Goal: Information Seeking & Learning: Learn about a topic

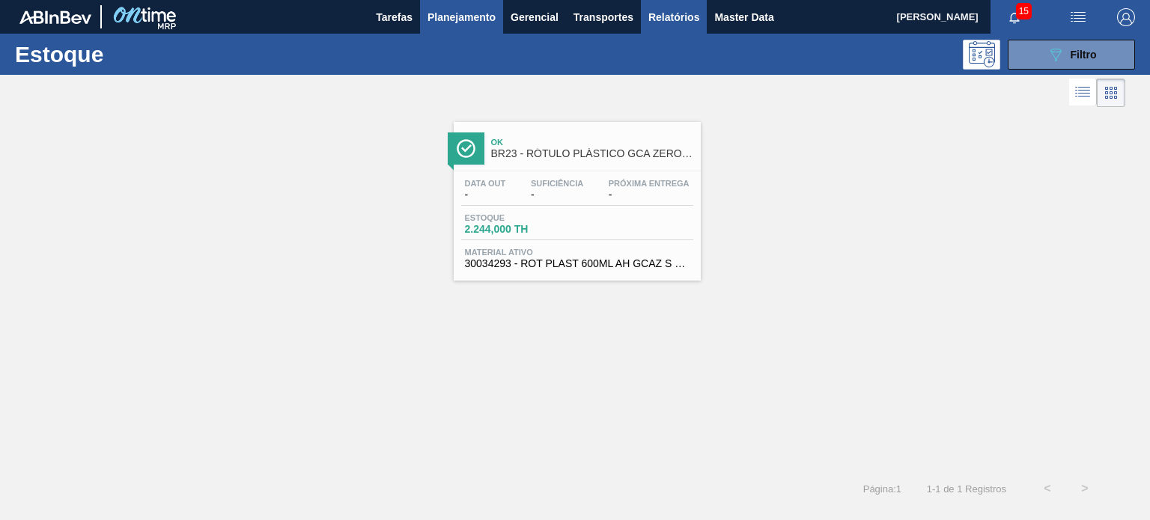
scroll to position [191, 0]
click at [707, 16] on button "Master Data" at bounding box center [744, 17] width 74 height 34
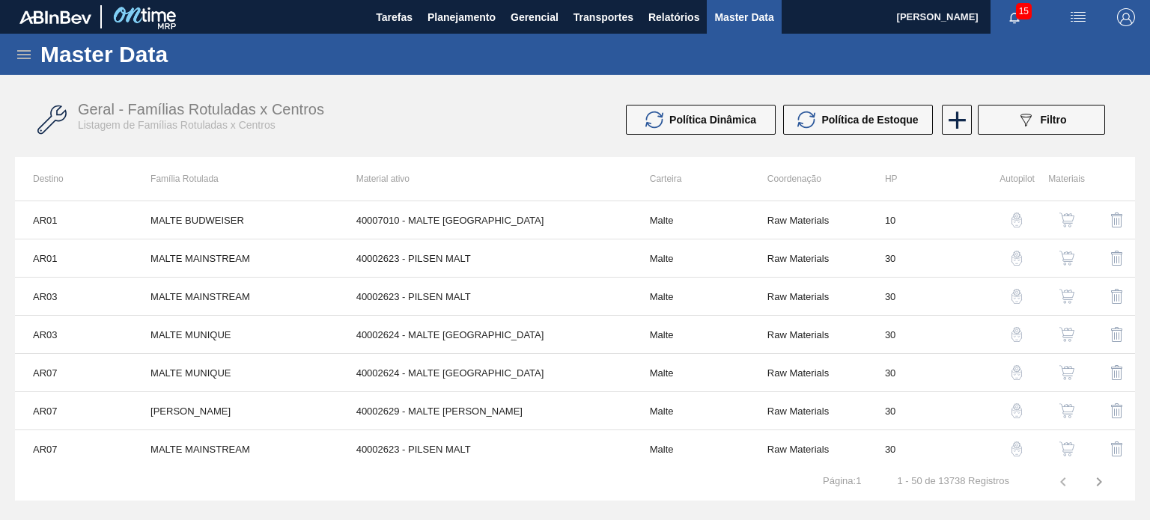
click at [42, 50] on h1 "Master Data" at bounding box center [173, 54] width 266 height 17
click at [27, 54] on icon at bounding box center [23, 54] width 13 height 9
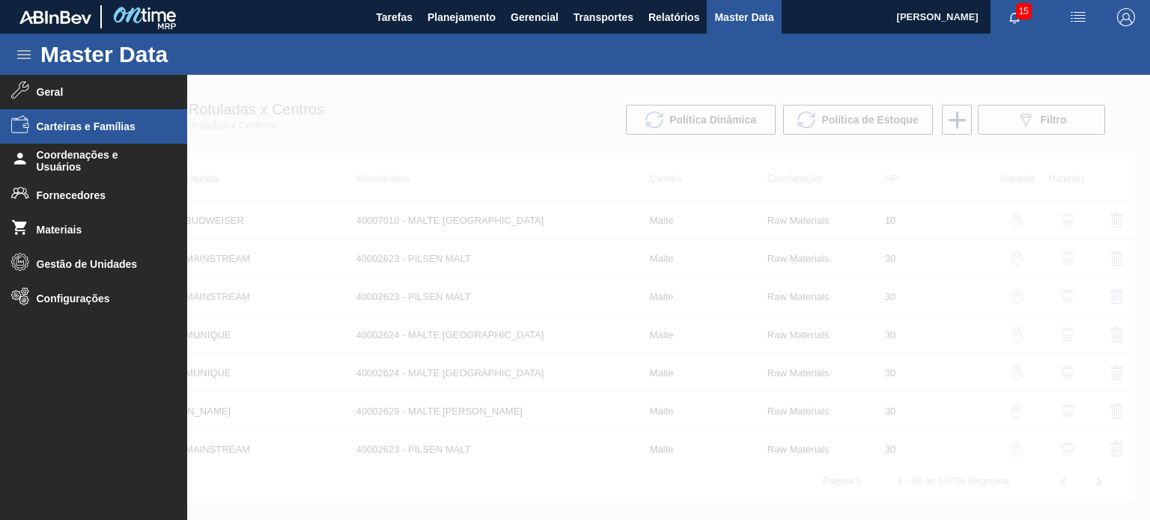
click at [114, 125] on span "Carteiras e Famílias" at bounding box center [99, 127] width 124 height 12
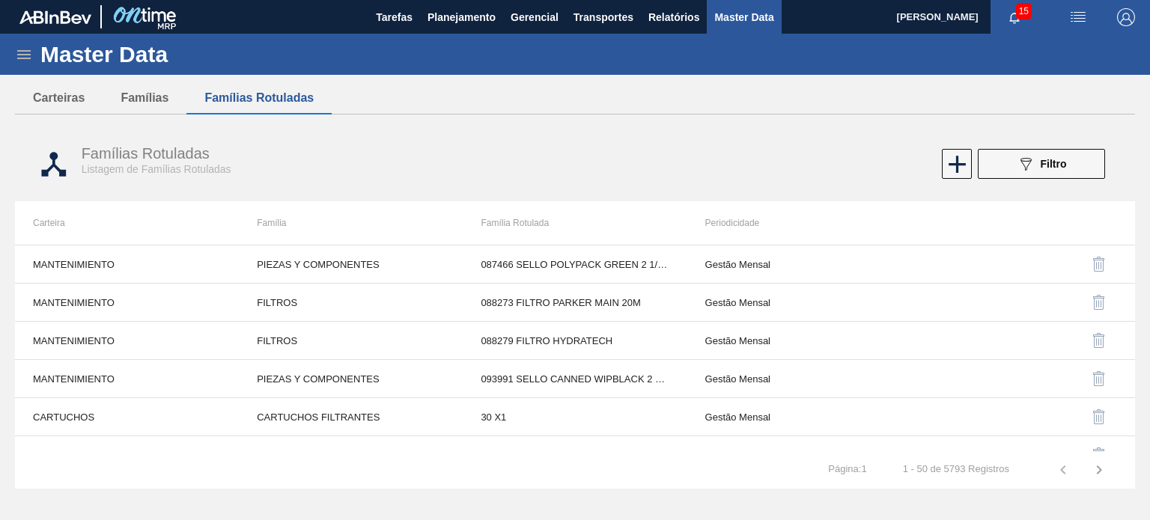
click at [21, 50] on icon at bounding box center [23, 54] width 13 height 9
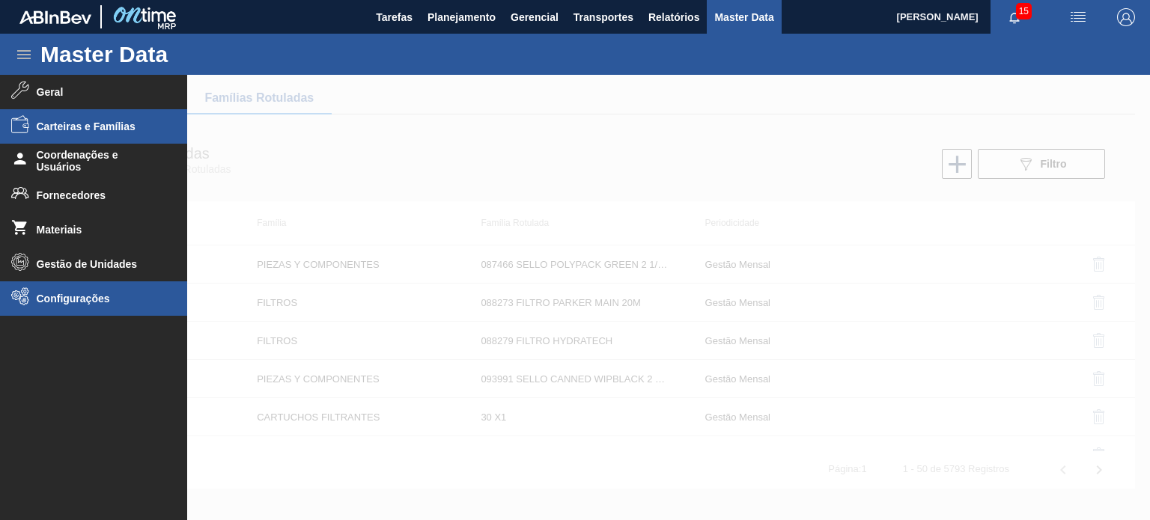
click at [102, 293] on span "Configurações" at bounding box center [99, 299] width 124 height 12
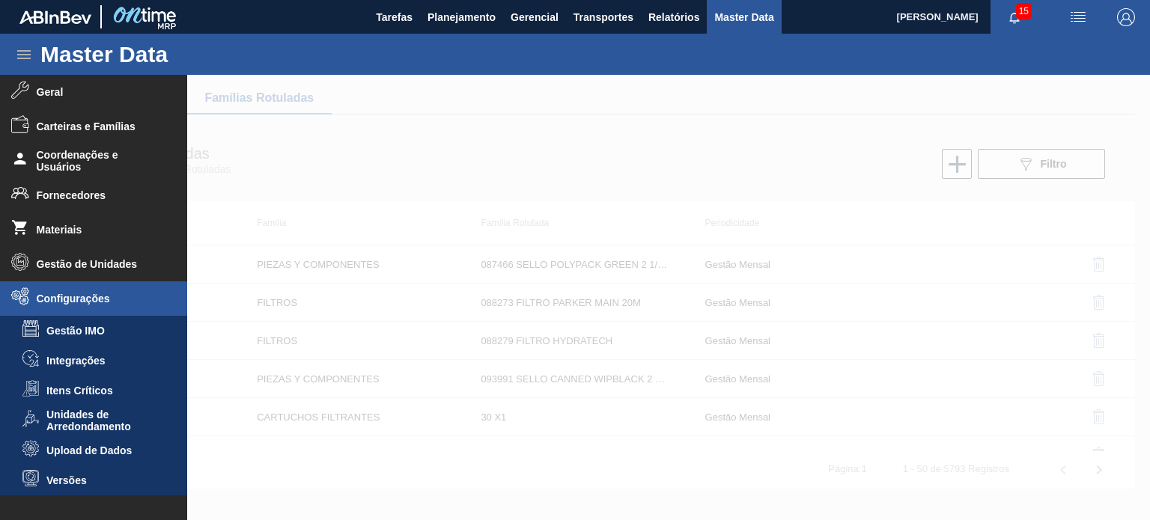
click at [384, 174] on div at bounding box center [575, 297] width 1150 height 445
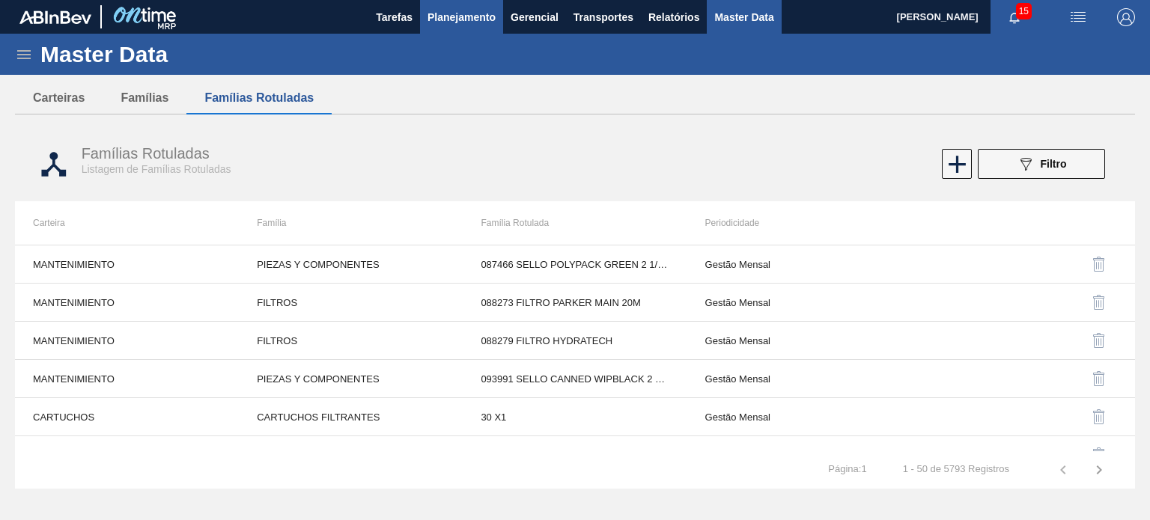
click at [491, 15] on span "Planejamento" at bounding box center [461, 17] width 68 height 18
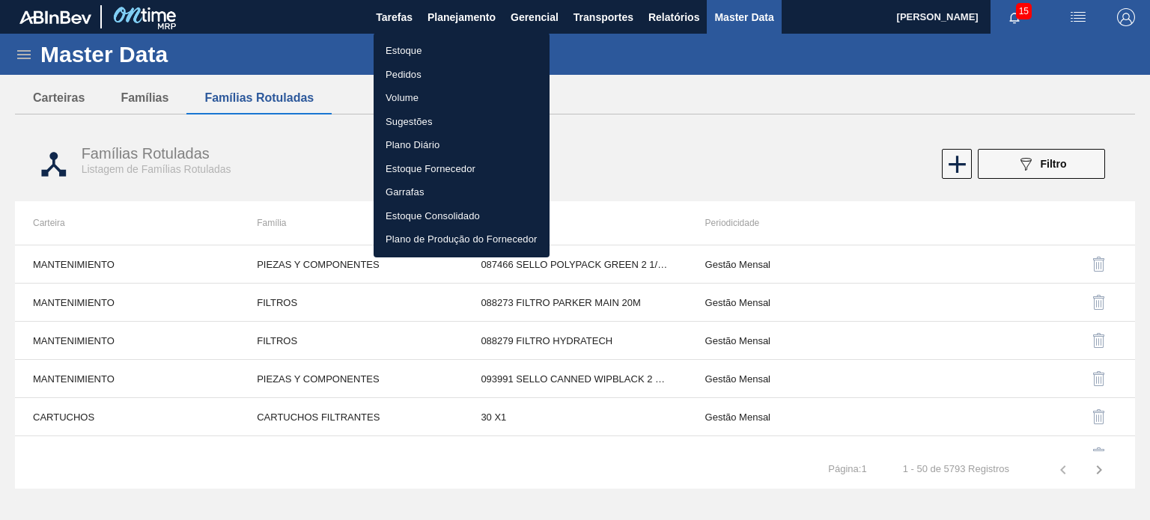
click at [660, 5] on div at bounding box center [575, 260] width 1150 height 520
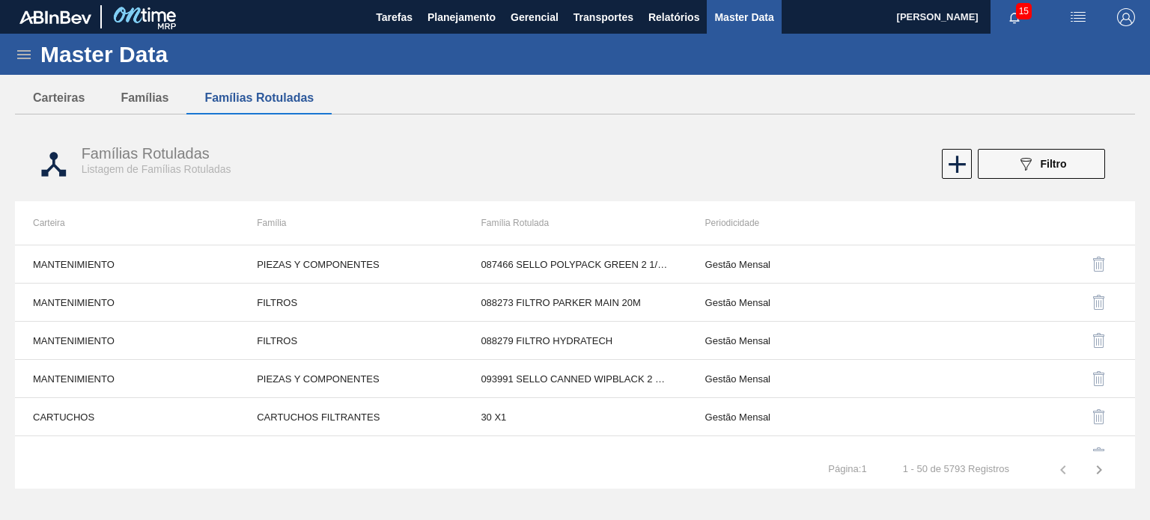
click at [662, 0] on body "Tarefas Planejamento Gerencial Transportes Relatórios Master Data MATHEUS FARIA…" at bounding box center [575, 0] width 1150 height 0
click at [660, 15] on span "Relatórios" at bounding box center [673, 17] width 51 height 18
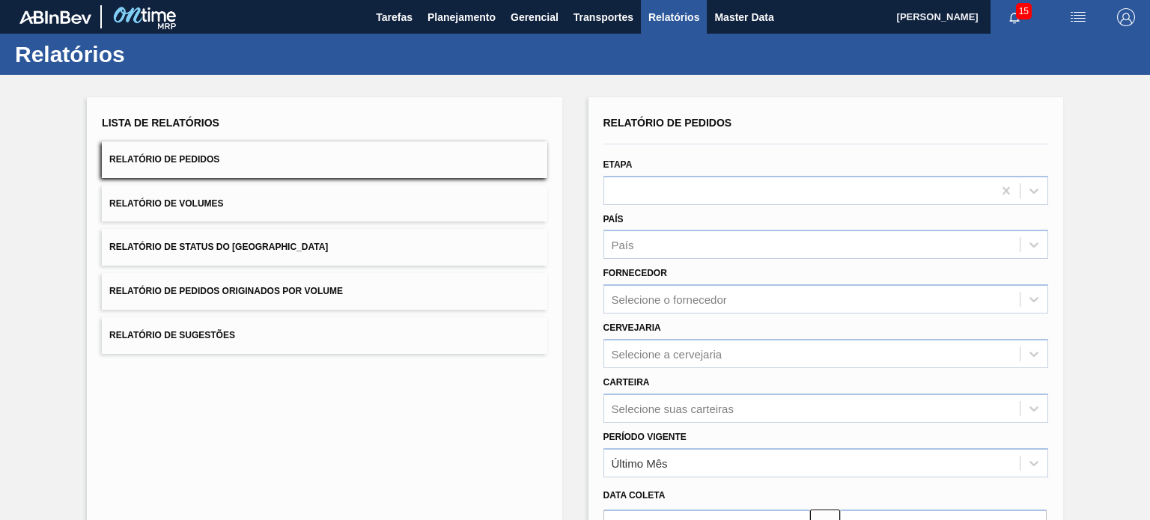
click at [317, 248] on button "Relatório de Status do Estoque" at bounding box center [324, 247] width 445 height 37
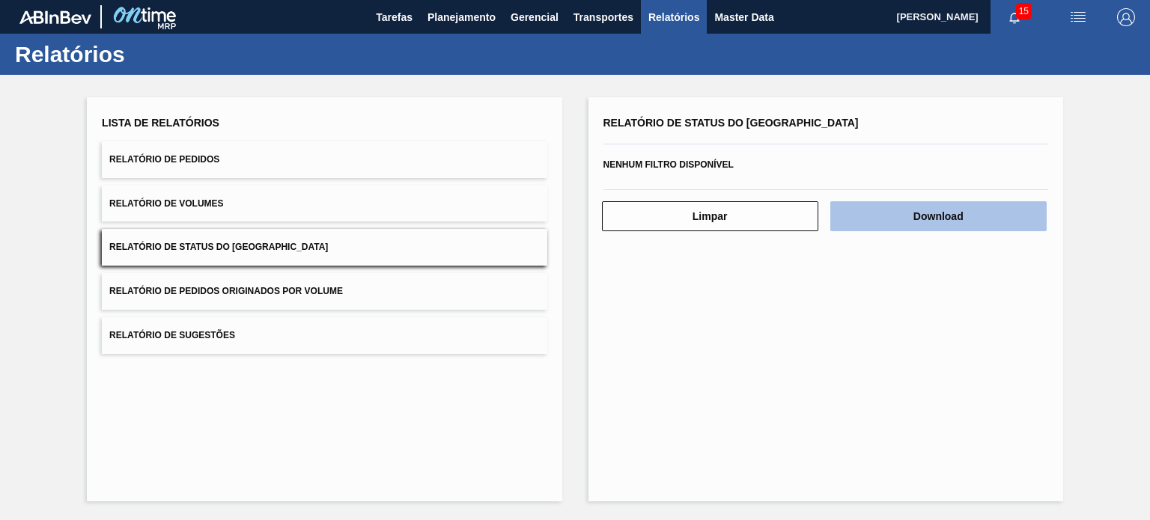
click at [979, 214] on button "Download" at bounding box center [938, 216] width 216 height 30
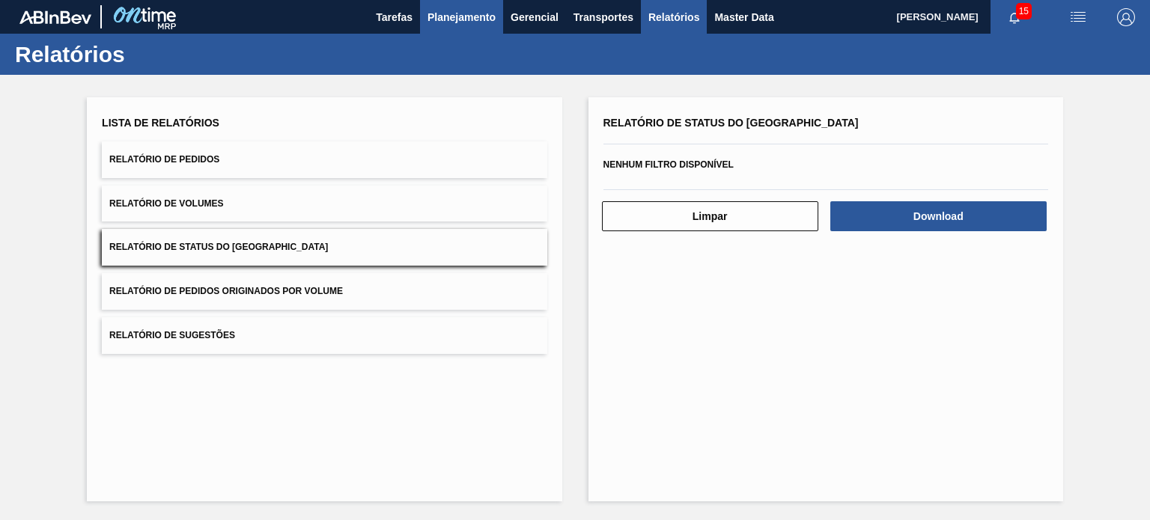
click at [471, 24] on span "Planejamento" at bounding box center [461, 17] width 68 height 18
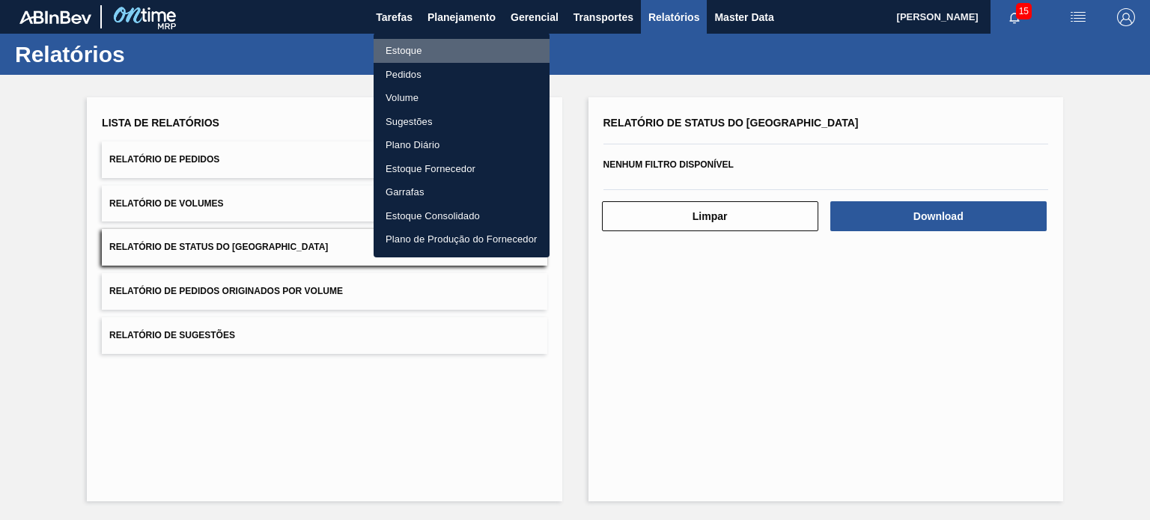
click at [454, 51] on li "Estoque" at bounding box center [462, 51] width 176 height 24
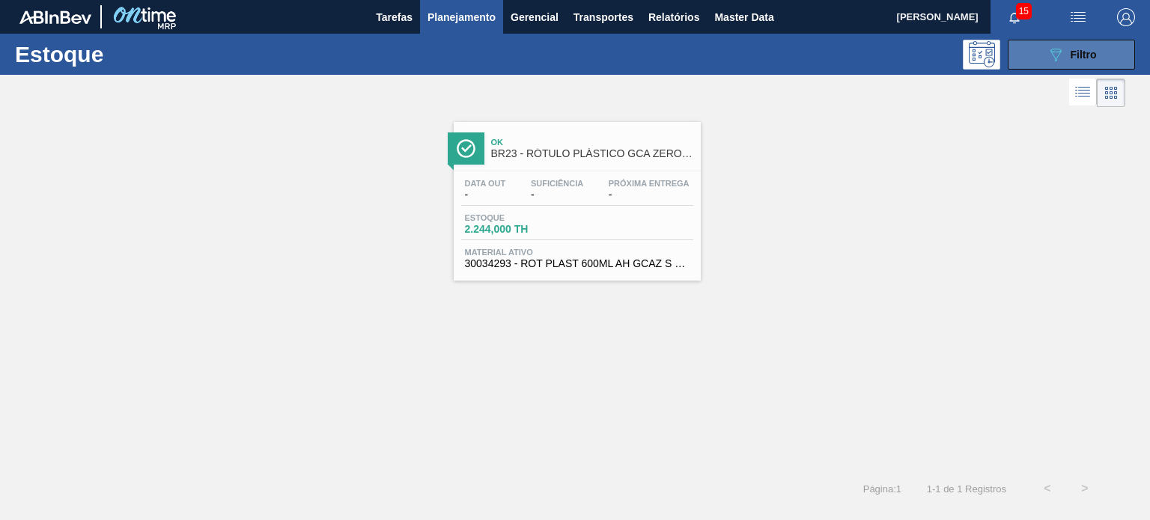
click at [1048, 65] on button "089F7B8B-B2A5-4AFE-B5C0-19BA573D28AC Filtro" at bounding box center [1071, 55] width 127 height 30
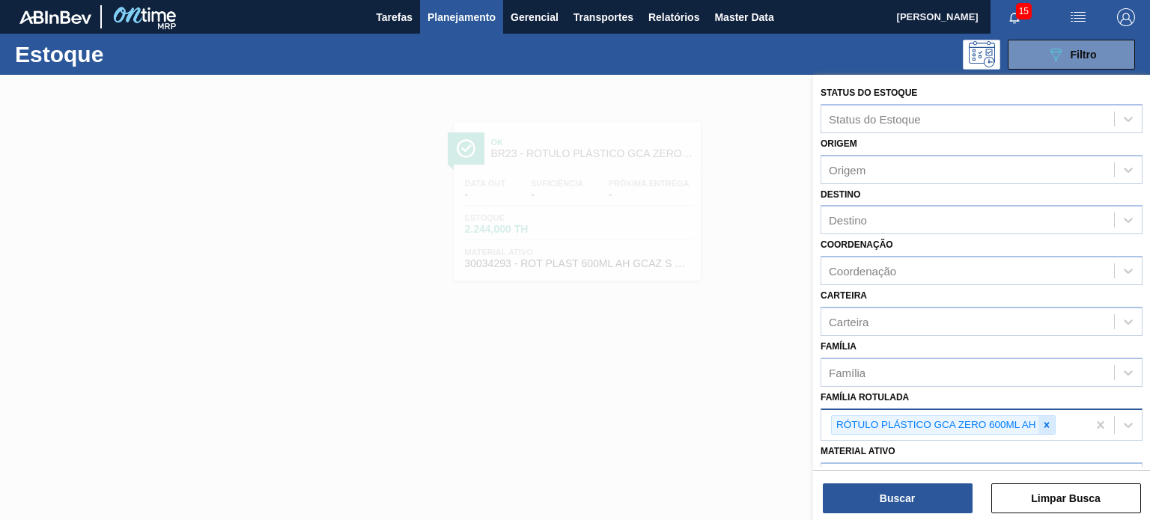
click at [1048, 420] on icon at bounding box center [1046, 425] width 10 height 10
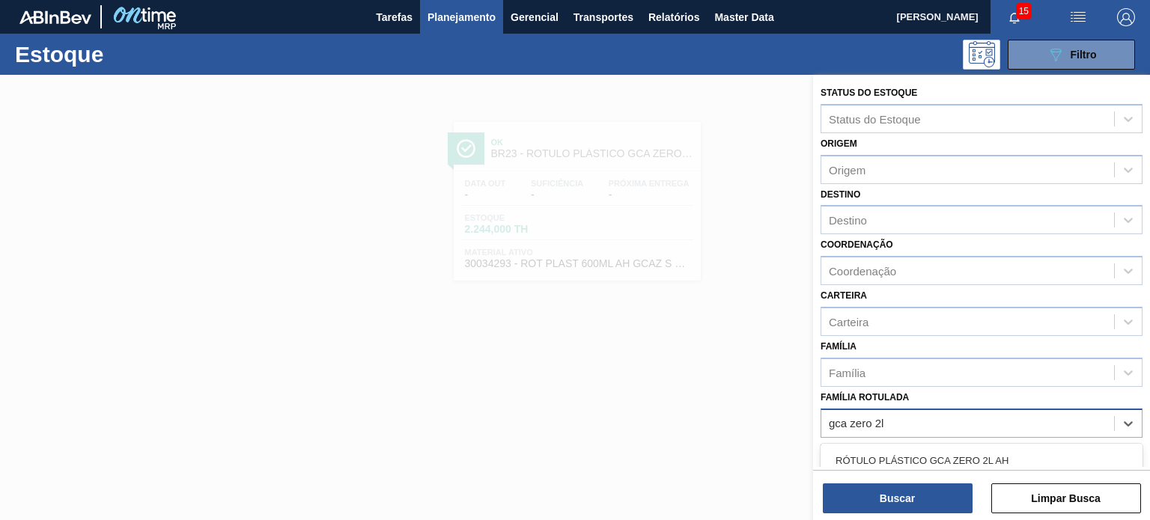
type Rotulada "gca zero 2l h"
click at [979, 449] on div "RÓTULO PLÁSTICO GCA ZERO 2L H" at bounding box center [982, 461] width 322 height 28
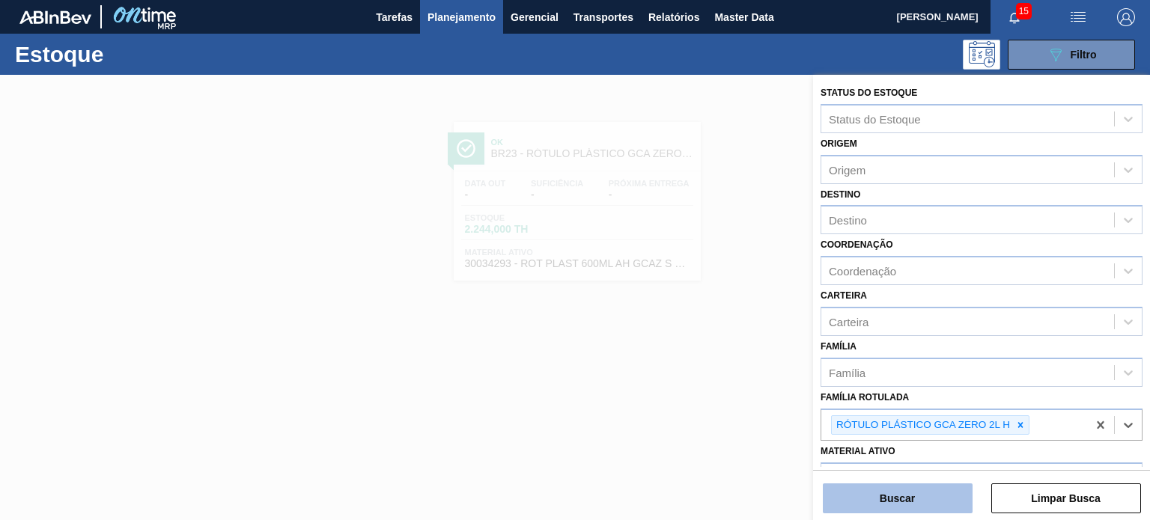
click at [933, 500] on button "Buscar" at bounding box center [898, 499] width 150 height 30
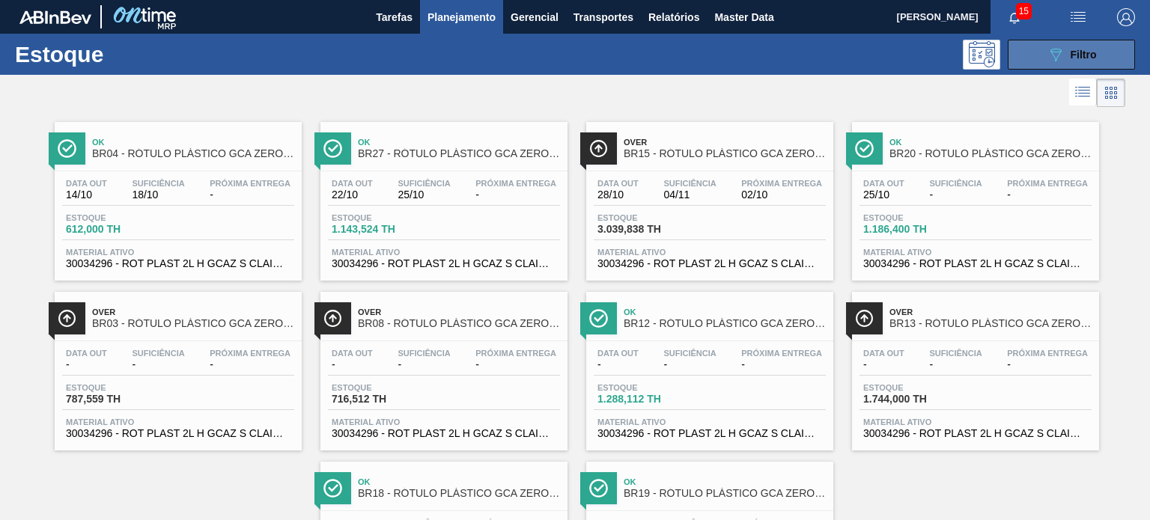
click at [1069, 65] on button "089F7B8B-B2A5-4AFE-B5C0-19BA573D28AC Filtro" at bounding box center [1071, 55] width 127 height 30
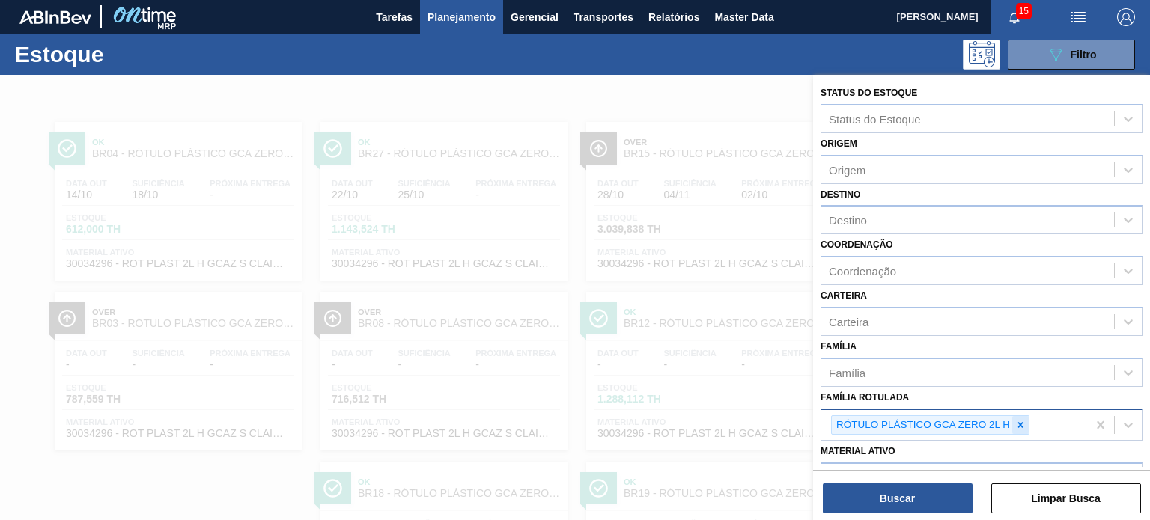
click at [1013, 429] on div at bounding box center [1020, 425] width 16 height 19
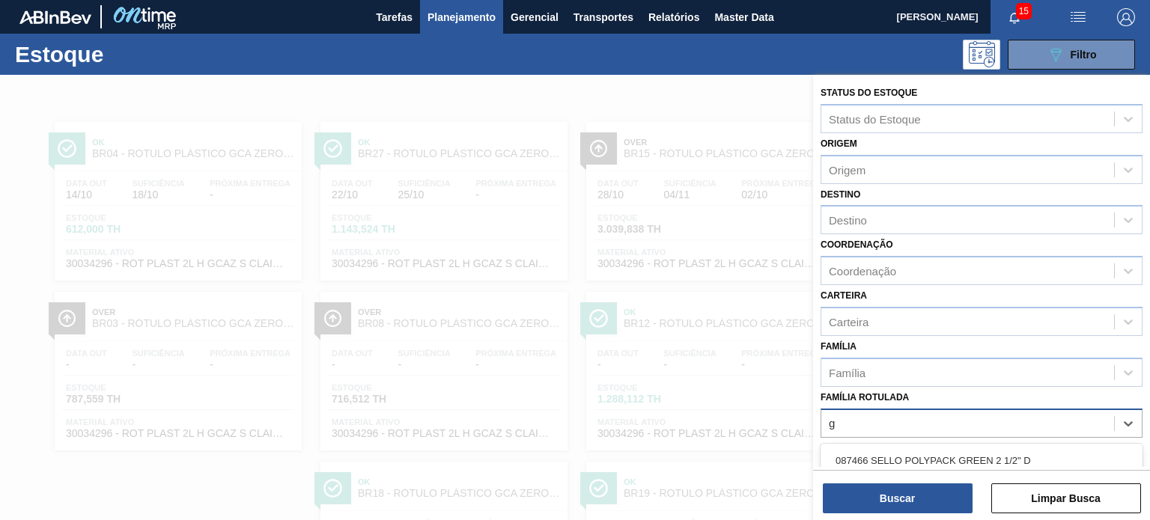
scroll to position [136, 0]
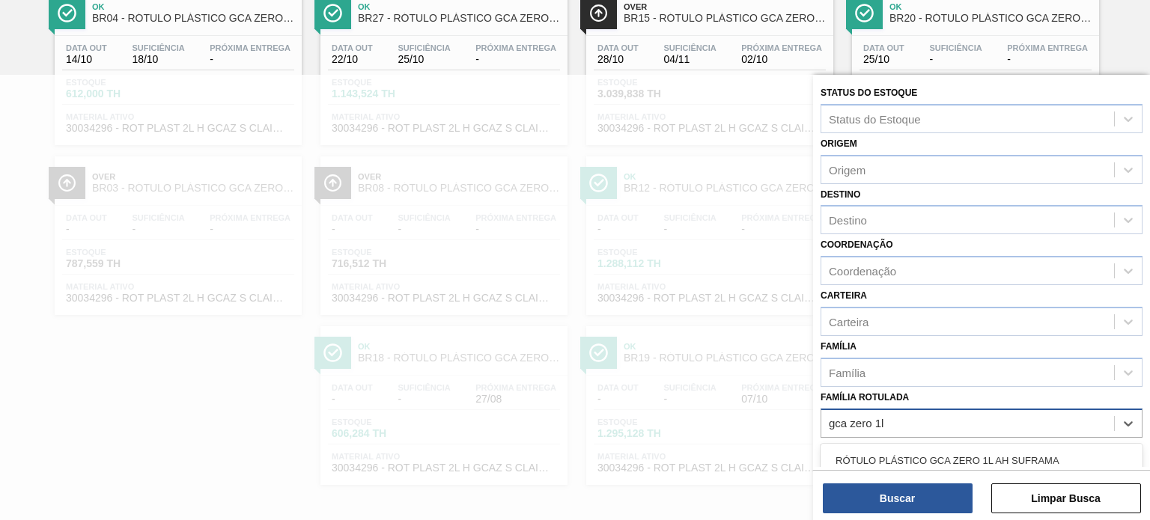
type Rotulada "gca zero 1l h"
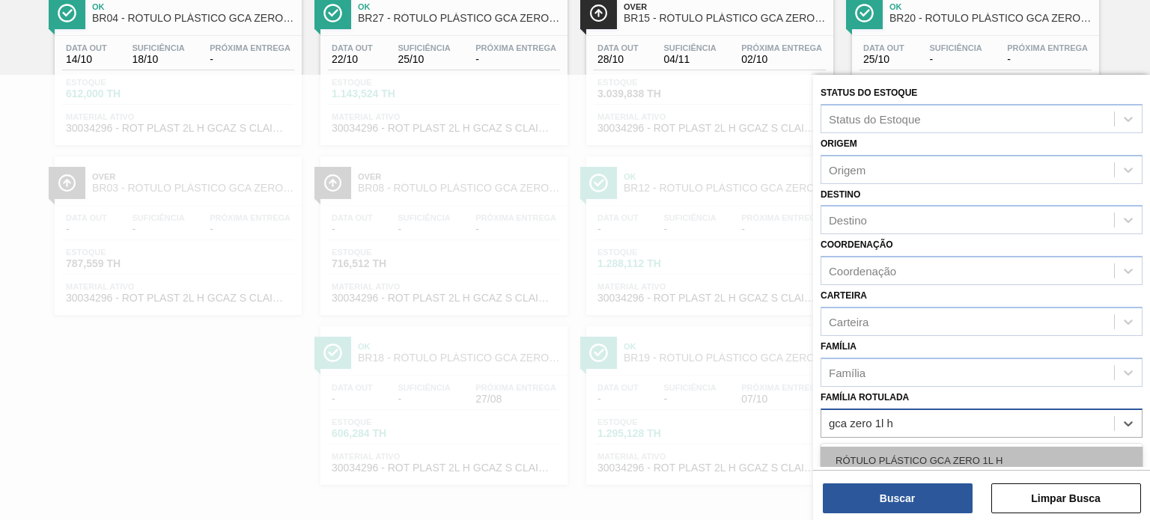
click at [996, 447] on div "RÓTULO PLÁSTICO GCA ZERO 1L H" at bounding box center [982, 461] width 322 height 28
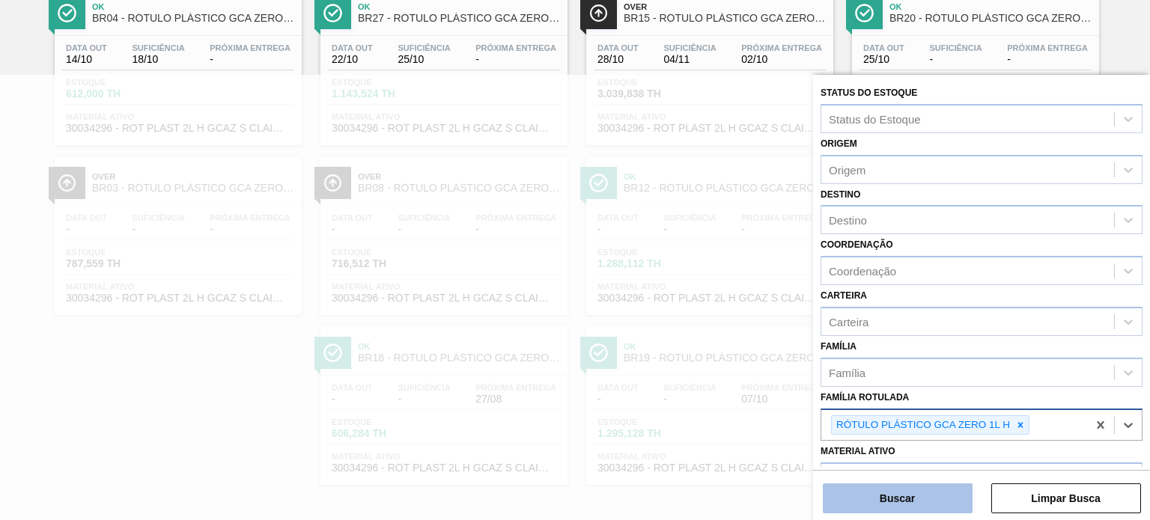
click at [953, 497] on button "Buscar" at bounding box center [898, 499] width 150 height 30
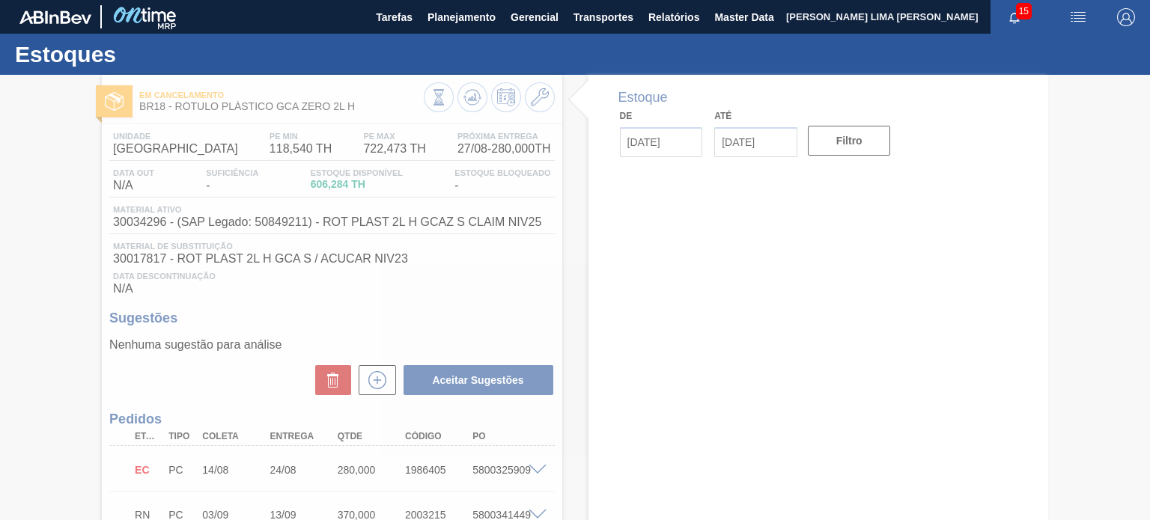
click at [429, 98] on div at bounding box center [575, 297] width 1150 height 445
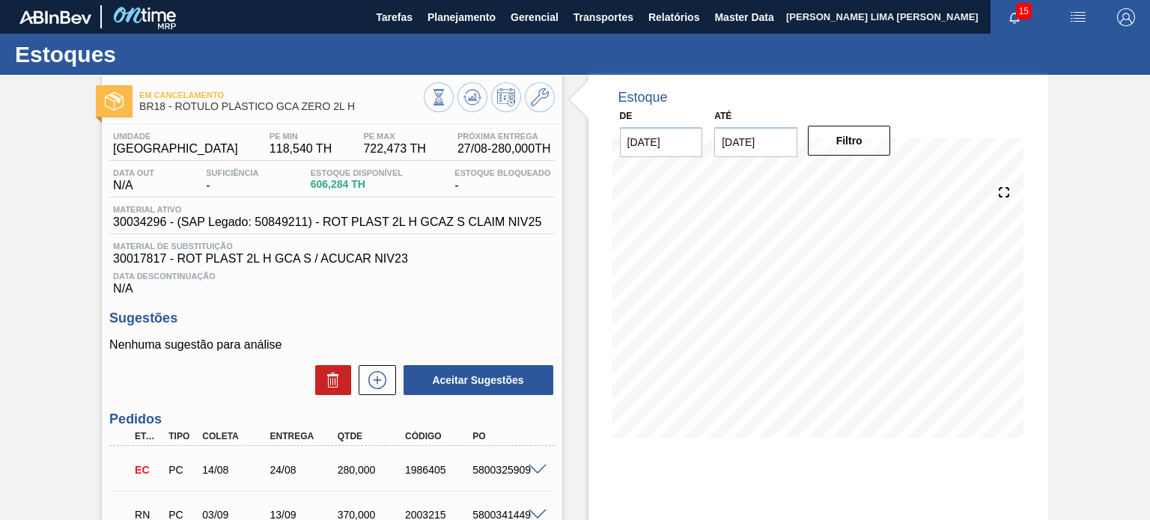
click at [434, 99] on icon at bounding box center [438, 97] width 8 height 14
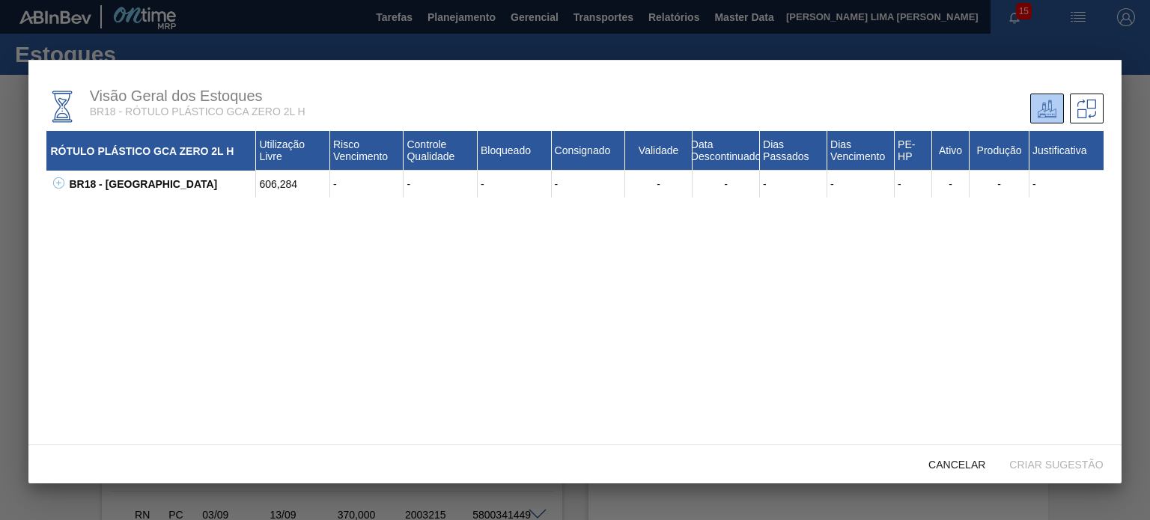
click at [60, 186] on icon at bounding box center [58, 182] width 11 height 11
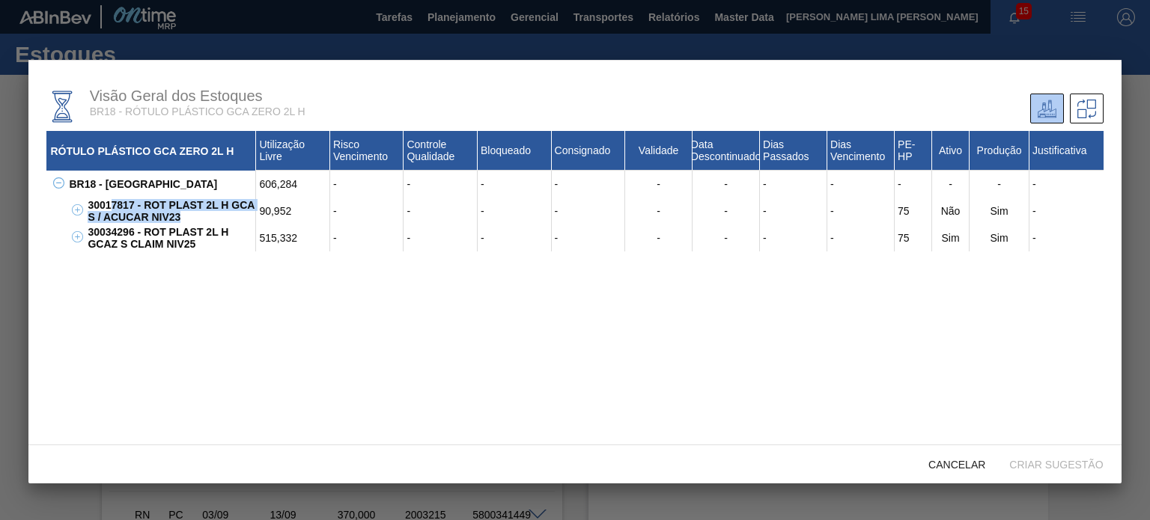
drag, startPoint x: 184, startPoint y: 212, endPoint x: 106, endPoint y: 200, distance: 78.8
click at [107, 200] on div "30017817 - ROT PLAST 2L H GCA S / ACUCAR NIV23" at bounding box center [170, 211] width 172 height 27
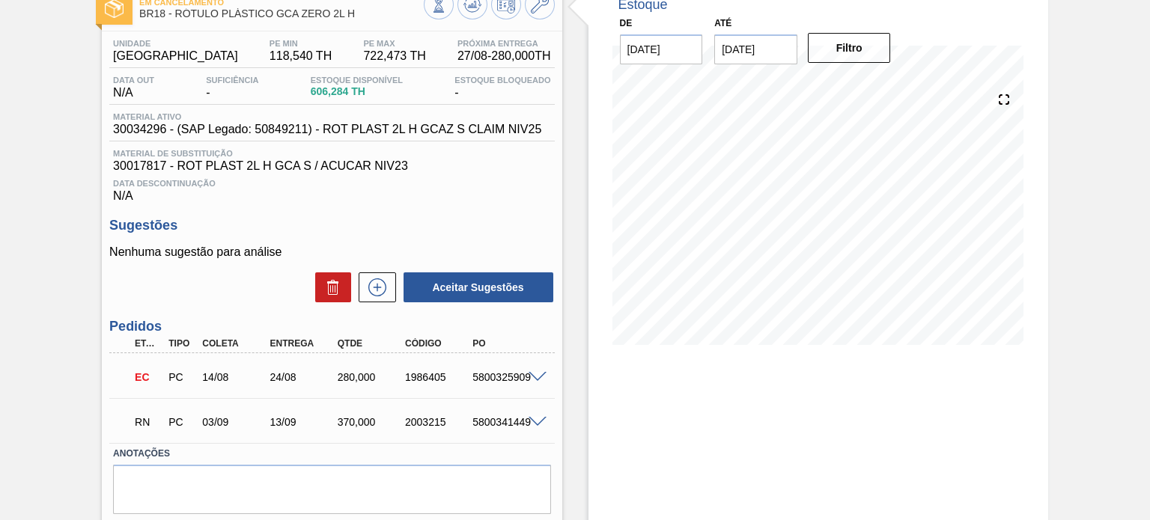
scroll to position [139, 0]
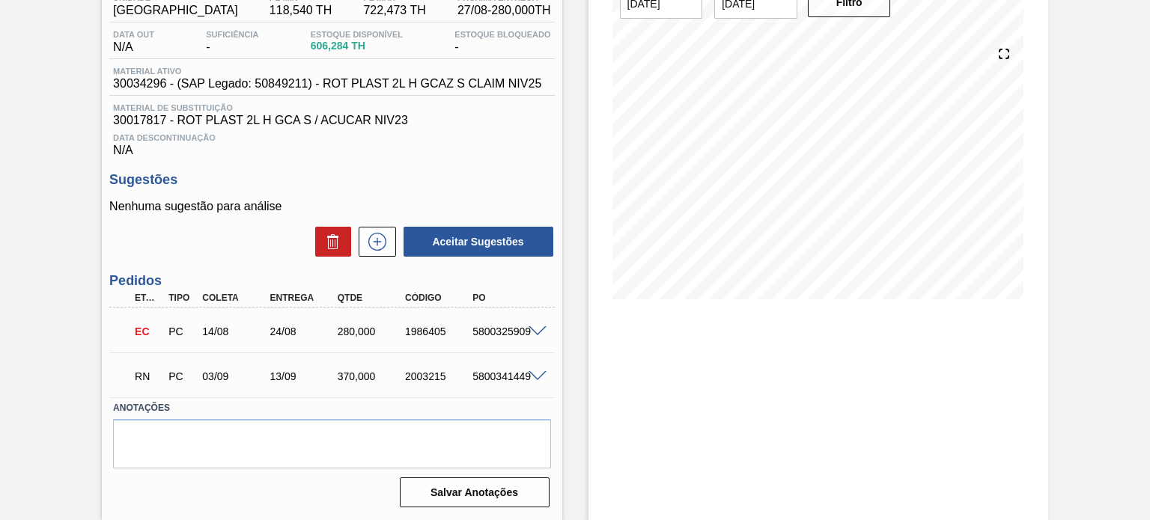
click at [536, 338] on div "5800325909" at bounding box center [506, 332] width 74 height 12
click at [534, 327] on span at bounding box center [538, 331] width 18 height 11
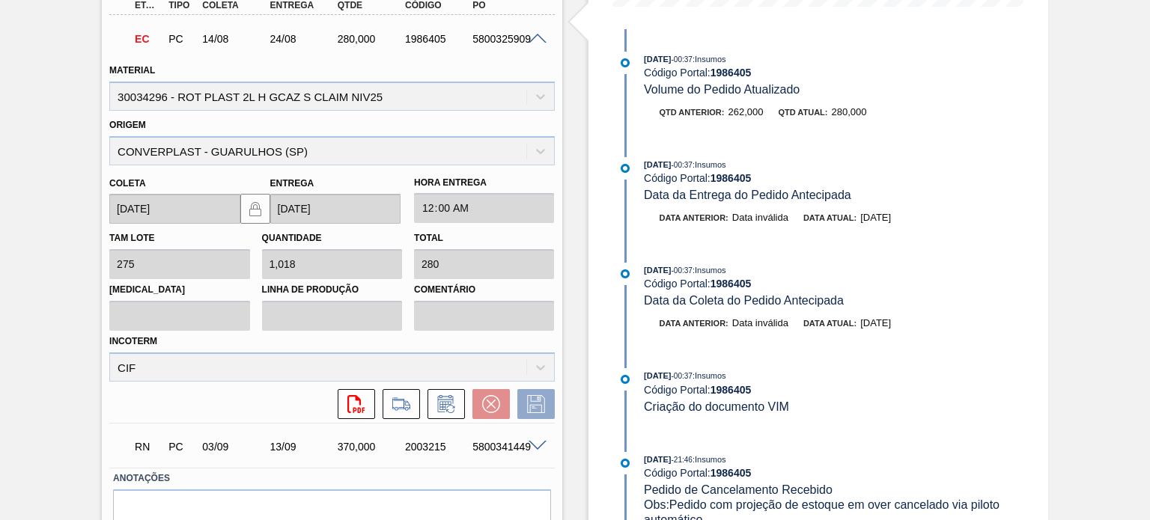
scroll to position [500, 0]
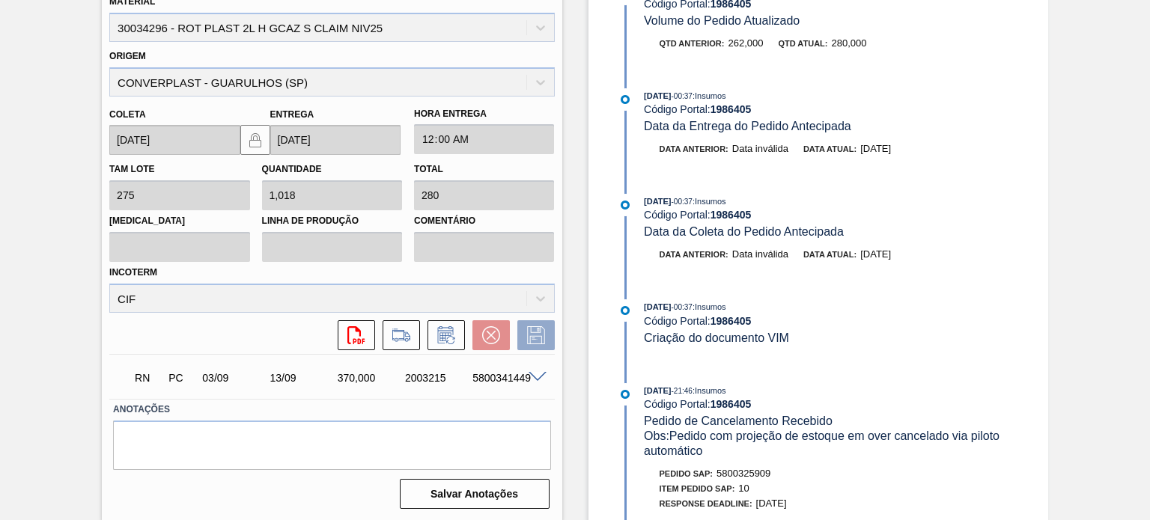
click at [540, 377] on span at bounding box center [538, 377] width 18 height 11
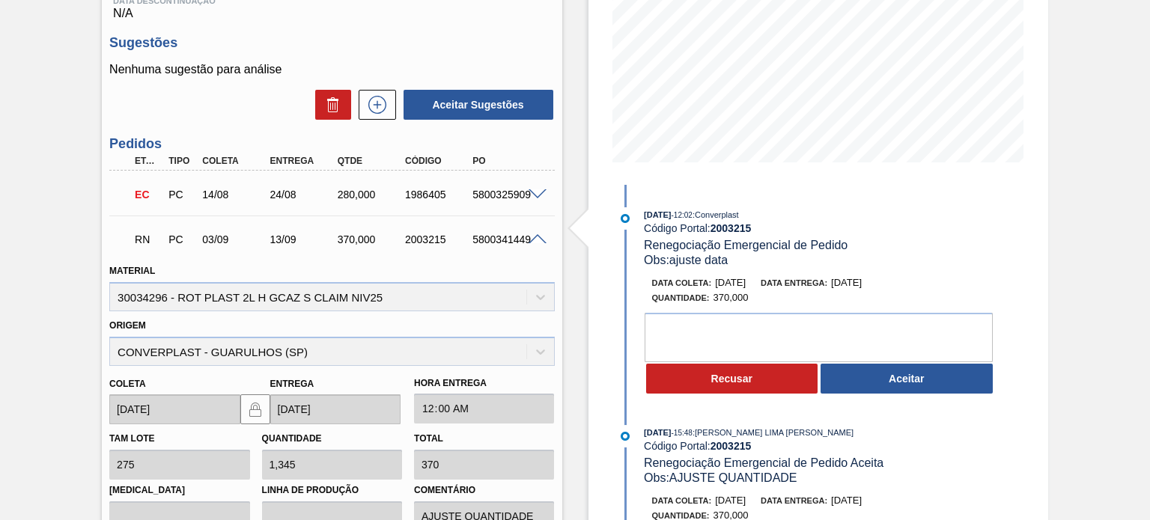
scroll to position [201, 0]
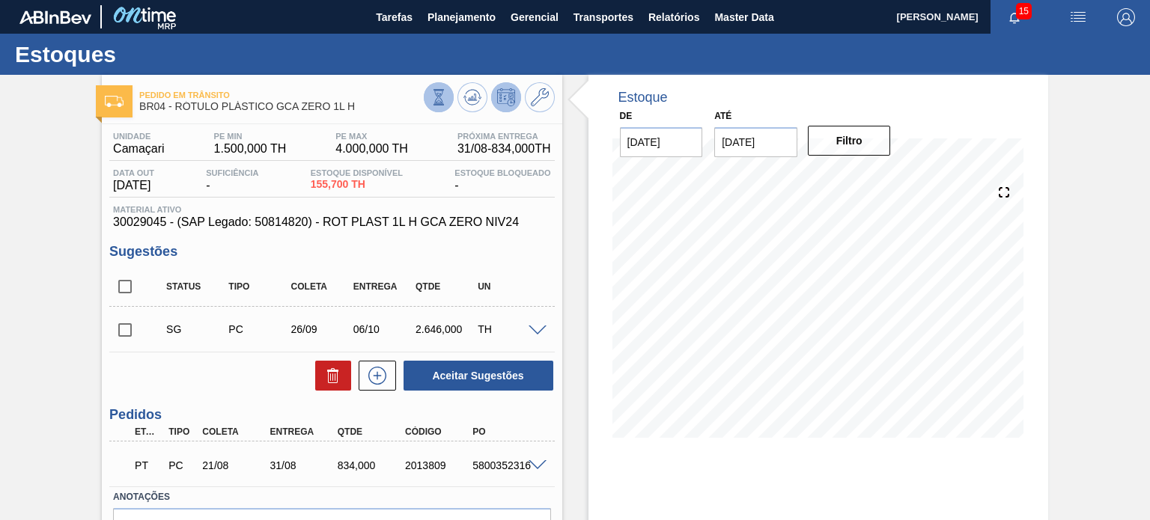
click at [432, 94] on icon at bounding box center [438, 97] width 16 height 16
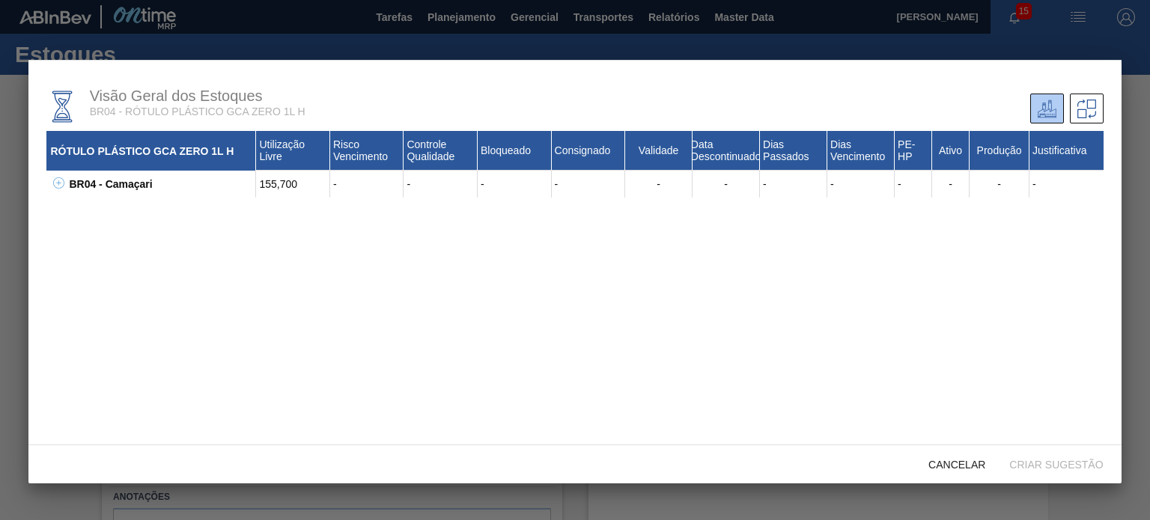
click at [63, 179] on icon at bounding box center [58, 182] width 11 height 11
drag, startPoint x: 191, startPoint y: 213, endPoint x: 108, endPoint y: 200, distance: 84.2
click at [109, 200] on div "30029045 - ROT PLAST 1L H GCA ZERO NIV24" at bounding box center [170, 211] width 172 height 27
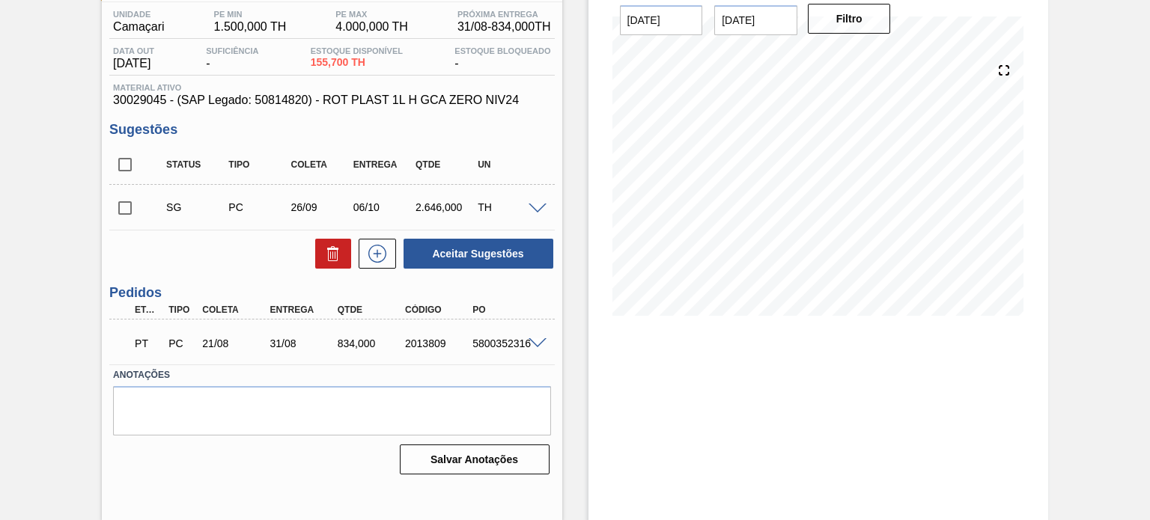
scroll to position [123, 0]
click at [541, 338] on span at bounding box center [538, 343] width 18 height 11
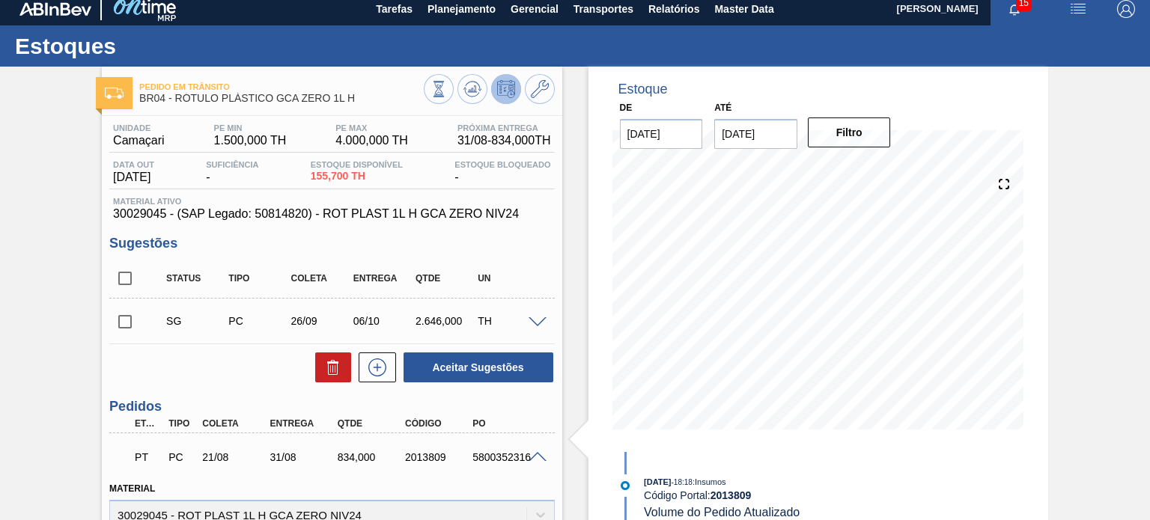
scroll to position [0, 0]
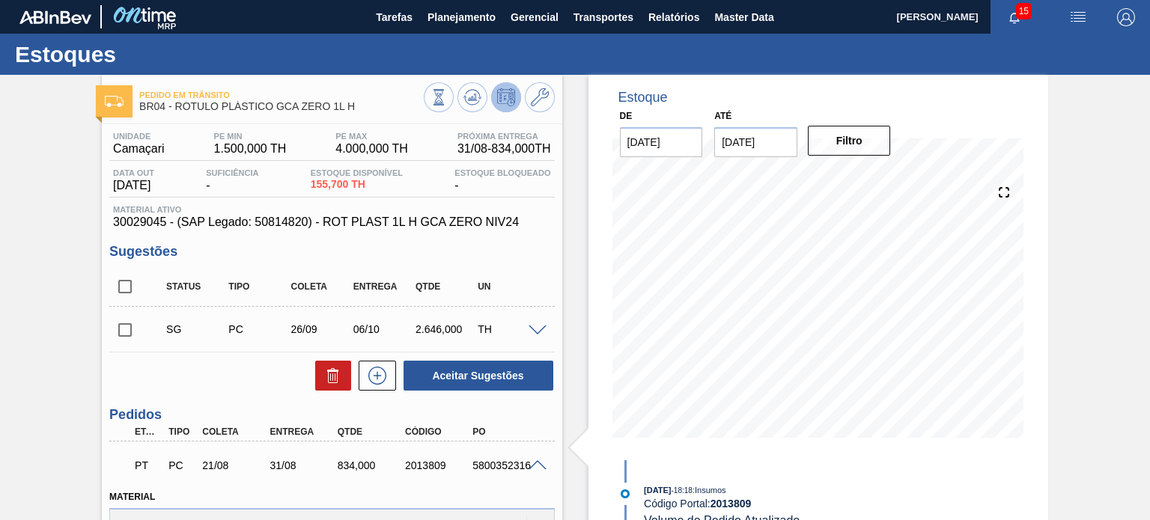
click at [335, 155] on span "4.000,000 TH" at bounding box center [371, 148] width 73 height 13
click at [316, 159] on div "Unidade Camaçari PE MIN 1.500,000 TH PE MAX 4.000,000 TH Próxima Entrega 31/08 …" at bounding box center [331, 146] width 445 height 29
drag, startPoint x: 338, startPoint y: 181, endPoint x: 326, endPoint y: 180, distance: 12.1
click at [326, 180] on span "155,700 TH" at bounding box center [357, 184] width 92 height 11
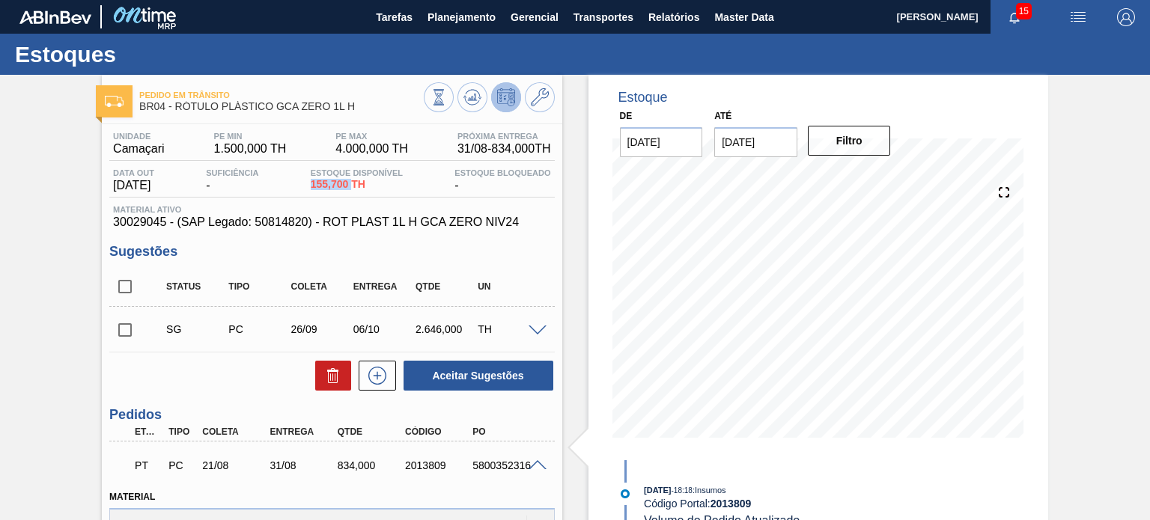
click at [326, 180] on span "155,700 TH" at bounding box center [357, 184] width 92 height 11
click at [534, 98] on icon at bounding box center [540, 97] width 18 height 18
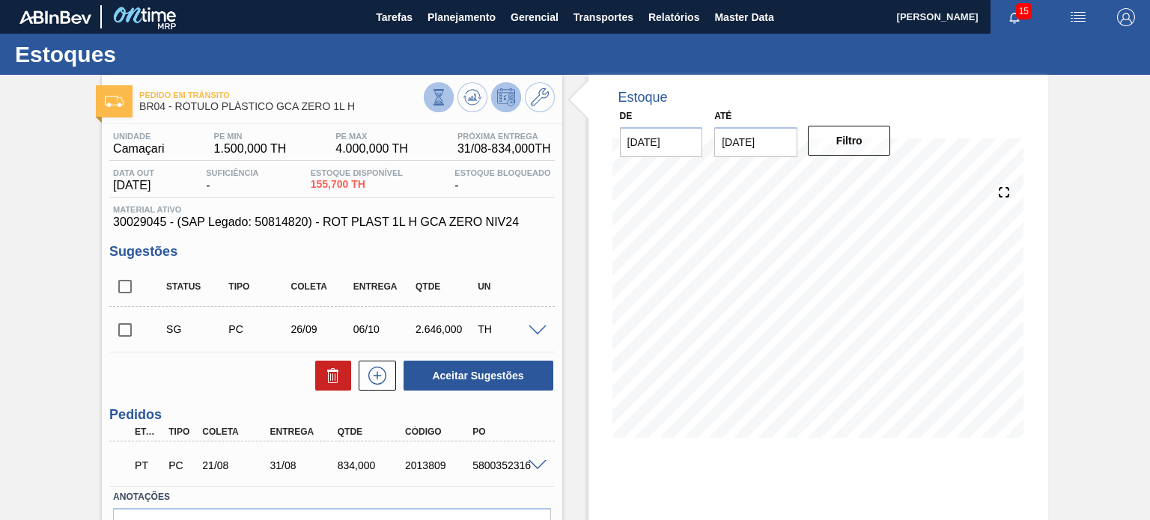
click at [440, 98] on icon at bounding box center [438, 97] width 16 height 16
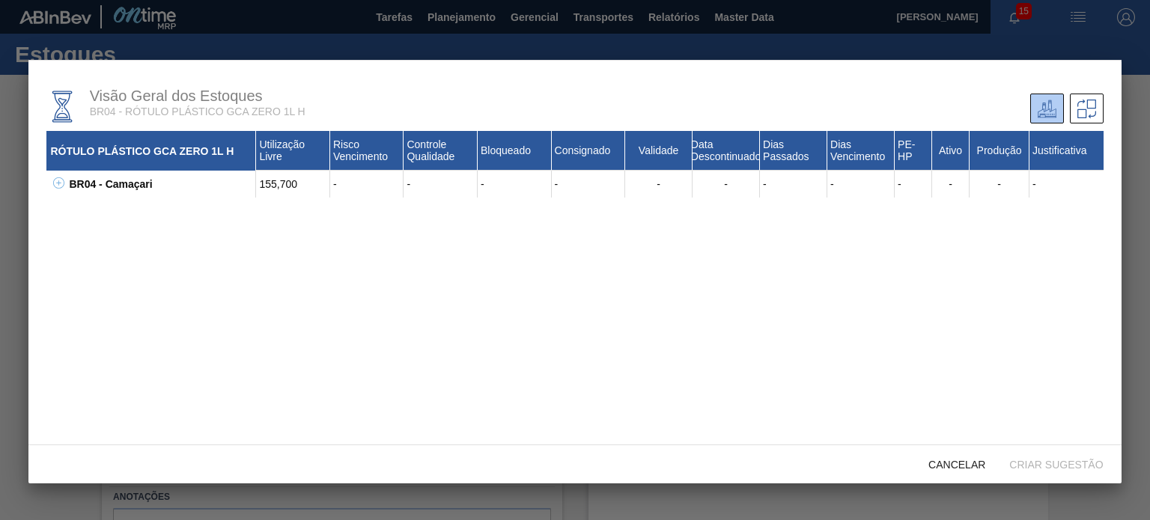
click at [63, 187] on icon at bounding box center [58, 182] width 11 height 11
drag, startPoint x: 156, startPoint y: 219, endPoint x: 94, endPoint y: 211, distance: 61.9
click at [94, 211] on div "RÓTULO PLÁSTICO GCA ZERO 1L H Utilização Livre Risco Vencimento Controle Qualid…" at bounding box center [574, 314] width 1056 height 366
click at [284, 205] on div "155,700" at bounding box center [293, 211] width 74 height 27
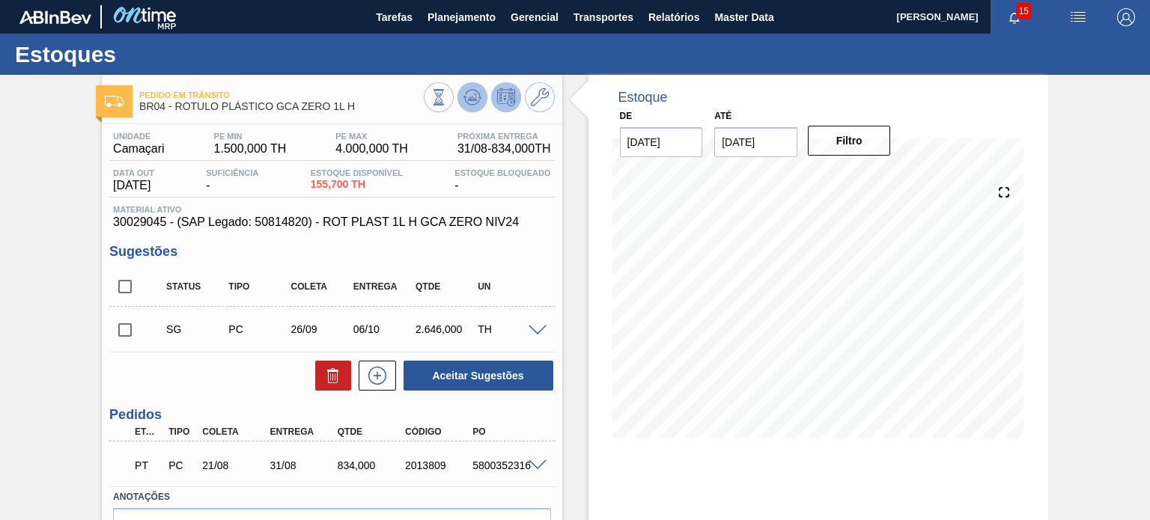
click at [465, 104] on icon at bounding box center [472, 97] width 18 height 18
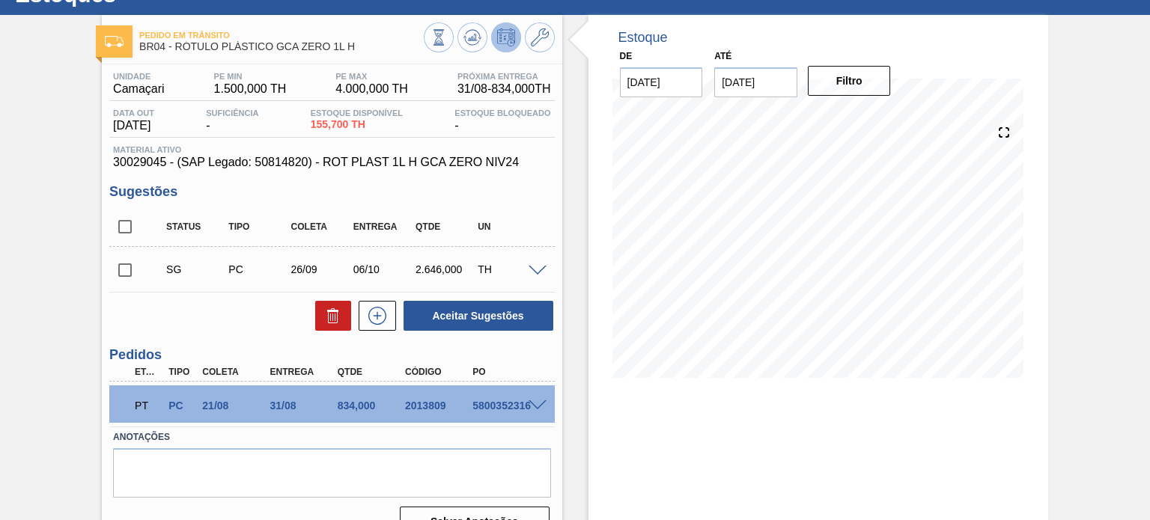
scroll to position [123, 0]
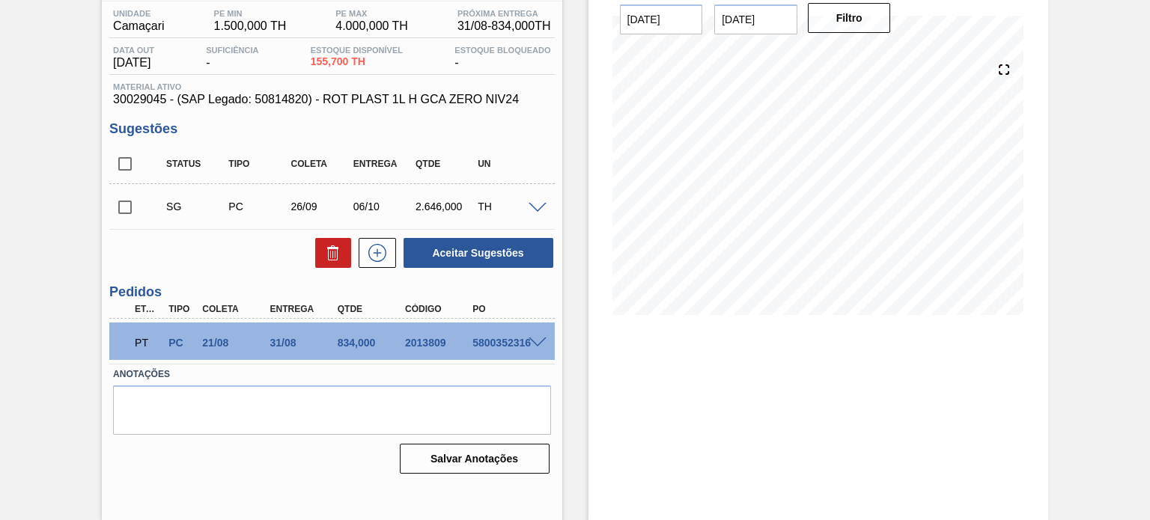
click at [536, 344] on span at bounding box center [538, 343] width 18 height 11
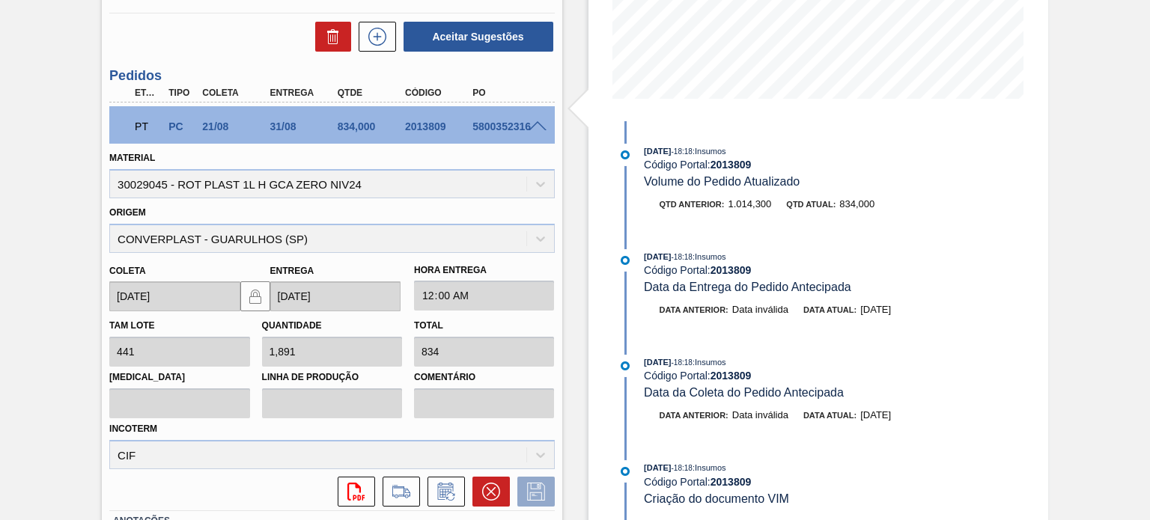
scroll to position [347, 0]
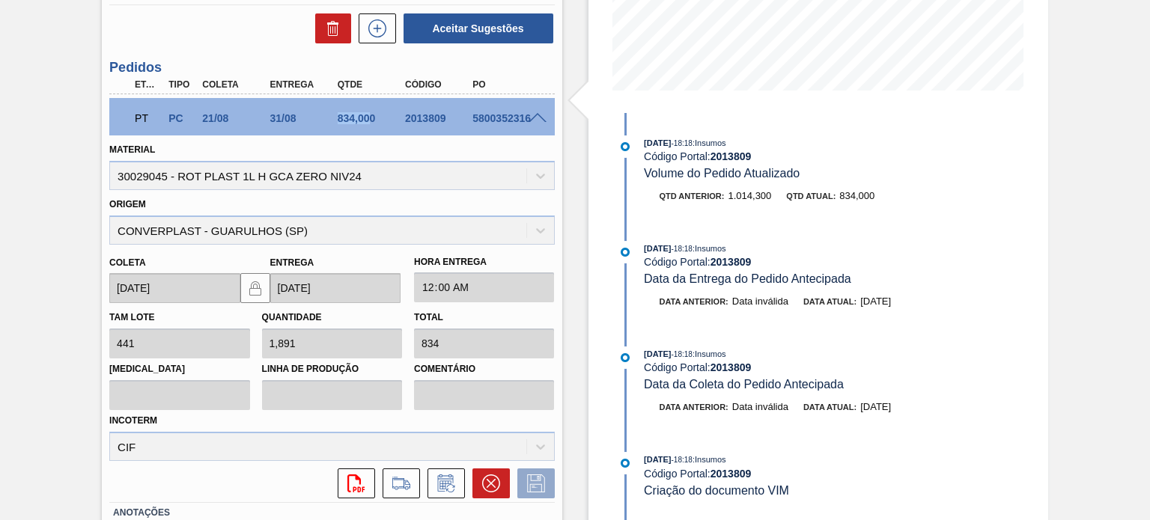
drag, startPoint x: 344, startPoint y: 119, endPoint x: 335, endPoint y: 119, distance: 8.2
click at [335, 119] on div "834,000" at bounding box center [371, 118] width 74 height 12
click at [338, 119] on div "834,000" at bounding box center [371, 118] width 74 height 12
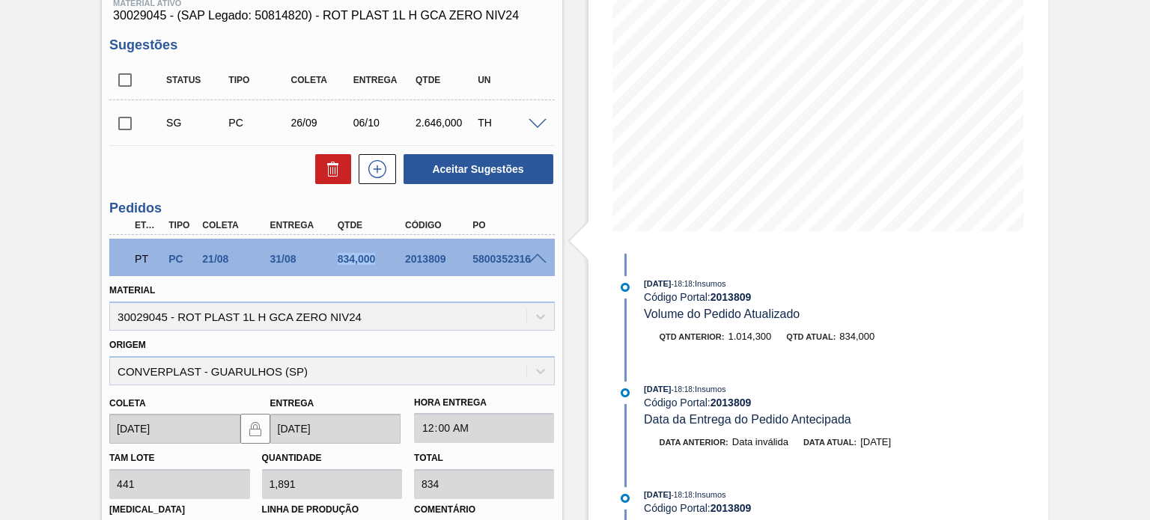
scroll to position [48, 0]
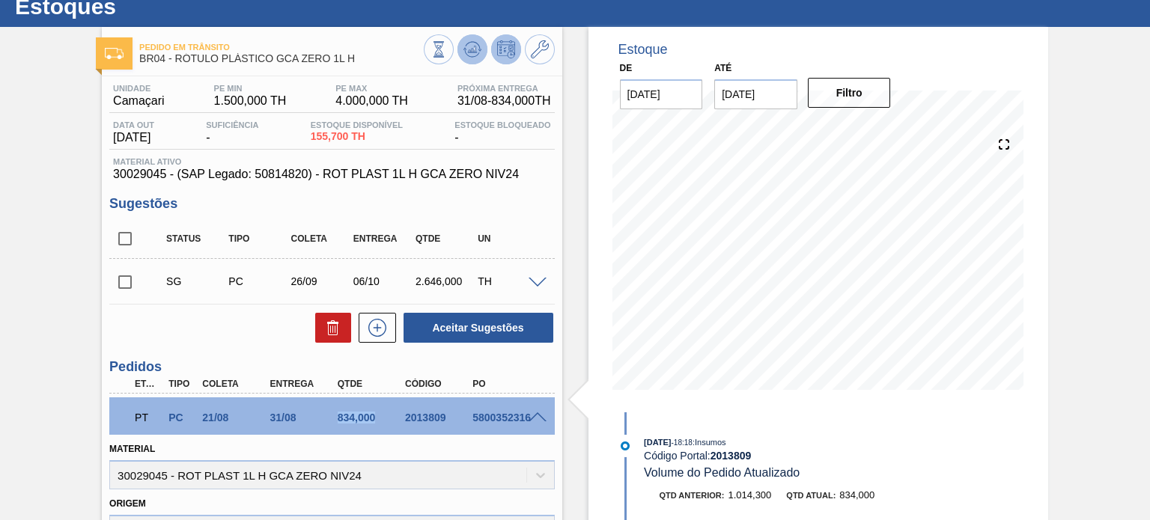
click at [469, 63] on button at bounding box center [472, 49] width 30 height 30
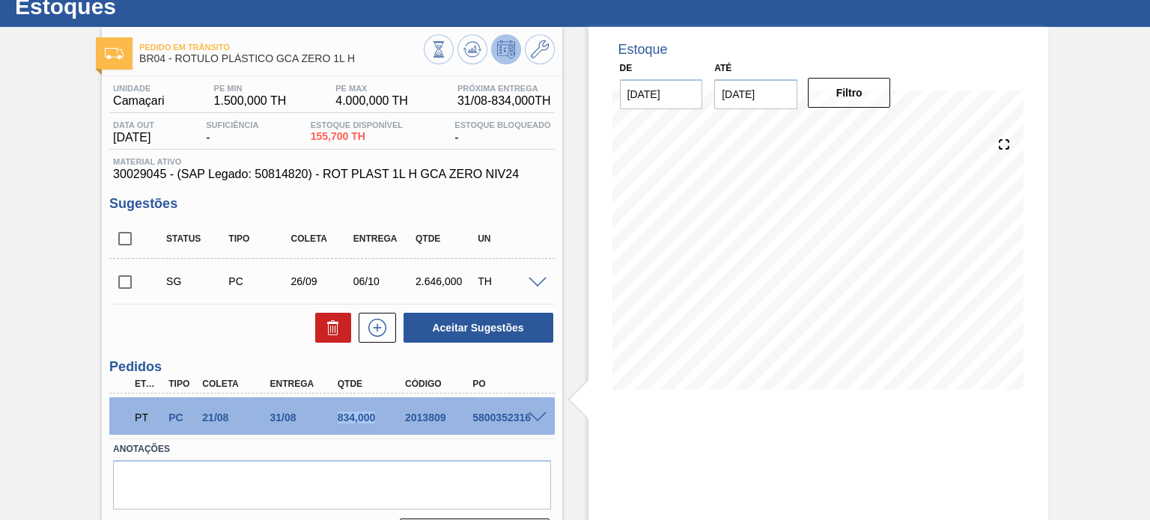
scroll to position [123, 0]
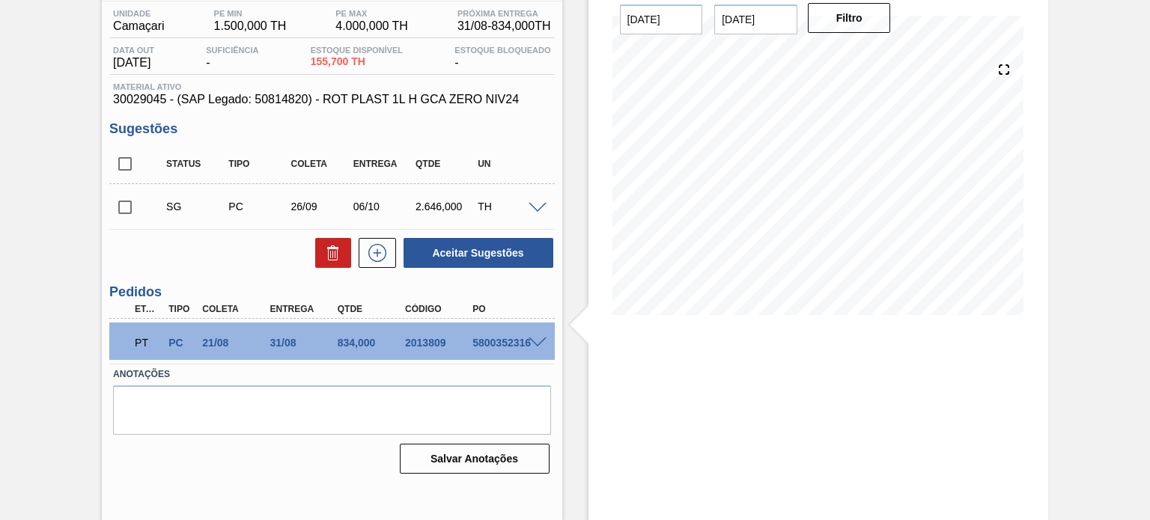
click at [533, 347] on div "5800352316" at bounding box center [506, 343] width 74 height 12
click at [534, 344] on span at bounding box center [538, 343] width 18 height 11
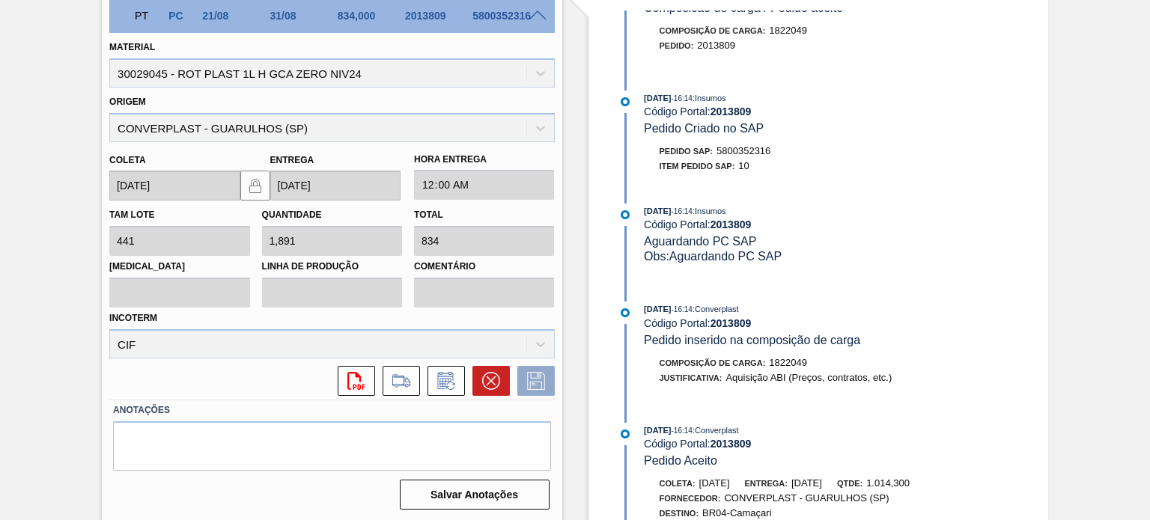
scroll to position [870, 0]
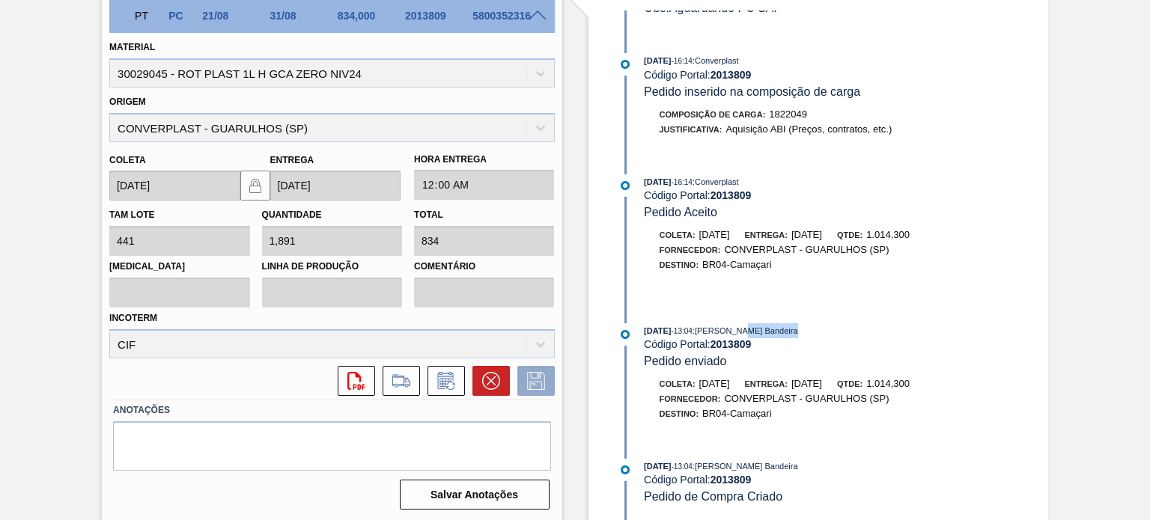
drag, startPoint x: 779, startPoint y: 323, endPoint x: 740, endPoint y: 323, distance: 39.7
click at [743, 323] on div "21/08/2025 - 13:04 : Leticia Marquesini Bandeira" at bounding box center [822, 330] width 356 height 15
click at [737, 326] on span ": Leticia Marquesini Bandeira" at bounding box center [746, 330] width 106 height 9
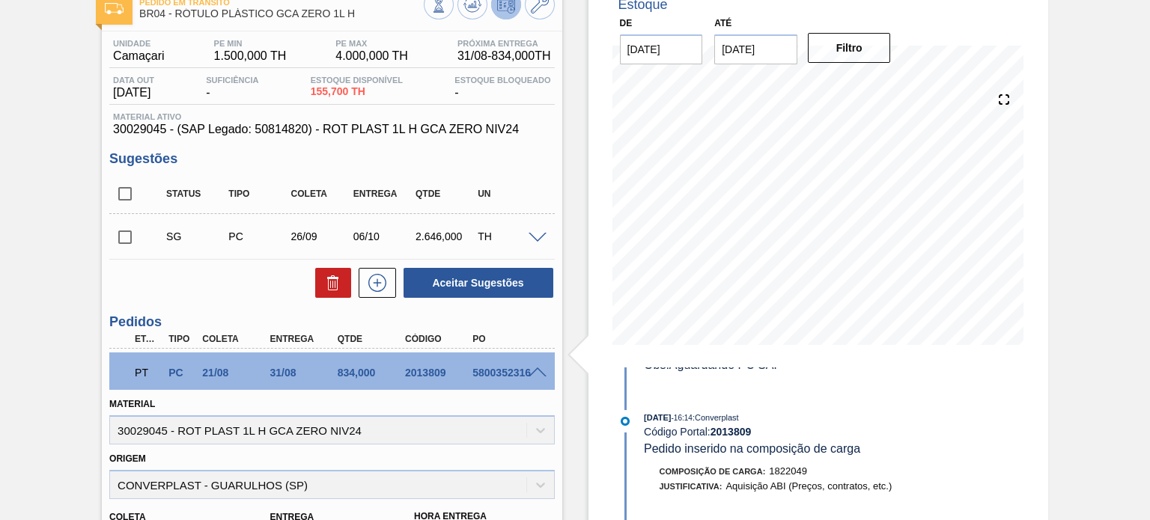
scroll to position [1, 0]
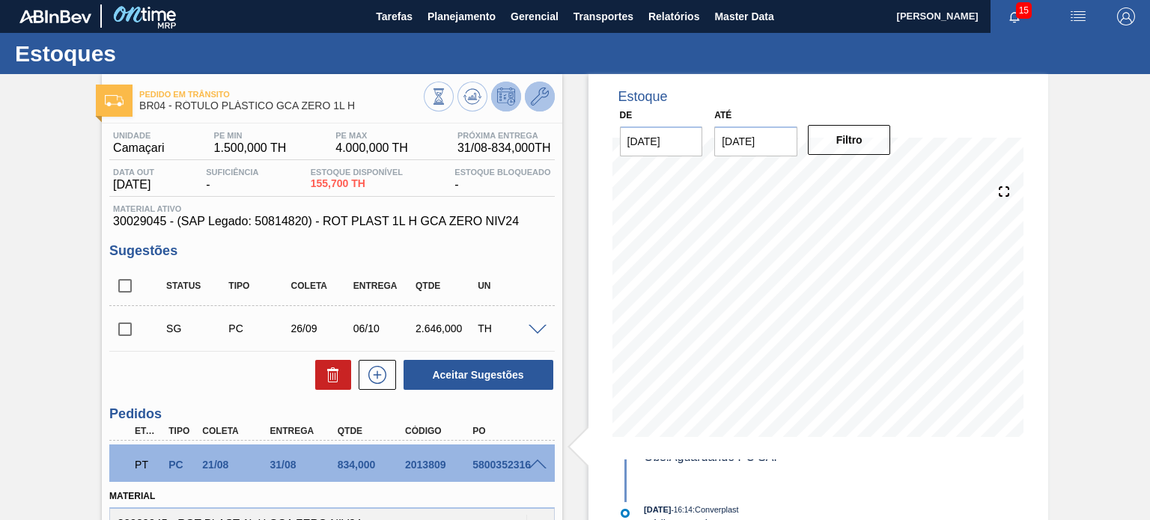
click at [545, 98] on icon at bounding box center [540, 97] width 18 height 18
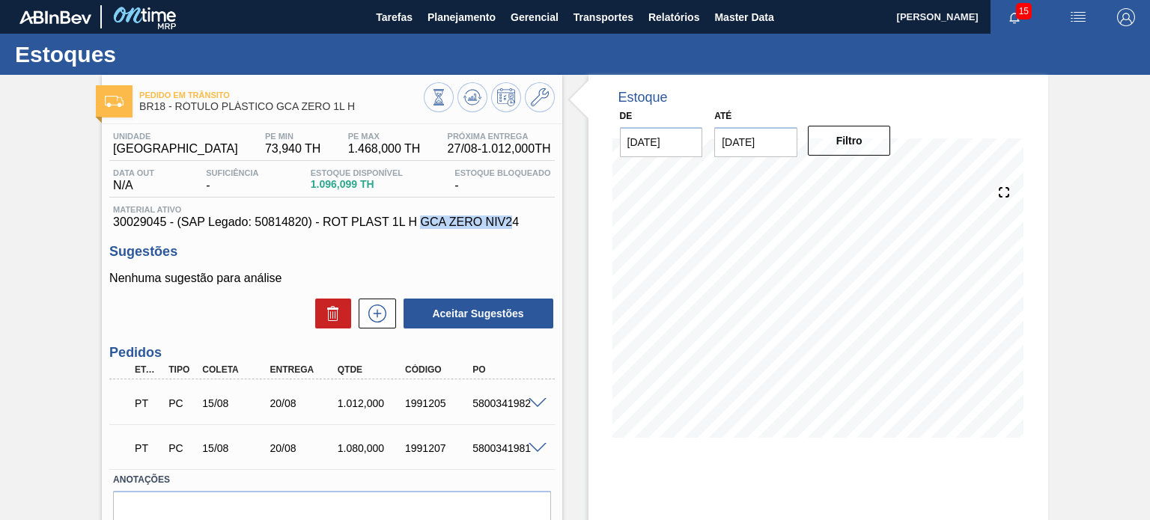
drag, startPoint x: 494, startPoint y: 224, endPoint x: 410, endPoint y: 215, distance: 84.3
click at [413, 215] on div "Material ativo 30029045 - (SAP Legado: 50814820) - ROT PLAST 1L H GCA ZERO NIV24" at bounding box center [331, 217] width 445 height 24
click at [410, 216] on span "30029045 - (SAP Legado: 50814820) - ROT PLAST 1L H GCA ZERO NIV24" at bounding box center [331, 222] width 437 height 13
click at [412, 216] on span "30029045 - (SAP Legado: 50814820) - ROT PLAST 1L H GCA ZERO NIV24" at bounding box center [331, 222] width 437 height 13
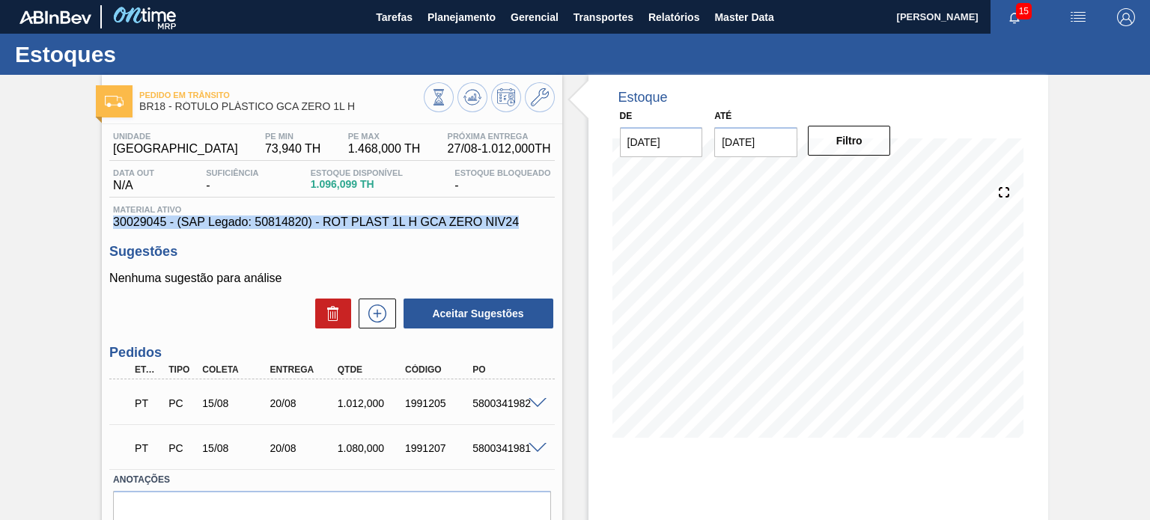
click at [412, 216] on span "30029045 - (SAP Legado: 50814820) - ROT PLAST 1L H GCA ZERO NIV24" at bounding box center [331, 222] width 437 height 13
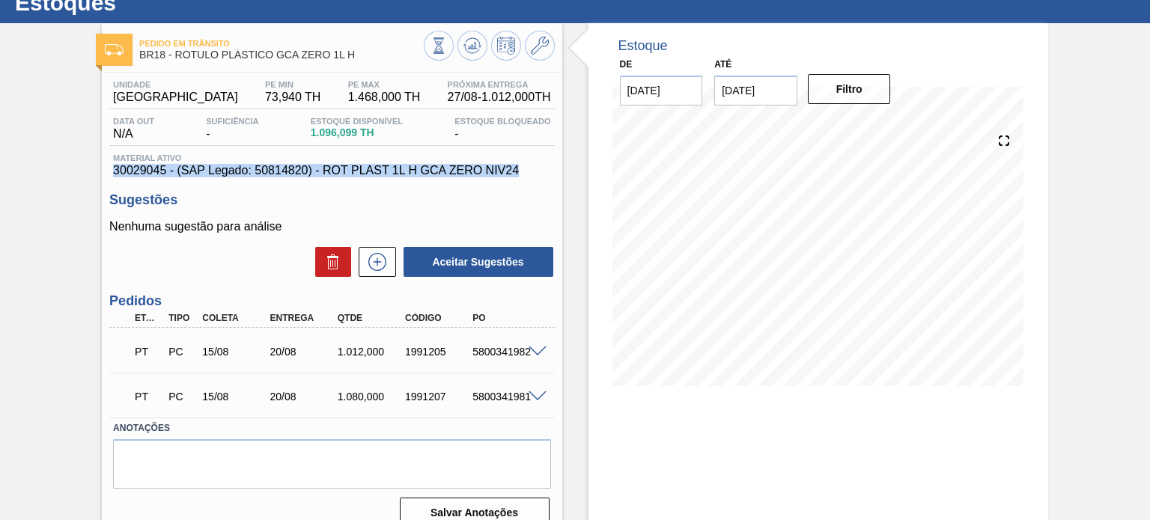
scroll to position [75, 0]
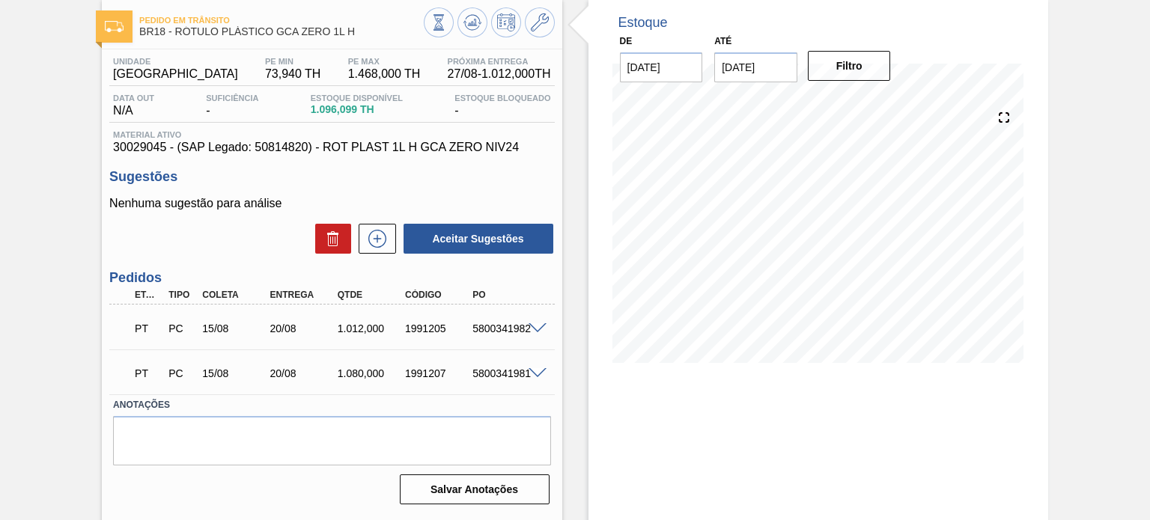
click at [535, 333] on div "5800341982" at bounding box center [506, 329] width 74 height 12
click at [533, 329] on span at bounding box center [538, 328] width 18 height 11
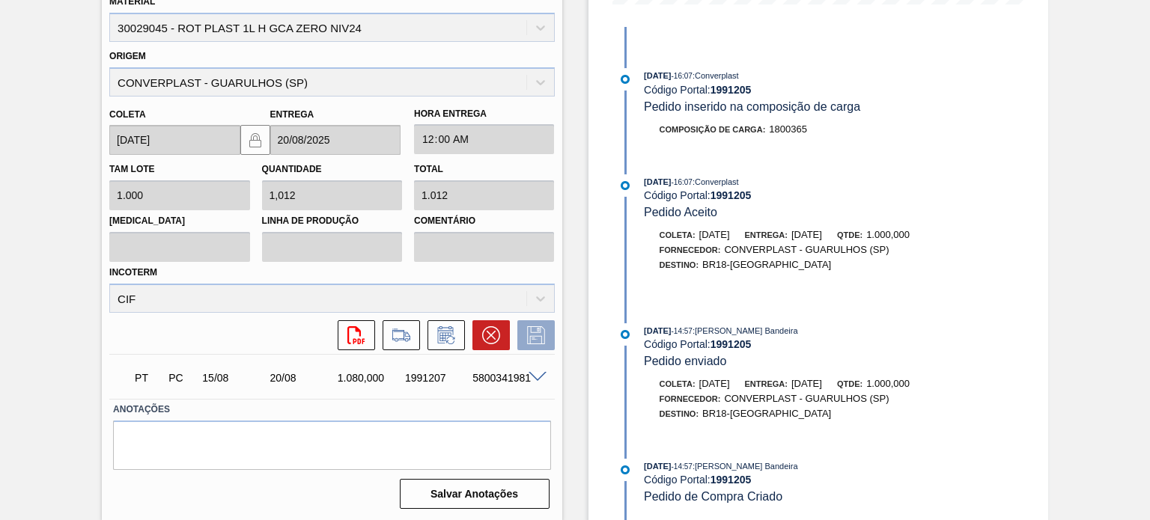
scroll to position [134, 0]
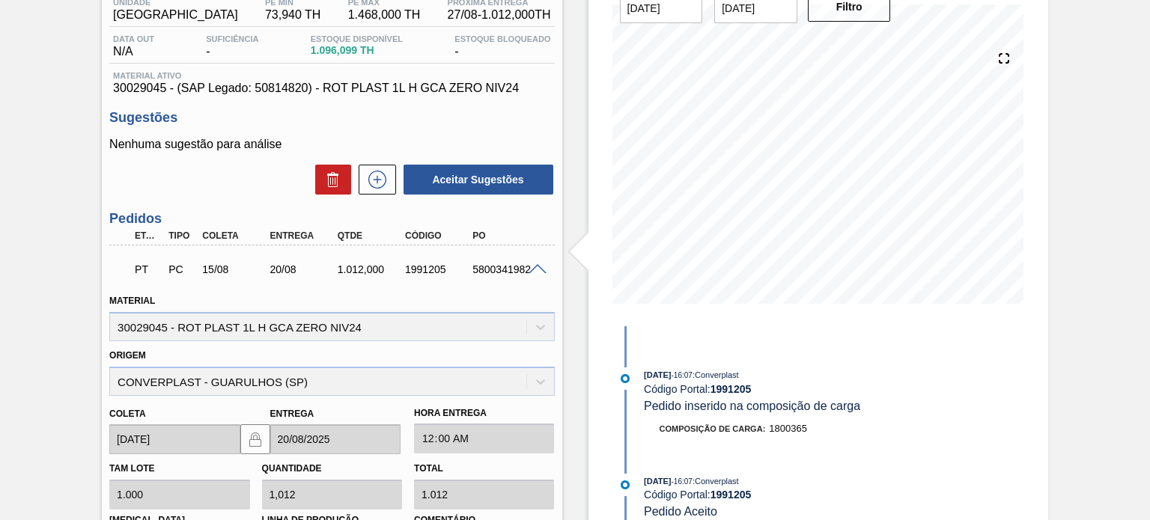
click at [537, 272] on span at bounding box center [538, 269] width 18 height 11
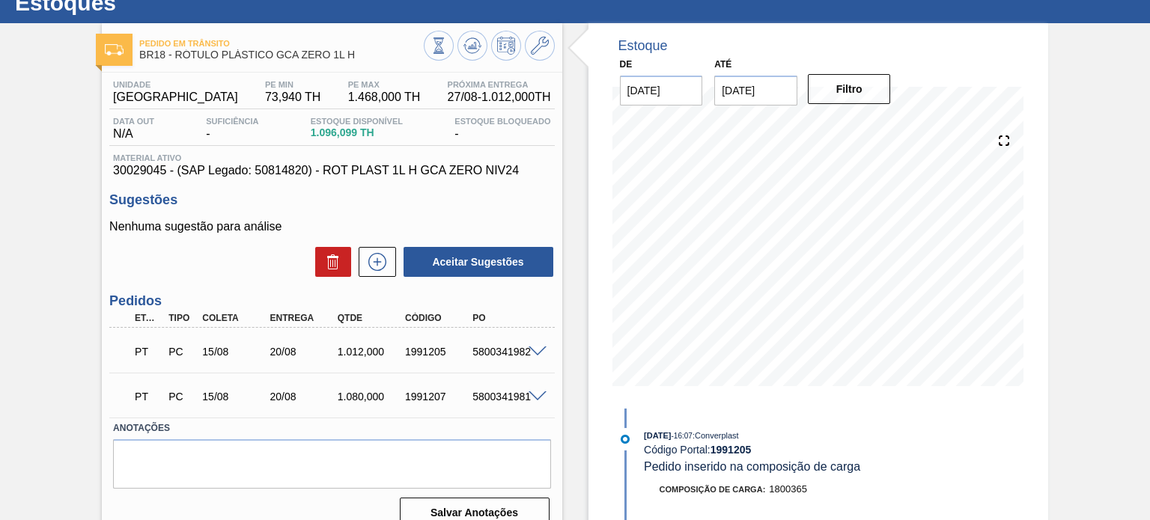
scroll to position [75, 0]
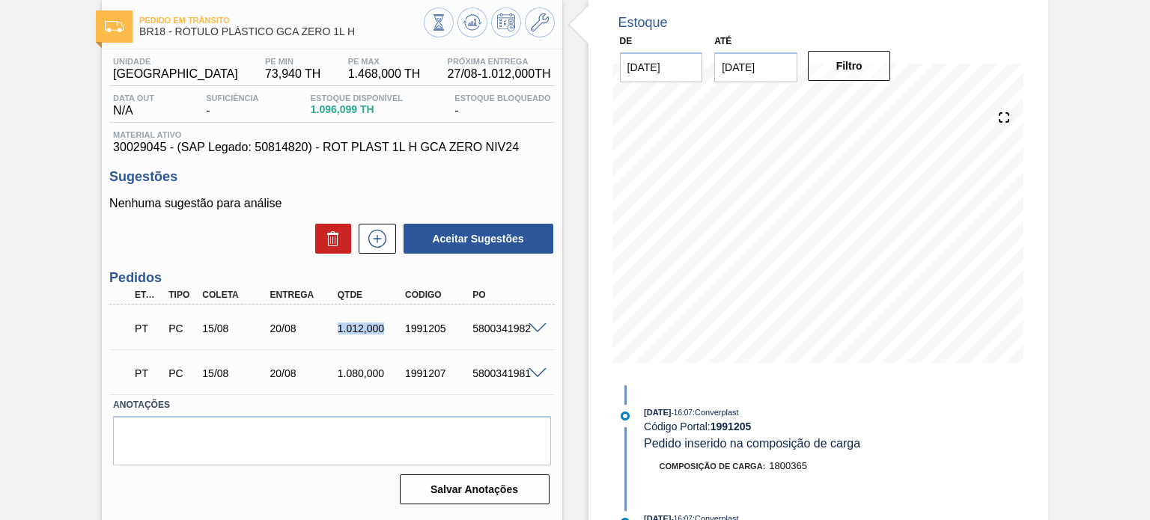
drag, startPoint x: 328, startPoint y: 326, endPoint x: 386, endPoint y: 332, distance: 58.0
click at [386, 332] on div "1.012,000" at bounding box center [361, 329] width 67 height 12
drag, startPoint x: 332, startPoint y: 368, endPoint x: 377, endPoint y: 371, distance: 45.0
click at [377, 371] on div "1.080,000" at bounding box center [361, 374] width 67 height 12
click at [377, 371] on div "1.080,000" at bounding box center [371, 374] width 74 height 12
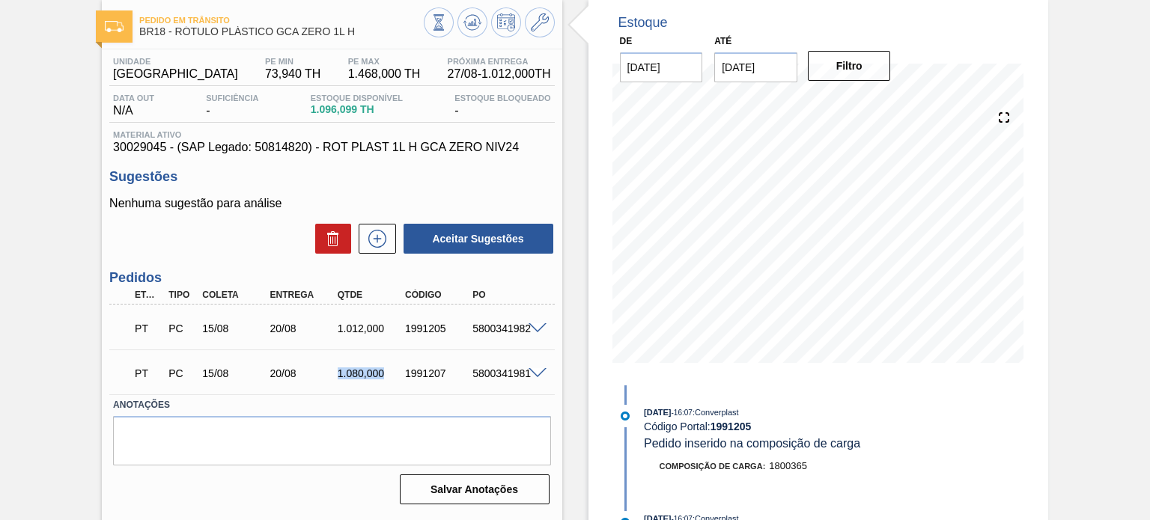
click at [376, 371] on div "1.080,000" at bounding box center [371, 374] width 74 height 12
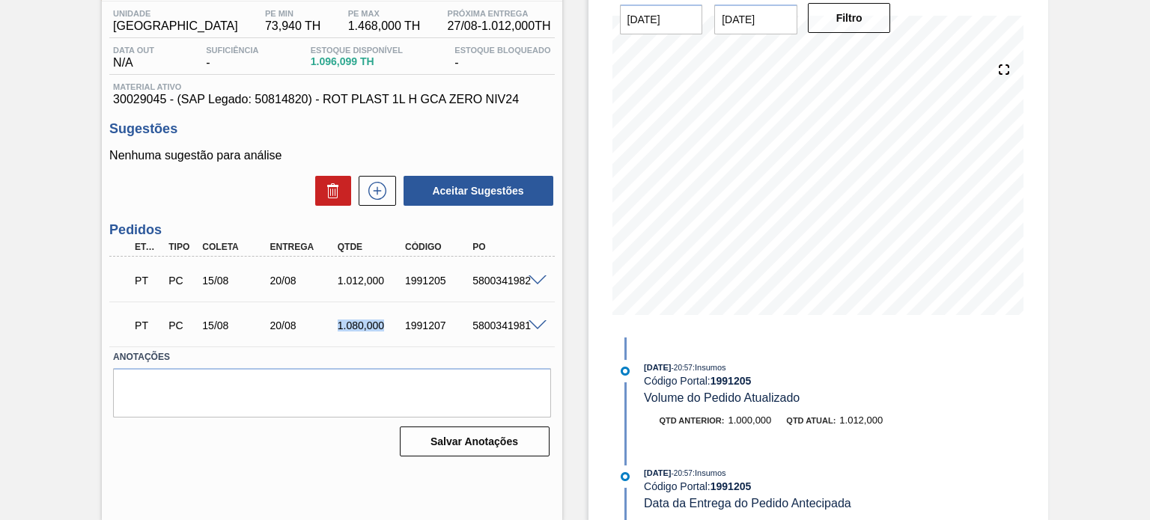
scroll to position [123, 0]
click at [533, 319] on div at bounding box center [540, 324] width 30 height 11
click at [533, 320] on span at bounding box center [538, 325] width 18 height 11
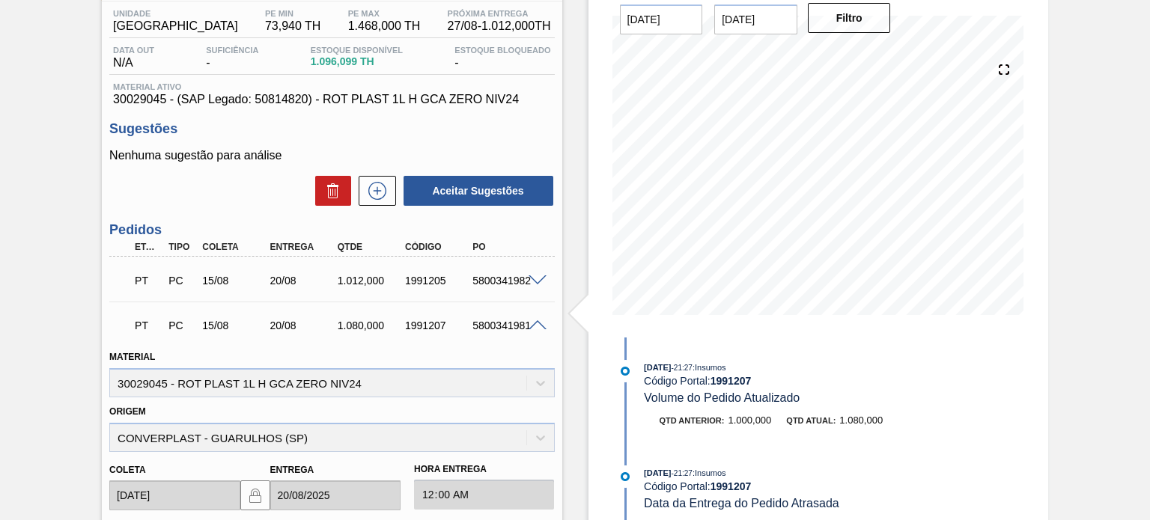
click at [579, 176] on div "Estoque De 27/08/2025 Até 31/01/2026 Filtro 15/08/2025 - 21:27 : Insumos Código…" at bounding box center [805, 392] width 486 height 880
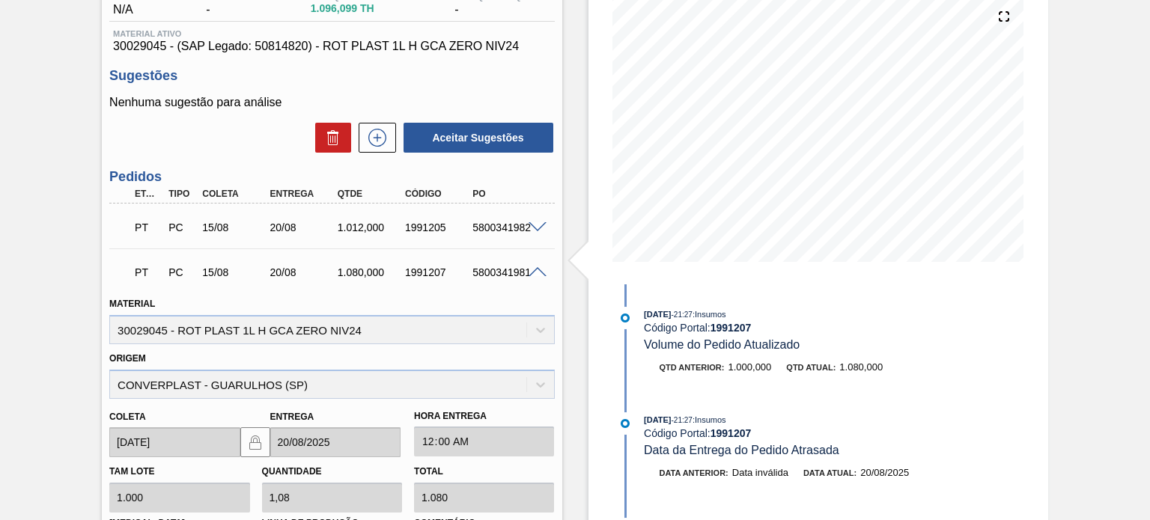
scroll to position [198, 0]
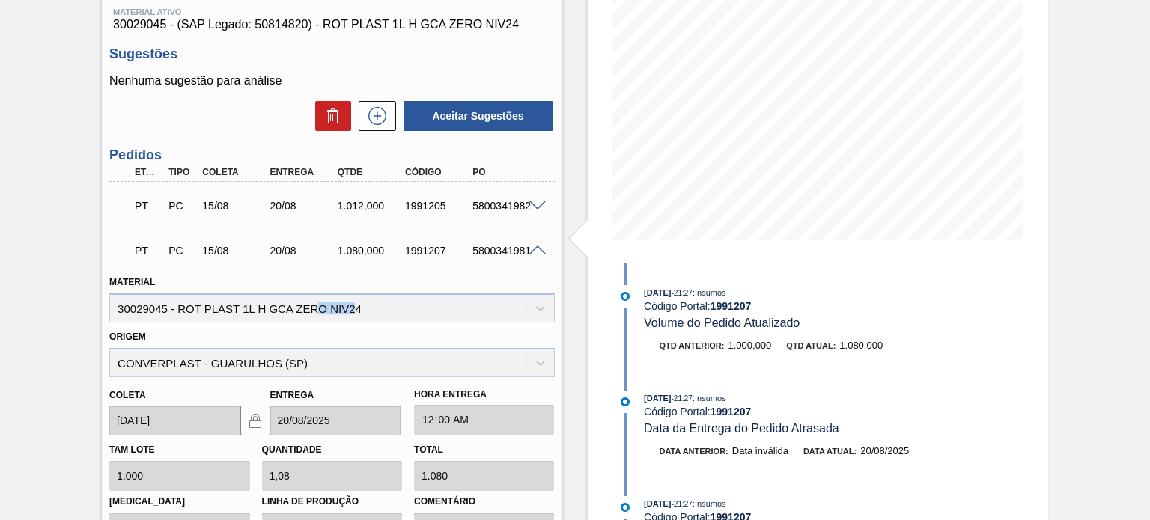
drag, startPoint x: 324, startPoint y: 313, endPoint x: 365, endPoint y: 317, distance: 41.3
click at [367, 317] on div "Material 30029045 - ROT PLAST 1L H GCA ZERO NIV24" at bounding box center [331, 297] width 445 height 51
click at [363, 314] on div "Material 30029045 - ROT PLAST 1L H GCA ZERO NIV24" at bounding box center [331, 297] width 445 height 51
click at [362, 314] on div "Material 30029045 - ROT PLAST 1L H GCA ZERO NIV24" at bounding box center [331, 297] width 445 height 51
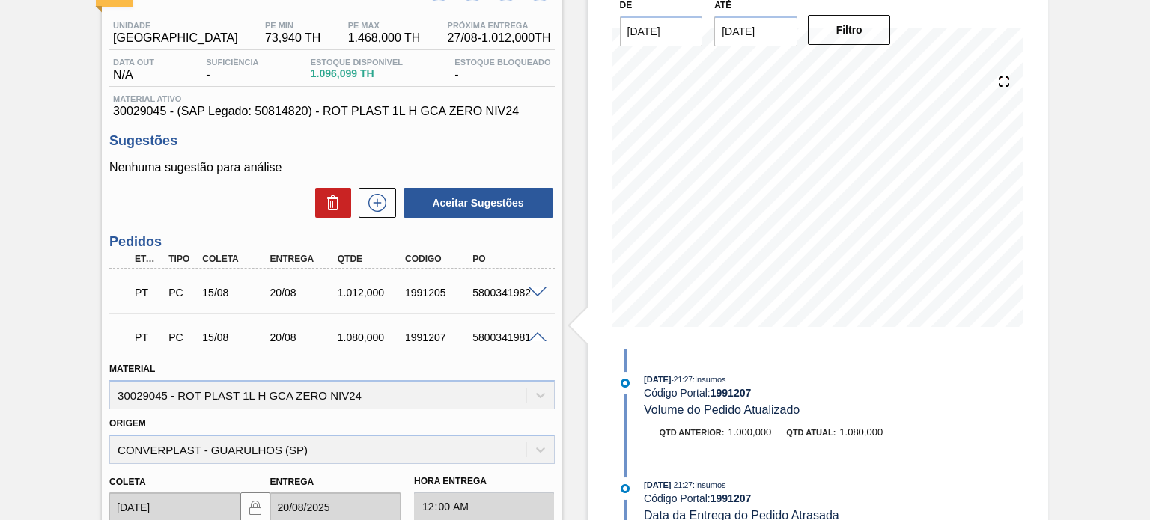
scroll to position [0, 0]
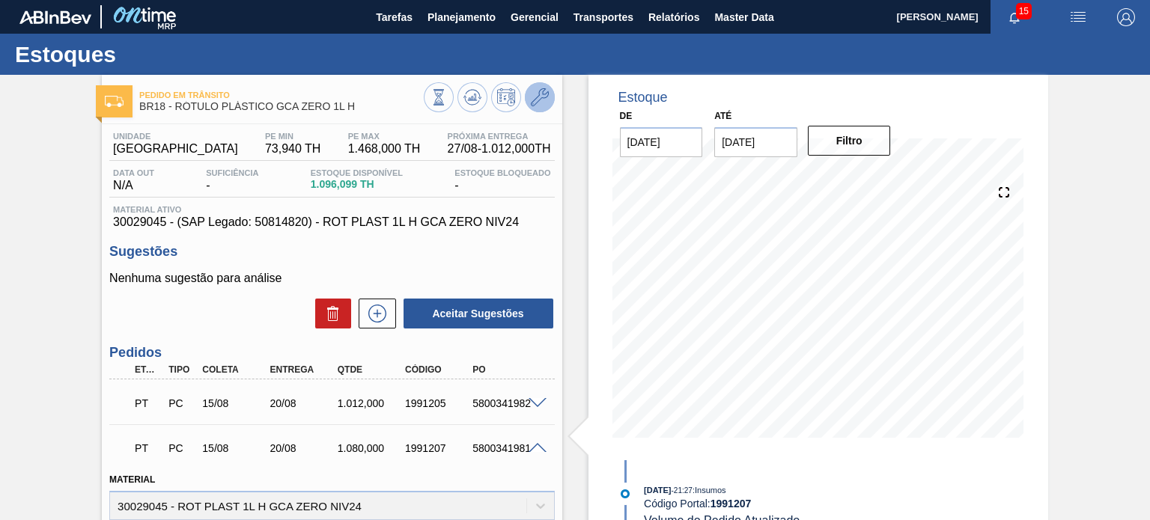
click at [545, 105] on icon at bounding box center [540, 97] width 18 height 18
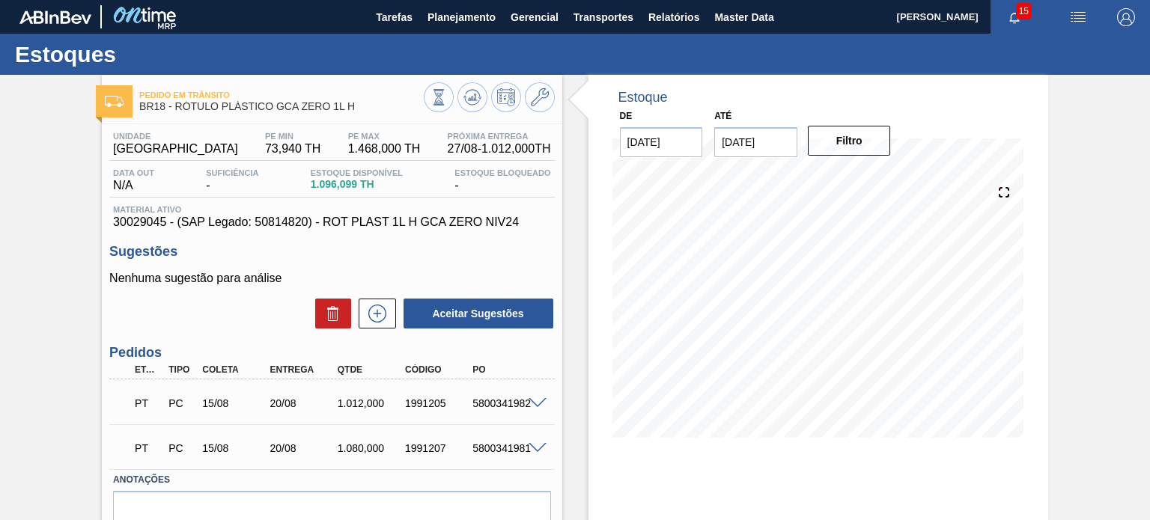
scroll to position [75, 0]
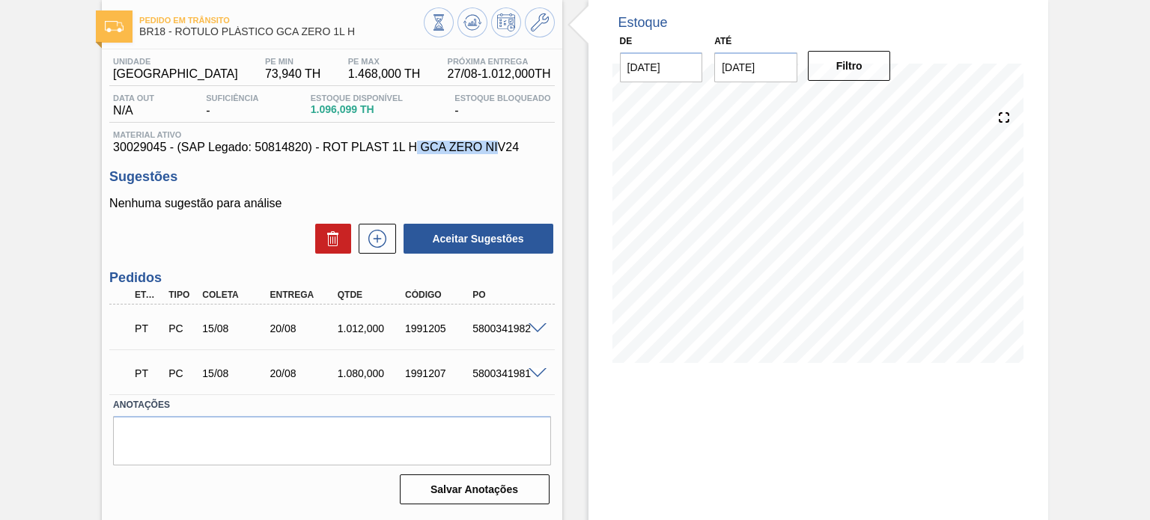
drag, startPoint x: 427, startPoint y: 149, endPoint x: 506, endPoint y: 153, distance: 78.7
click at [506, 153] on span "30029045 - (SAP Legado: 50814820) - ROT PLAST 1L H GCA ZERO NIV24" at bounding box center [331, 147] width 437 height 13
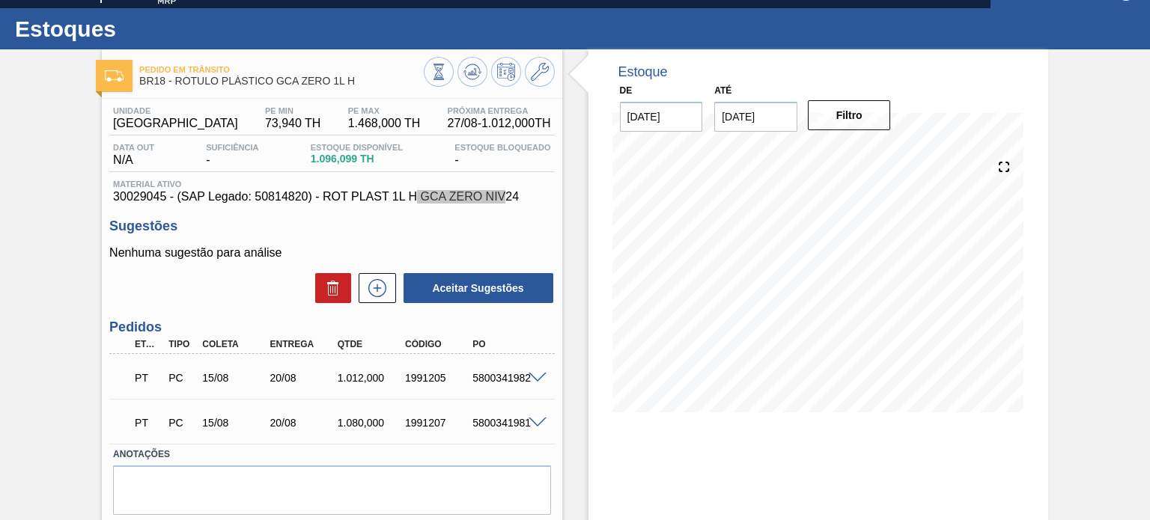
scroll to position [0, 0]
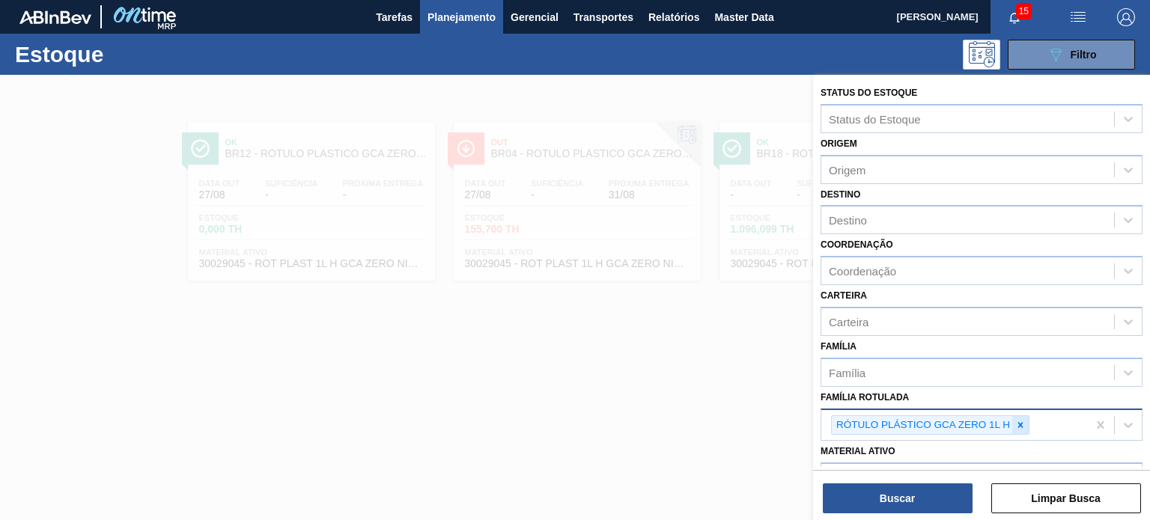
click at [1015, 420] on icon at bounding box center [1020, 425] width 10 height 10
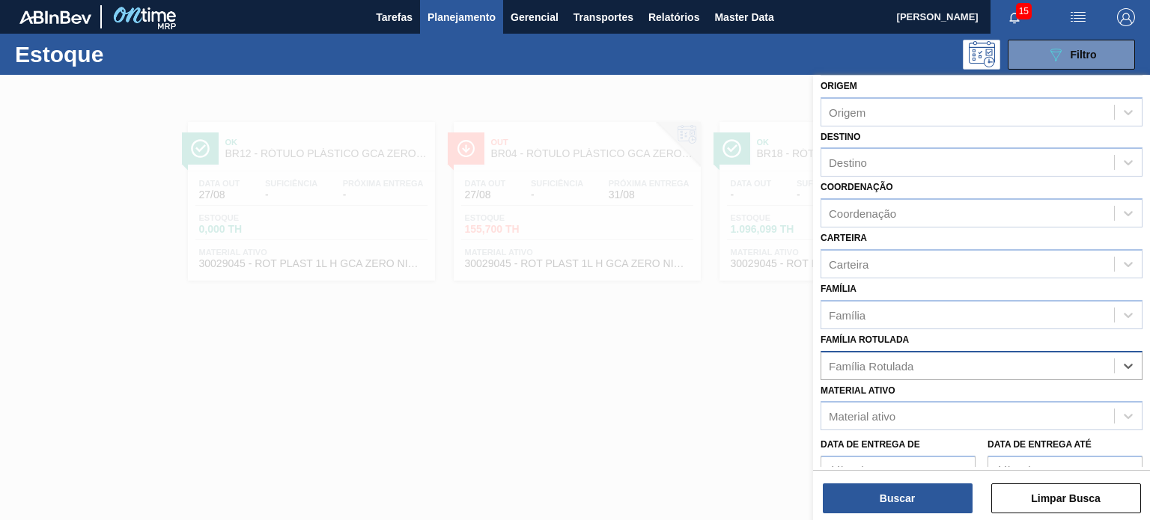
scroll to position [150, 0]
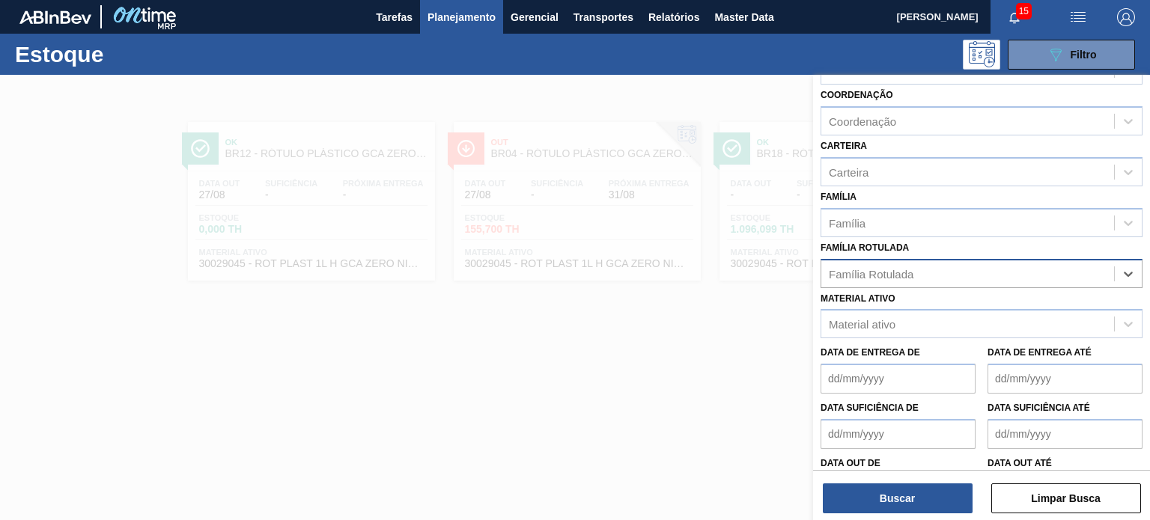
click at [952, 335] on div "Material ativo" at bounding box center [982, 323] width 322 height 29
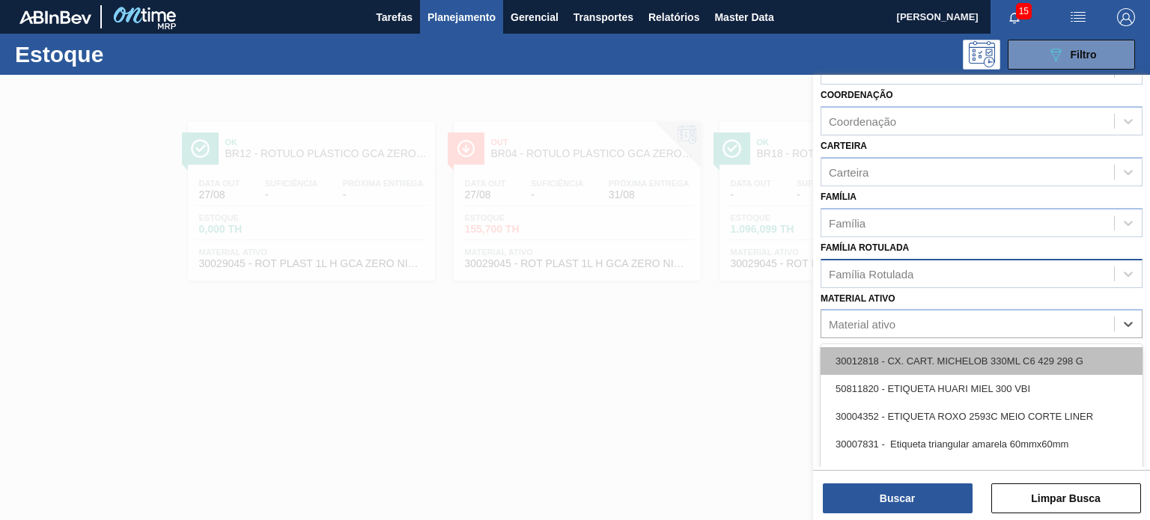
paste ativo "30003806"
type ativo "30003806"
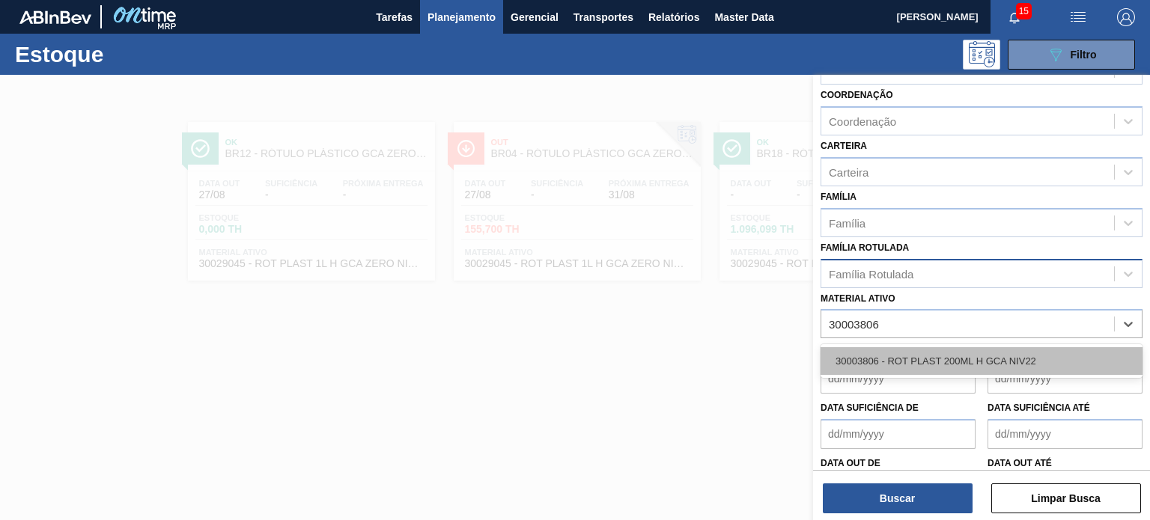
click at [940, 352] on div "30003806 - ROT PLAST 200ML H GCA NIV22" at bounding box center [982, 361] width 322 height 28
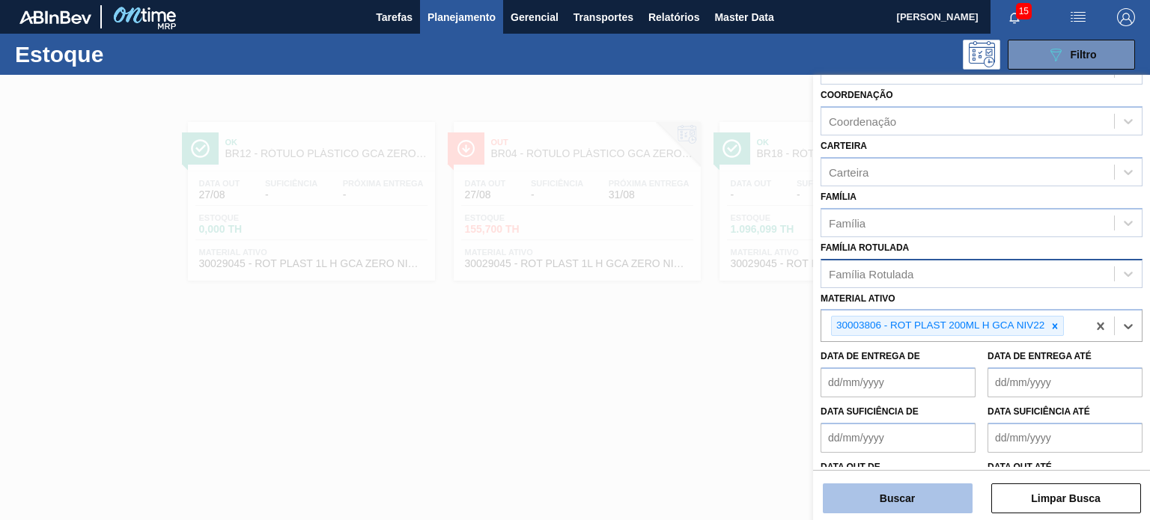
click at [895, 485] on button "Buscar" at bounding box center [898, 499] width 150 height 30
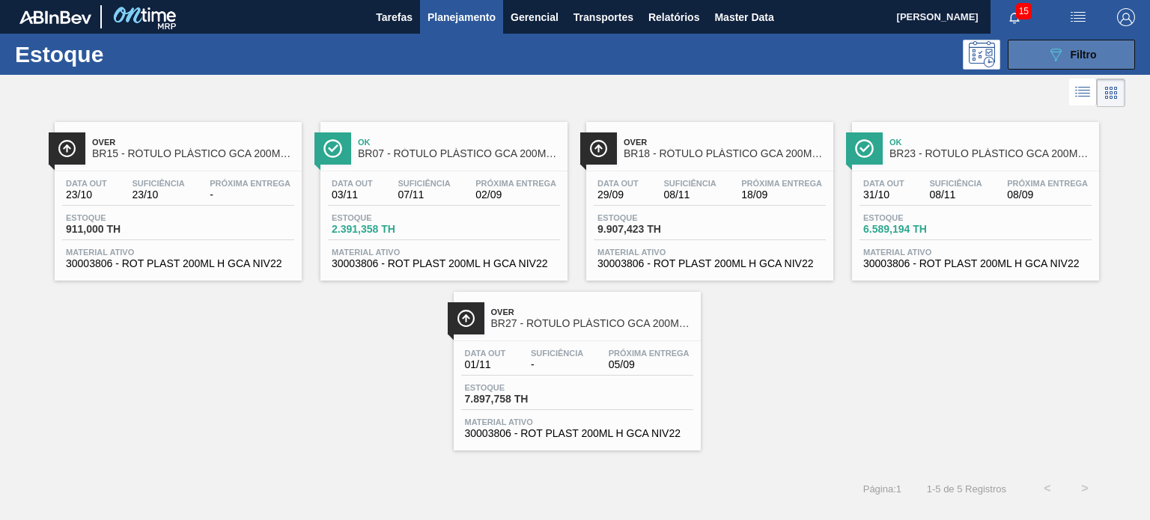
click at [1026, 56] on button "089F7B8B-B2A5-4AFE-B5C0-19BA573D28AC Filtro" at bounding box center [1071, 55] width 127 height 30
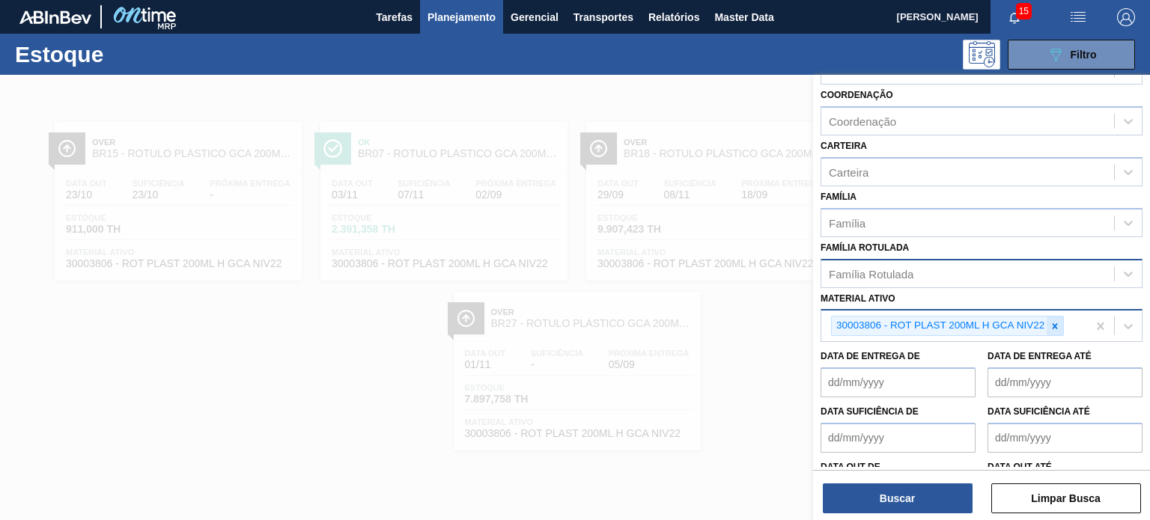
click at [1057, 325] on icon at bounding box center [1055, 326] width 10 height 10
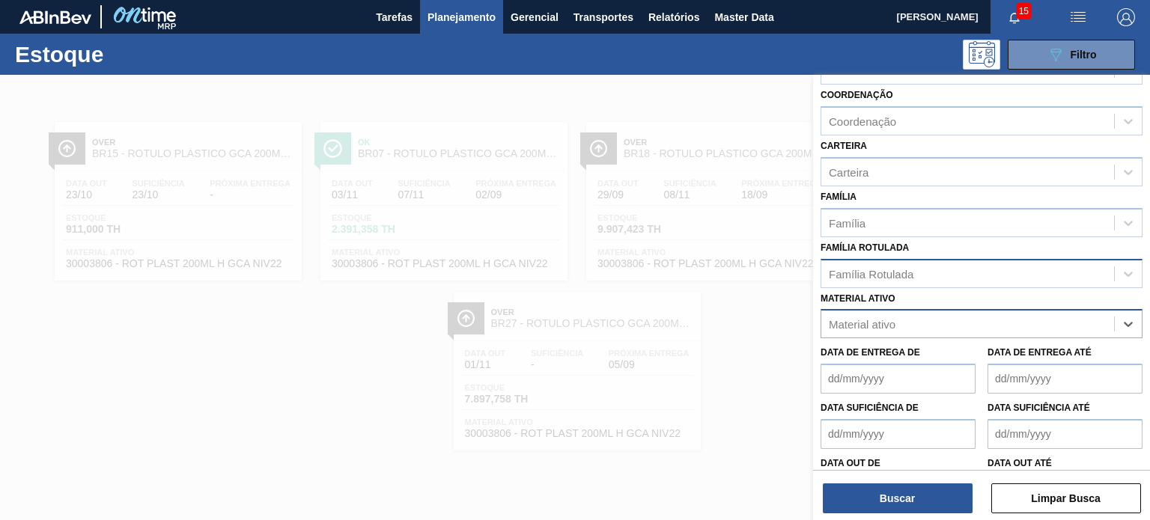
click at [964, 275] on div "Família Rotulada" at bounding box center [967, 274] width 293 height 22
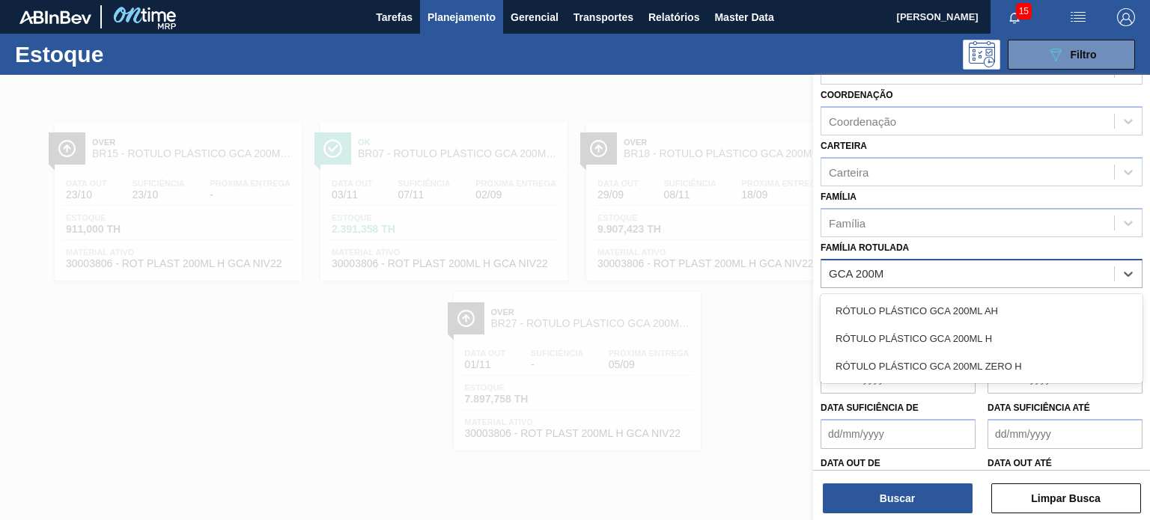
type Rotulada "GCA 200ML"
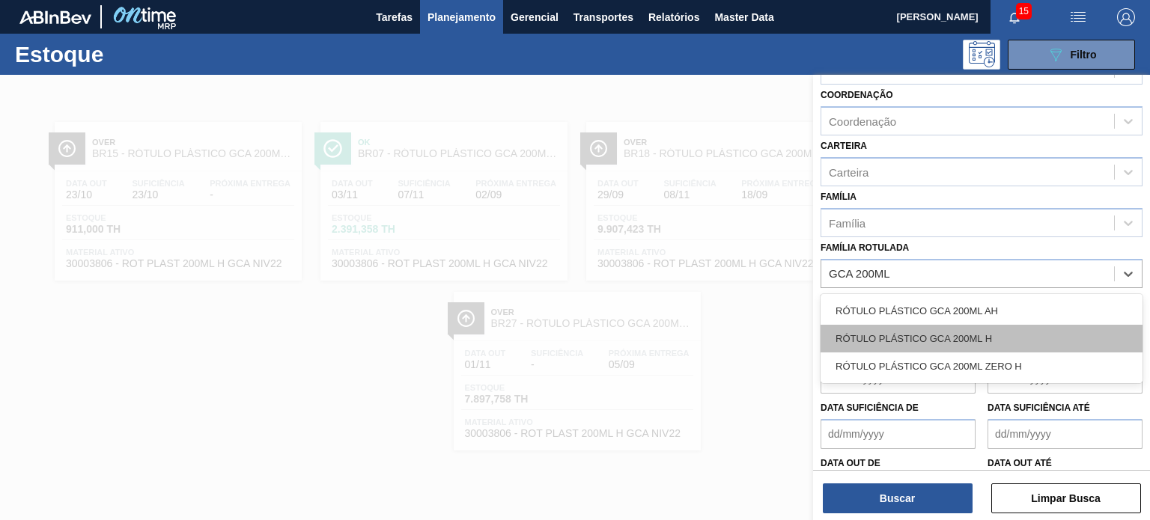
click at [964, 348] on div "RÓTULO PLÁSTICO GCA 200ML AH RÓTULO PLÁSTICO GCA 200ML H RÓTULO PLÁSTICO GCA 20…" at bounding box center [982, 338] width 322 height 89
click at [963, 344] on div "RÓTULO PLÁSTICO GCA 200ML H" at bounding box center [982, 339] width 322 height 28
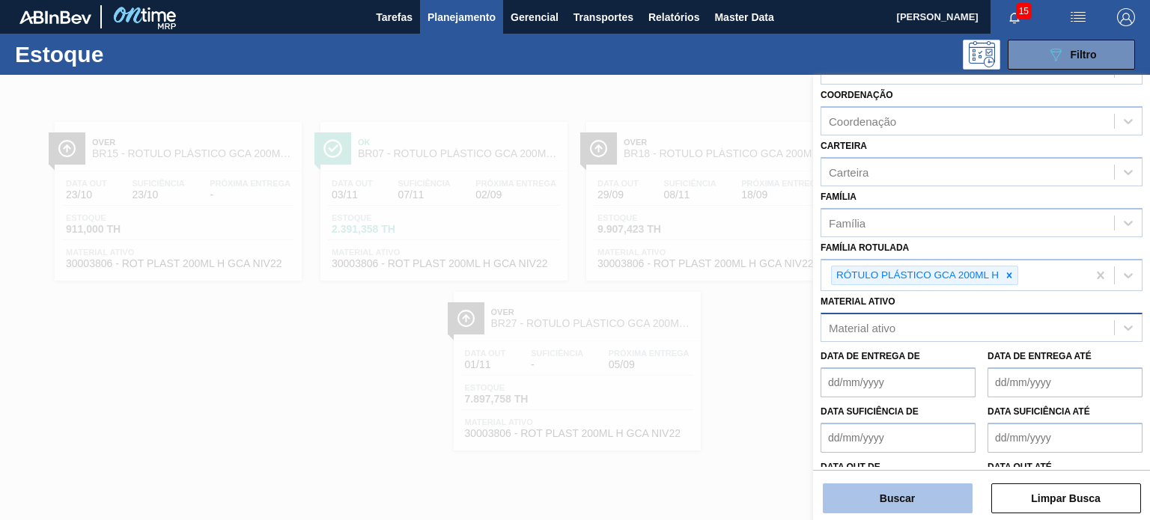
click at [922, 503] on button "Buscar" at bounding box center [898, 499] width 150 height 30
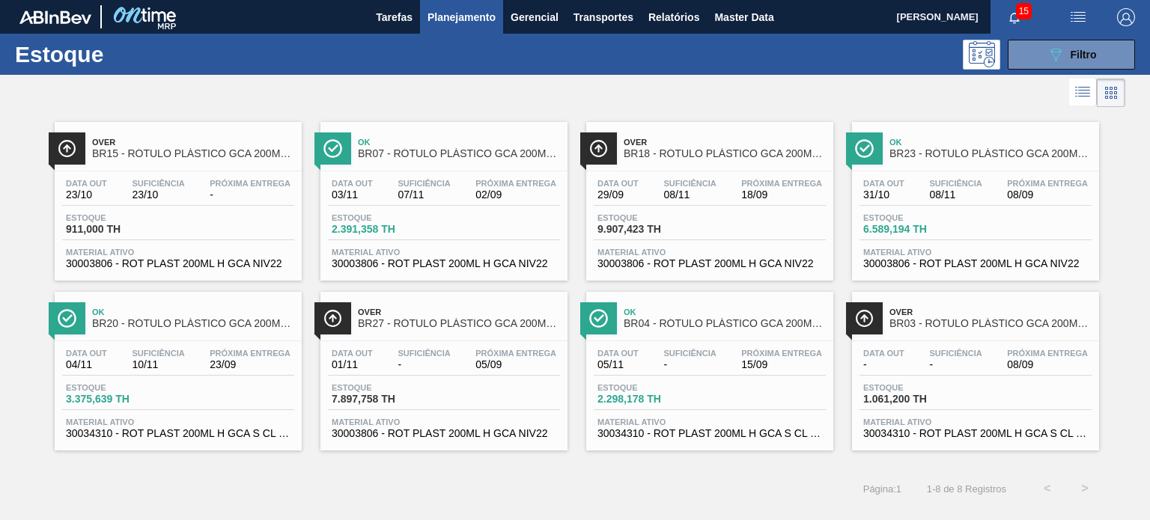
drag, startPoint x: 401, startPoint y: 187, endPoint x: 419, endPoint y: 191, distance: 19.1
click at [422, 188] on div "Suficiência 07/11" at bounding box center [424, 190] width 60 height 22
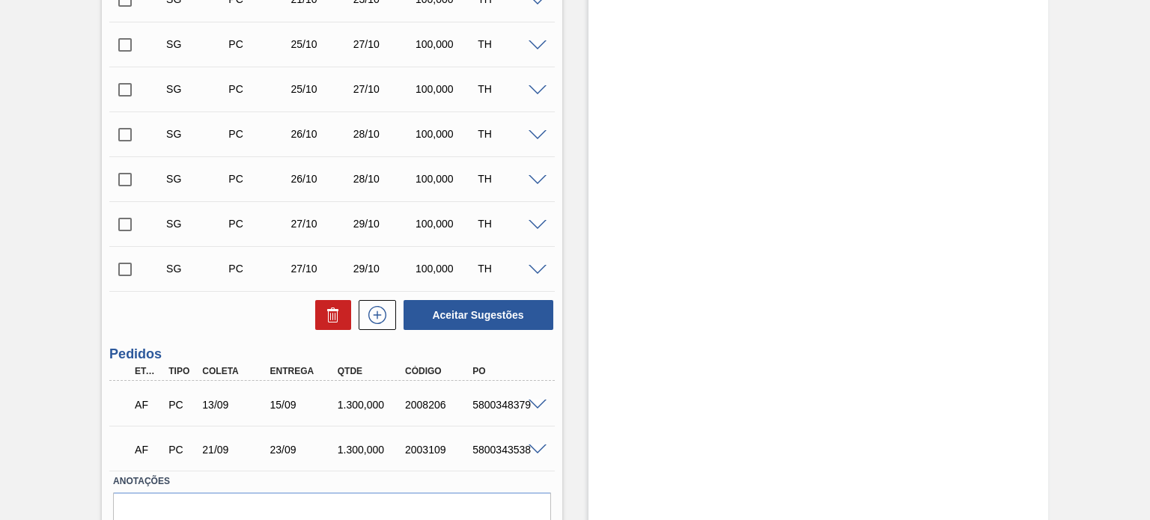
scroll to position [695, 0]
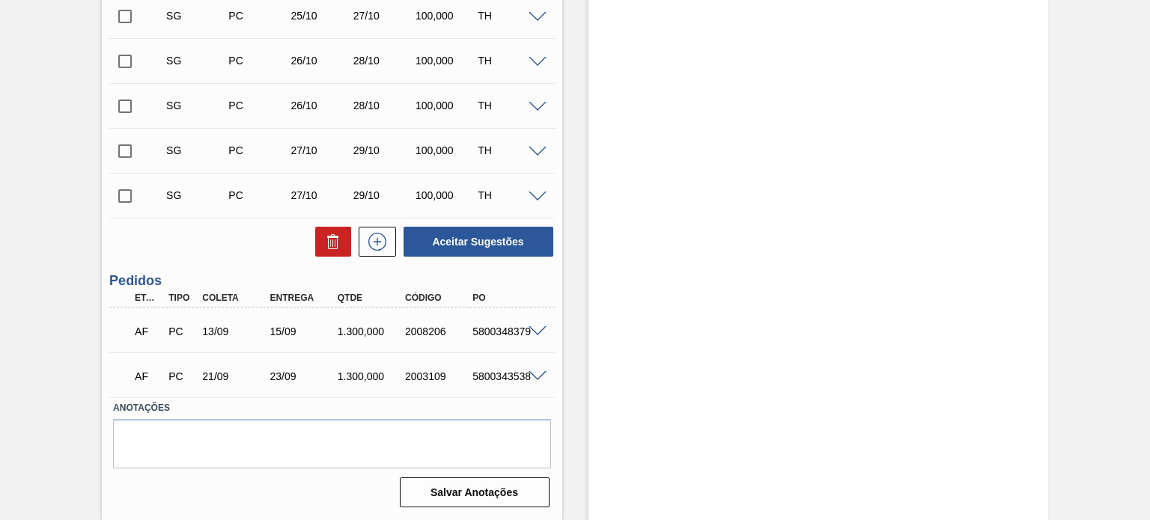
click at [540, 329] on span at bounding box center [538, 331] width 18 height 11
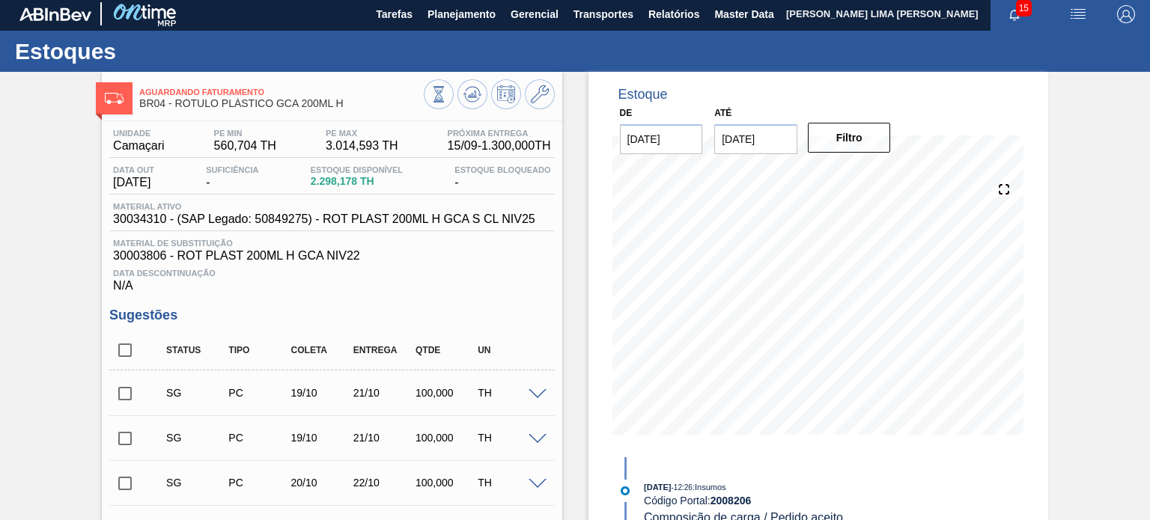
scroll to position [0, 0]
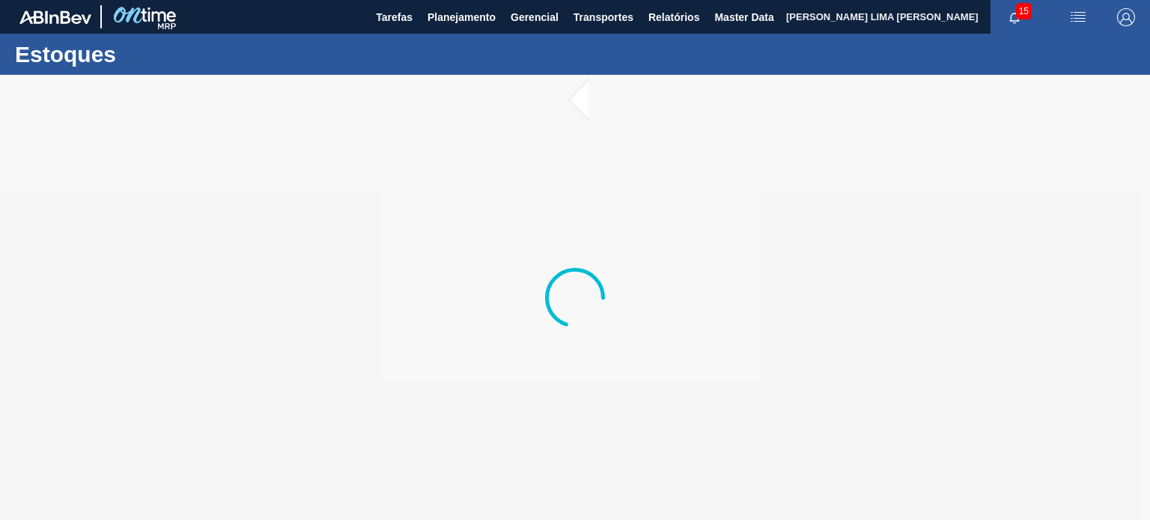
click at [505, 89] on div at bounding box center [575, 297] width 1150 height 445
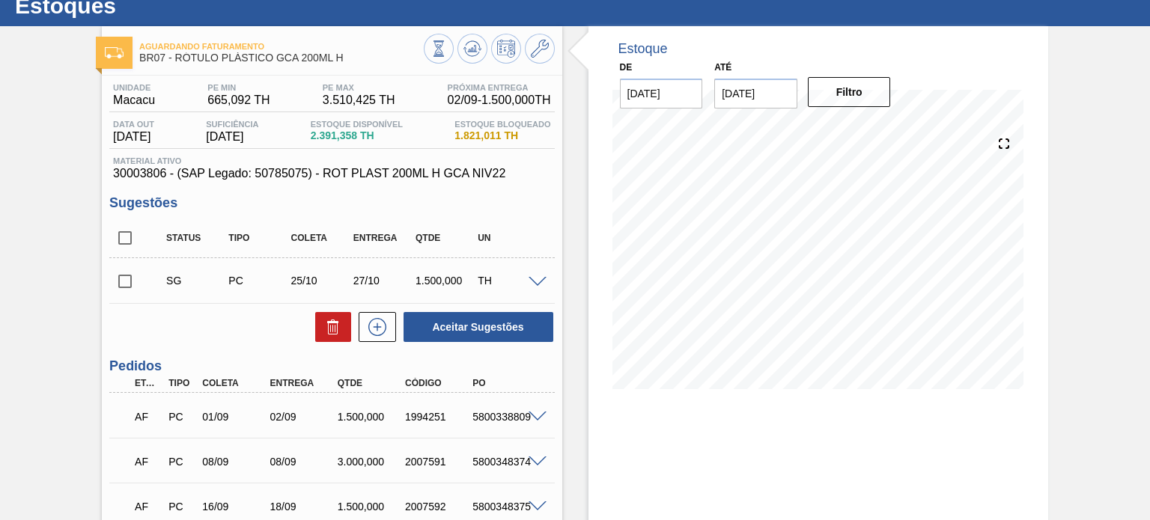
scroll to position [150, 0]
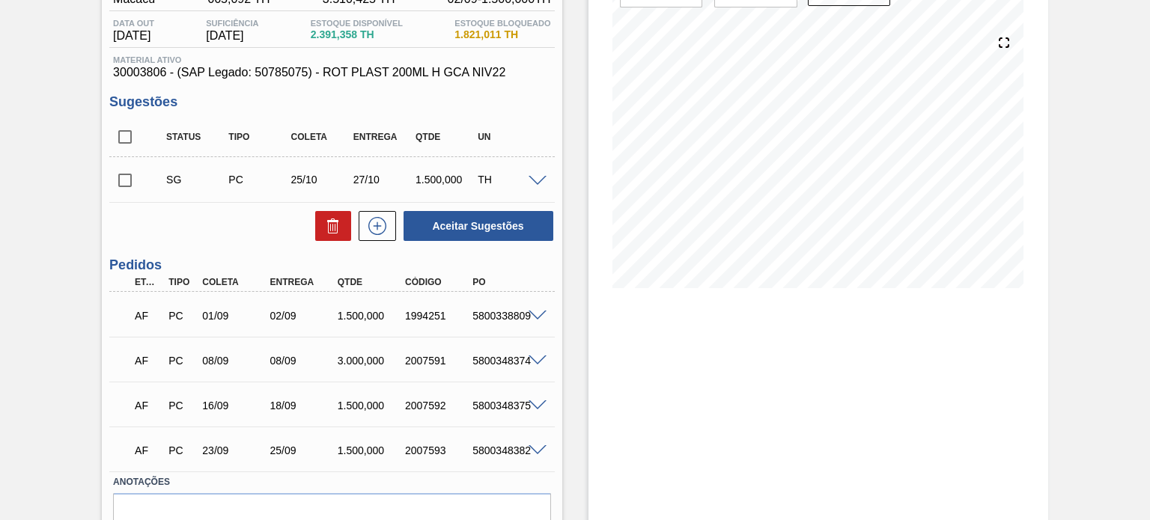
click at [536, 319] on span at bounding box center [538, 316] width 18 height 11
type input "Antecipação - Cliente ([PERSON_NAME] - Comercial Itamonte)"
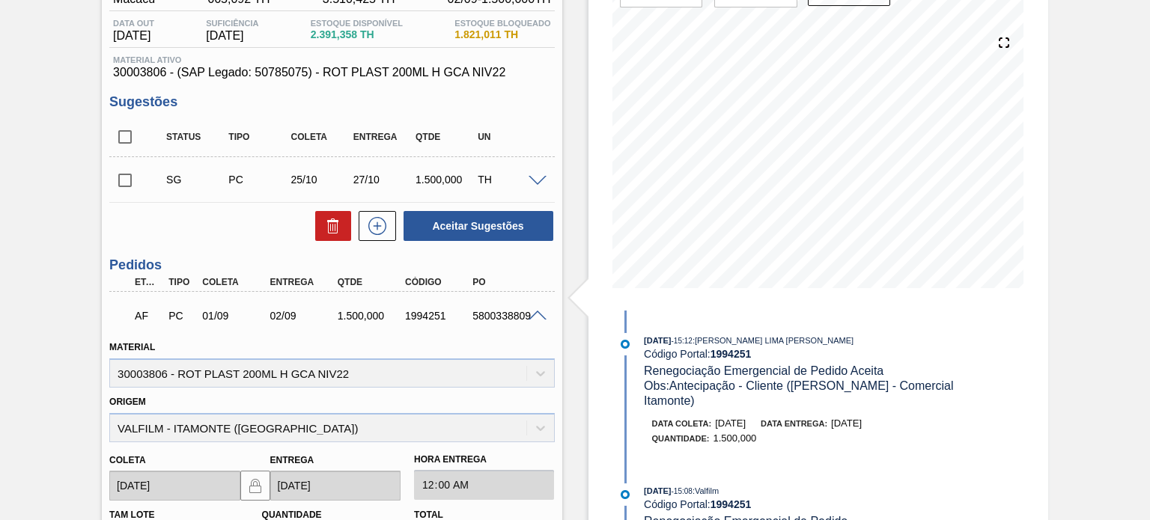
click at [532, 317] on span at bounding box center [538, 316] width 18 height 11
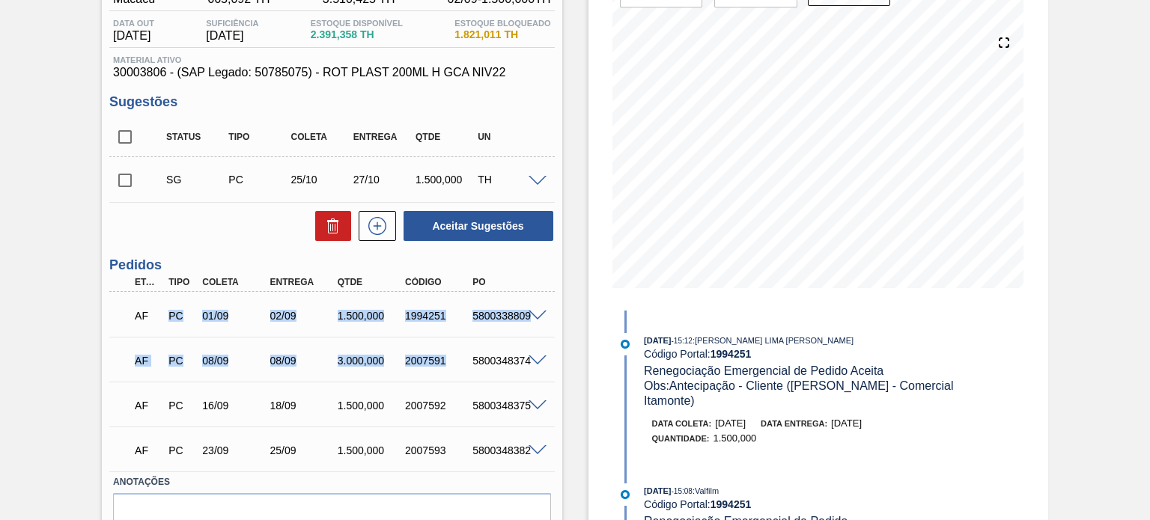
drag, startPoint x: 453, startPoint y: 360, endPoint x: 151, endPoint y: 311, distance: 305.7
click at [151, 310] on div "AF PC 01/09 02/09 1.500,000 1994251 5800338809 Material 30003806 - ROT PLAST 20…" at bounding box center [331, 382] width 445 height 180
click at [356, 320] on div "1.500,000" at bounding box center [371, 316] width 74 height 12
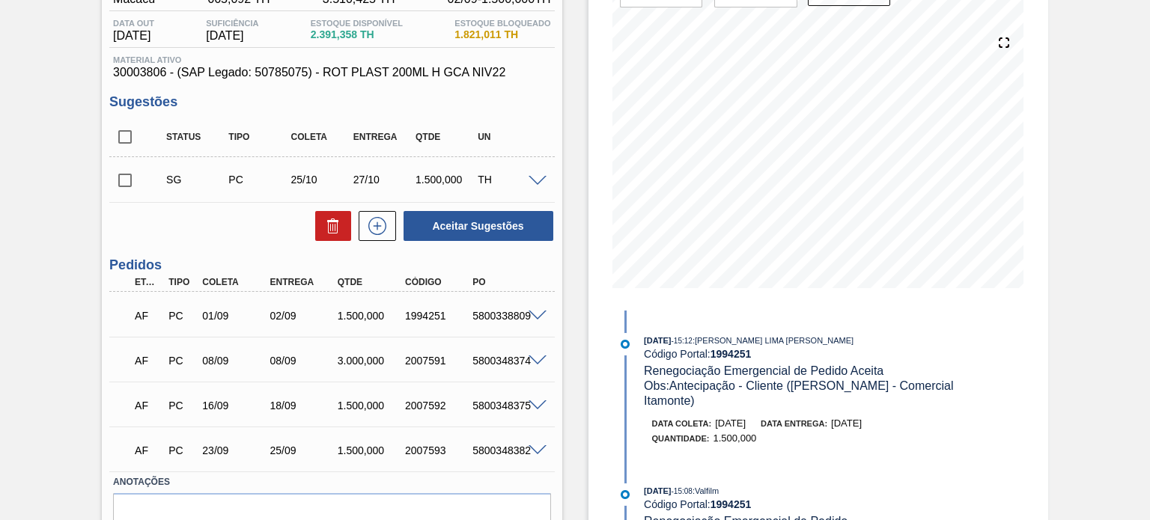
click at [354, 352] on div "AF PC 08/09 08/09 3.000,000 2007591 5800348374" at bounding box center [327, 359] width 405 height 30
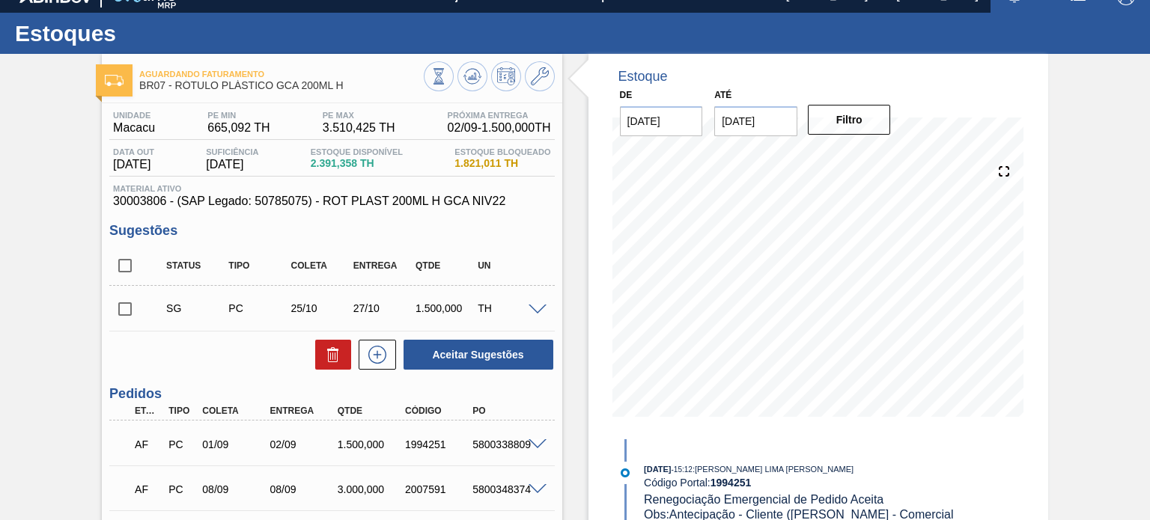
scroll to position [0, 0]
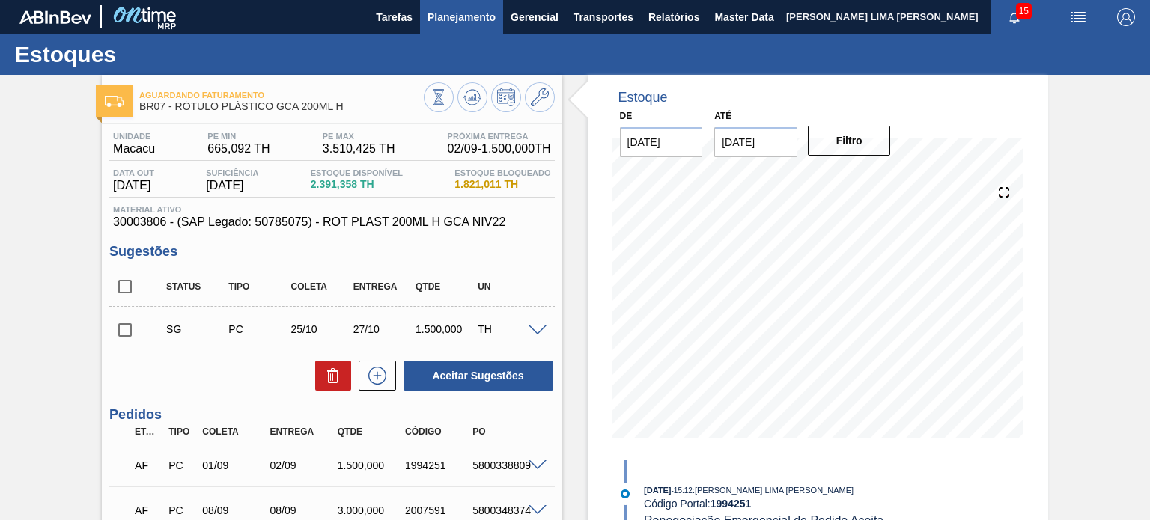
click at [422, 28] on button "Planejamento" at bounding box center [461, 17] width 83 height 34
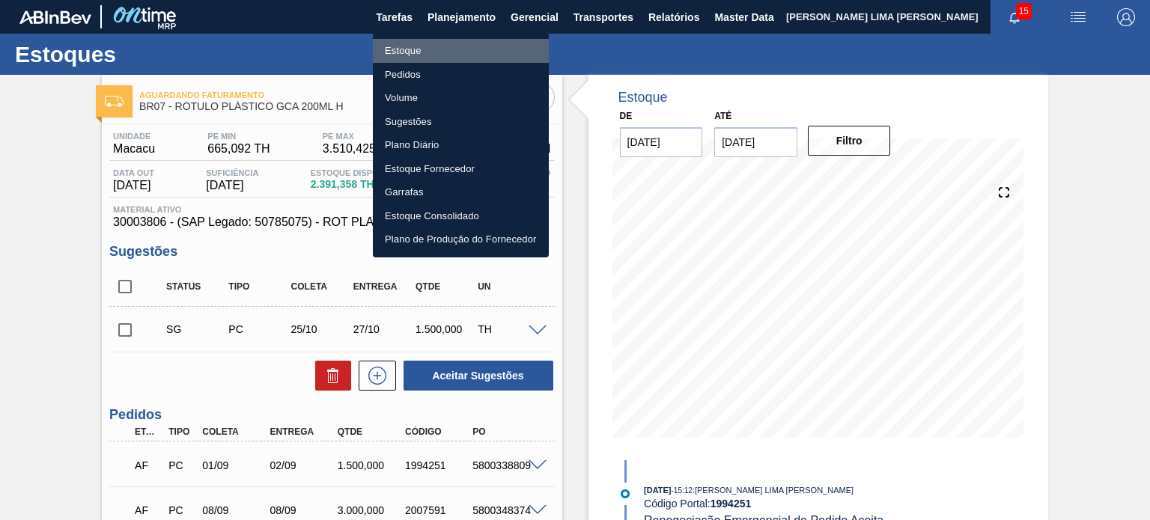
click at [418, 52] on li "Estoque" at bounding box center [461, 51] width 176 height 24
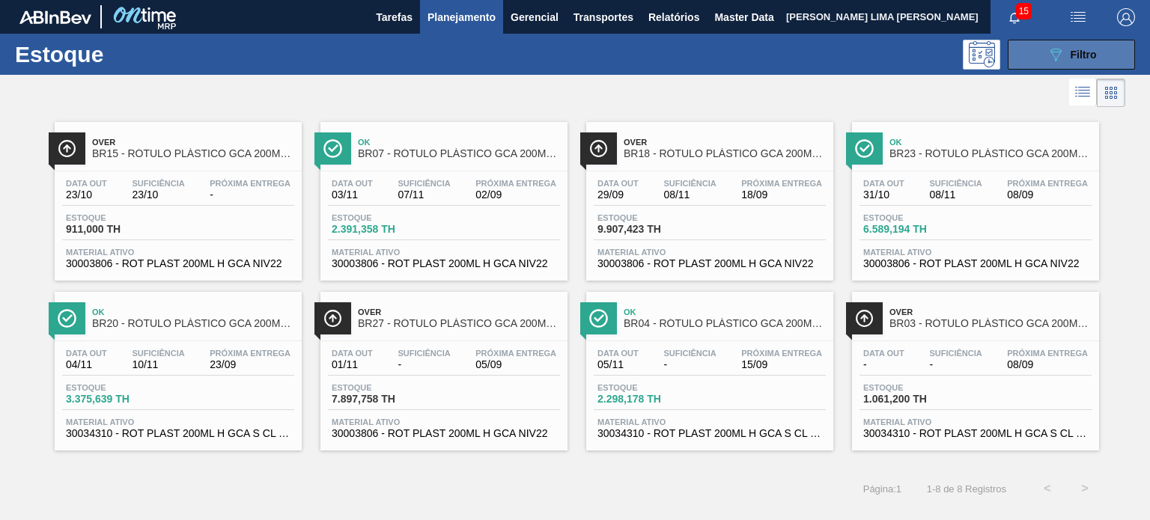
click at [1057, 59] on icon "089F7B8B-B2A5-4AFE-B5C0-19BA573D28AC" at bounding box center [1056, 55] width 18 height 18
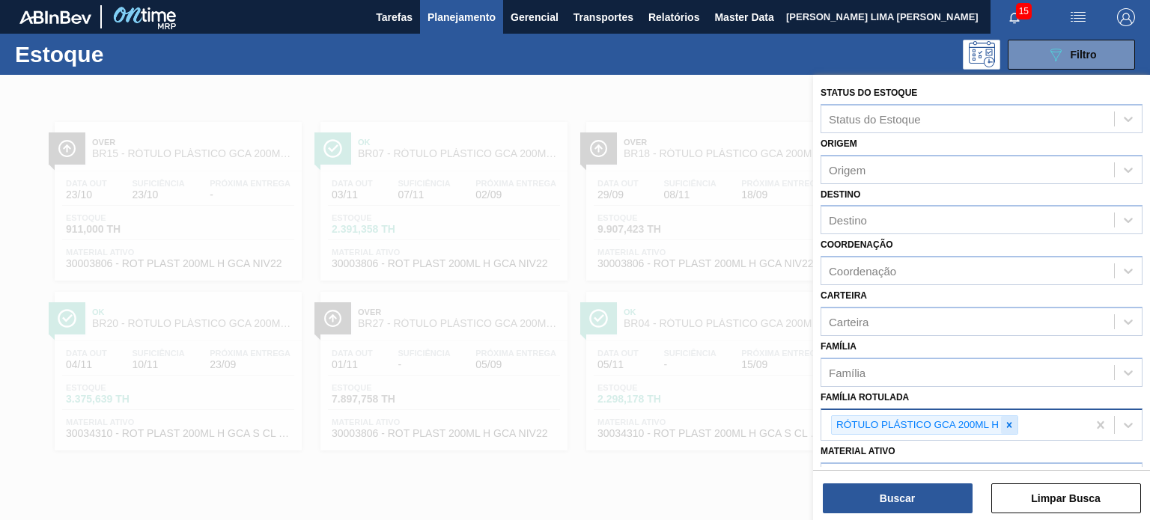
click at [1009, 420] on icon at bounding box center [1009, 425] width 10 height 10
type Rotulada "gca 2pack"
click at [1011, 418] on div "Família Rotulada" at bounding box center [967, 424] width 293 height 22
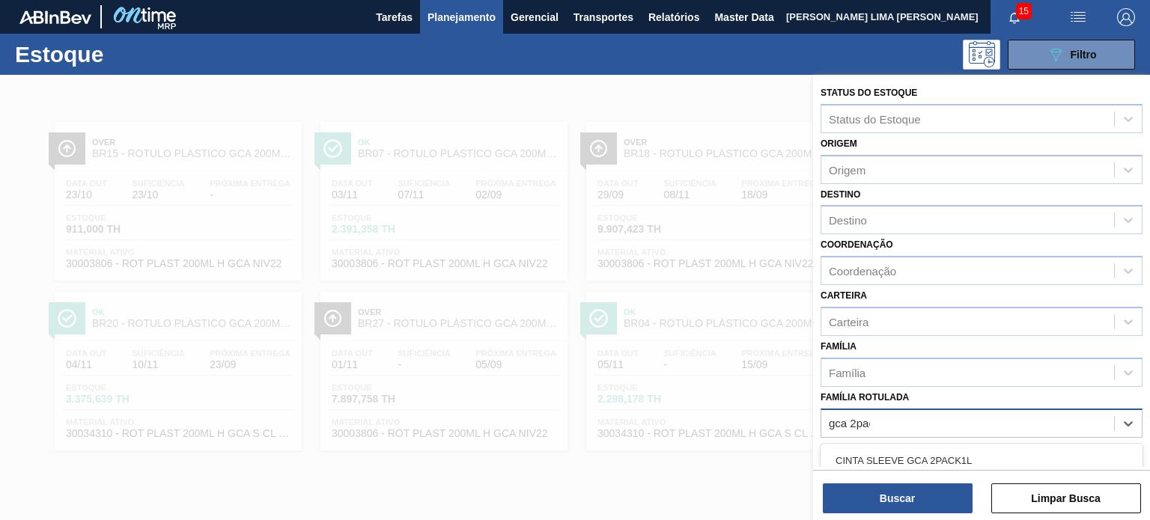
type Rotulada "gca 2pack"
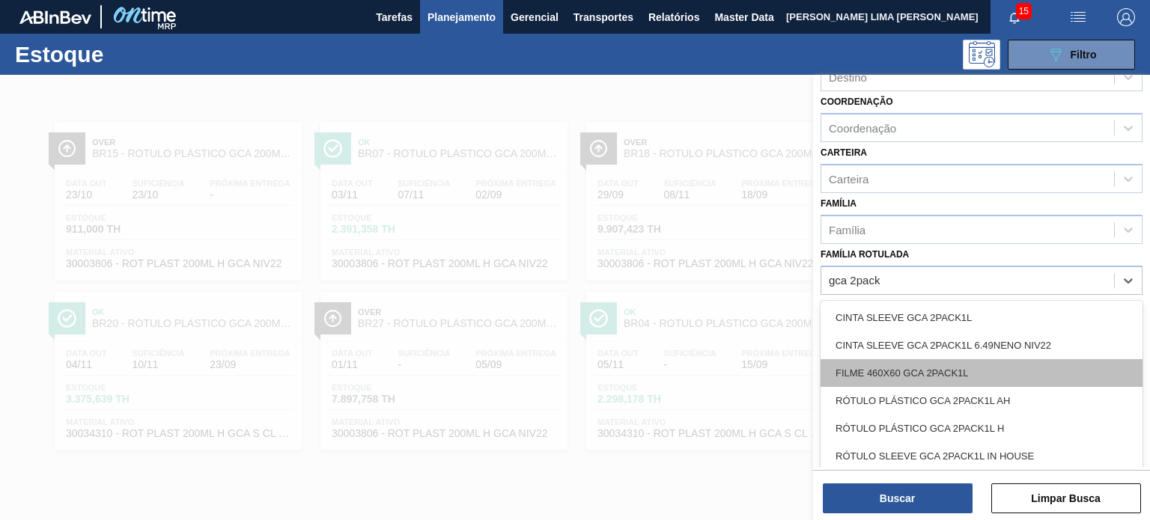
scroll to position [150, 0]
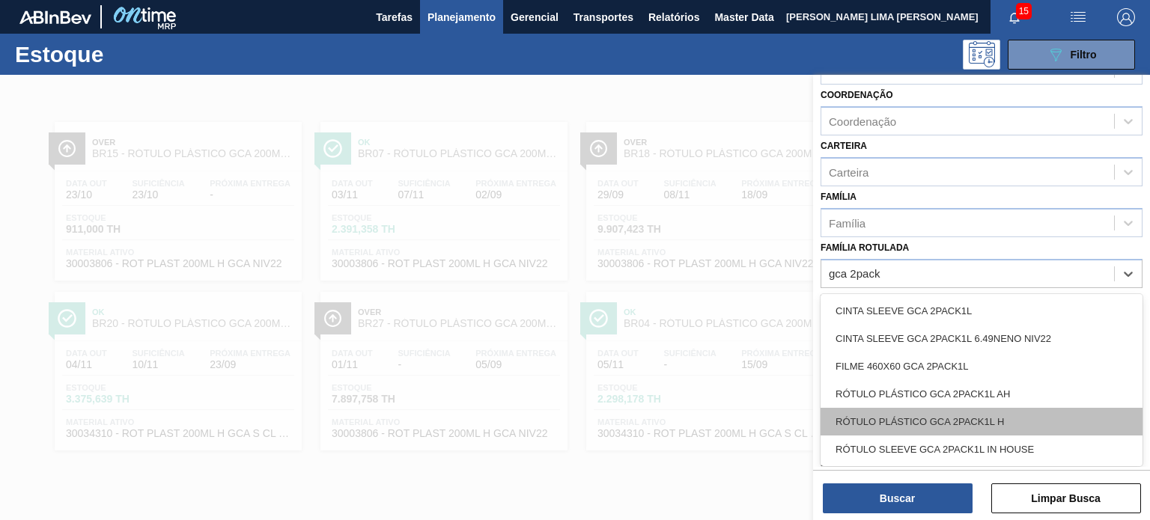
click at [1004, 422] on div "RÓTULO PLÁSTICO GCA 2PACK1L H" at bounding box center [982, 422] width 322 height 28
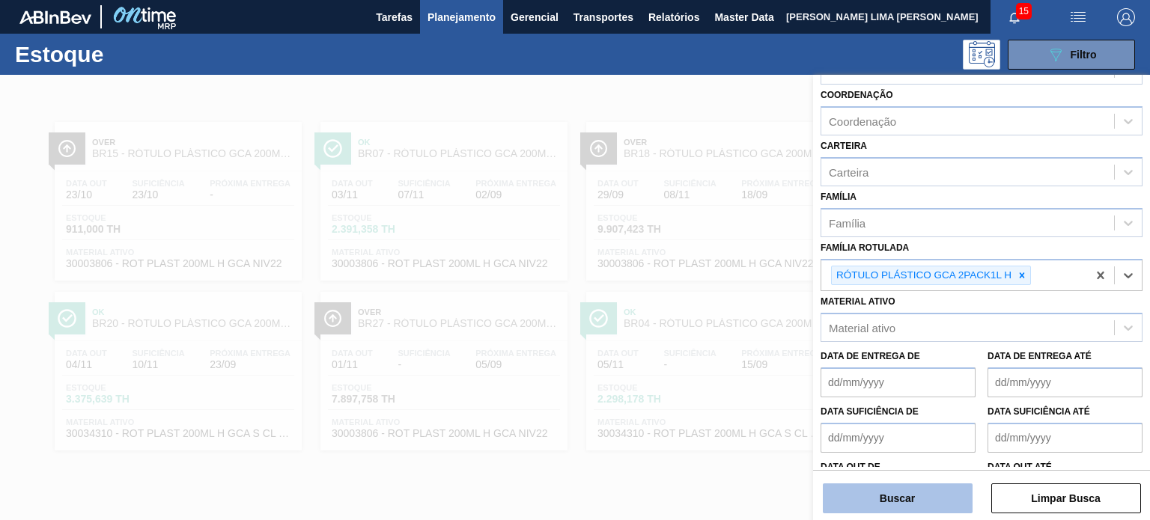
click at [940, 492] on button "Buscar" at bounding box center [898, 499] width 150 height 30
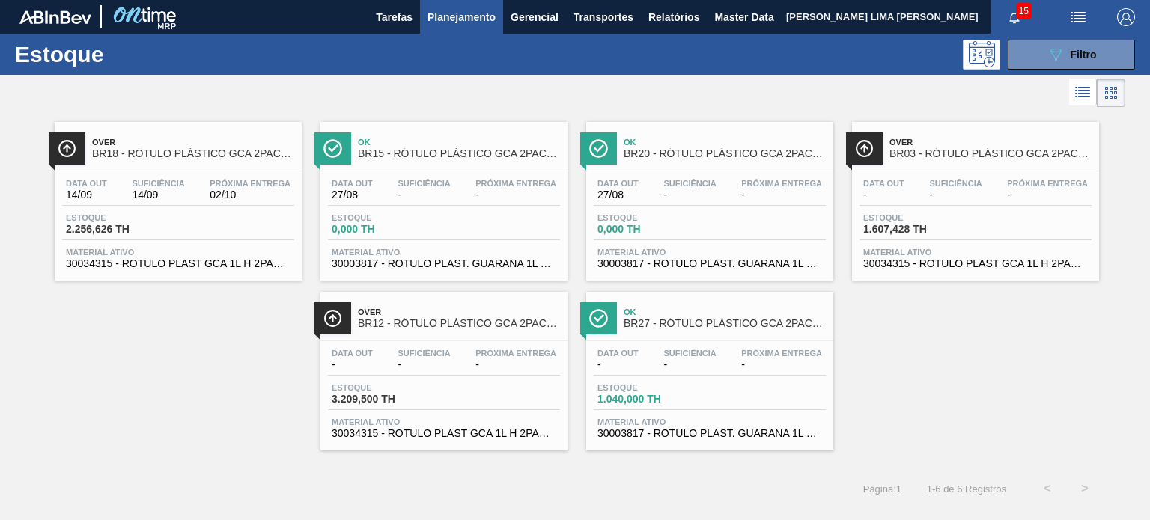
drag, startPoint x: 463, startPoint y: 200, endPoint x: 945, endPoint y: 322, distance: 496.6
click at [948, 326] on div "Over BR18 - RÓTULO PLÁSTICO GCA 2PACK1L H Data out 14/09 Suficiência 14/09 Próx…" at bounding box center [575, 281] width 1150 height 340
click at [1072, 67] on button "089F7B8B-B2A5-4AFE-B5C0-19BA573D28AC Filtro" at bounding box center [1071, 55] width 127 height 30
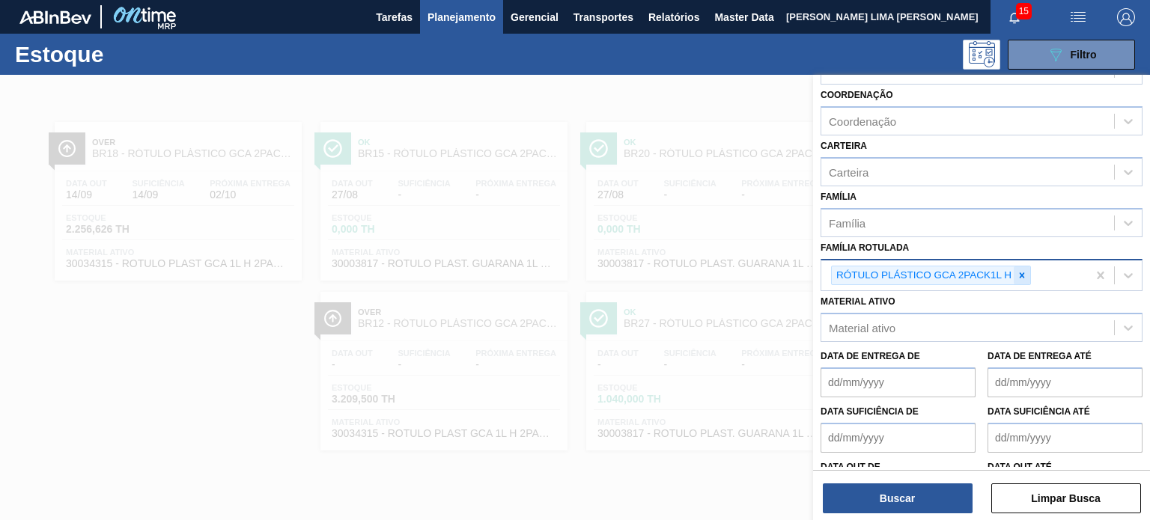
click at [1022, 273] on icon at bounding box center [1022, 275] width 5 height 5
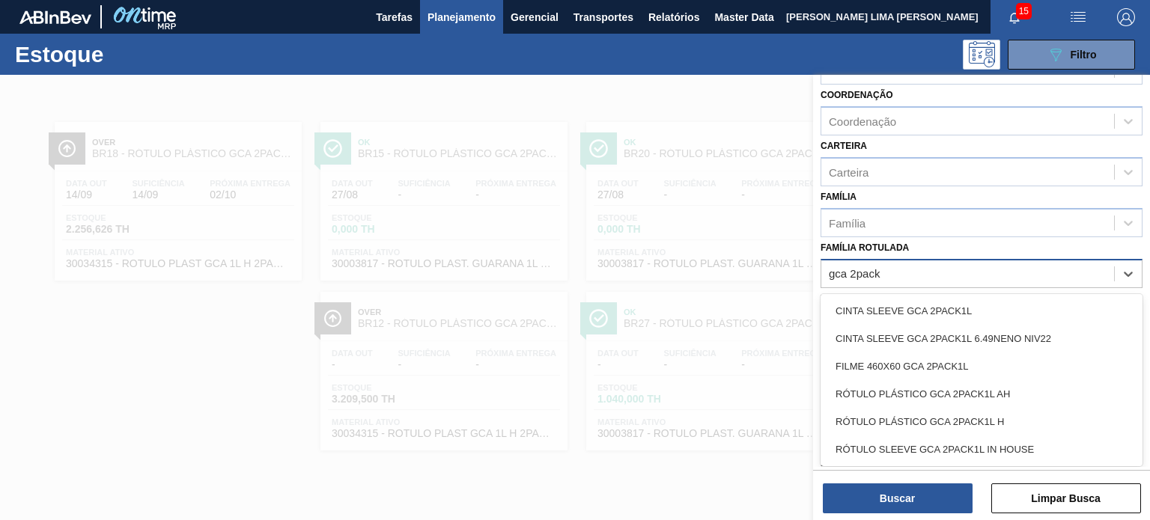
type Rotulada "gca 2pack1"
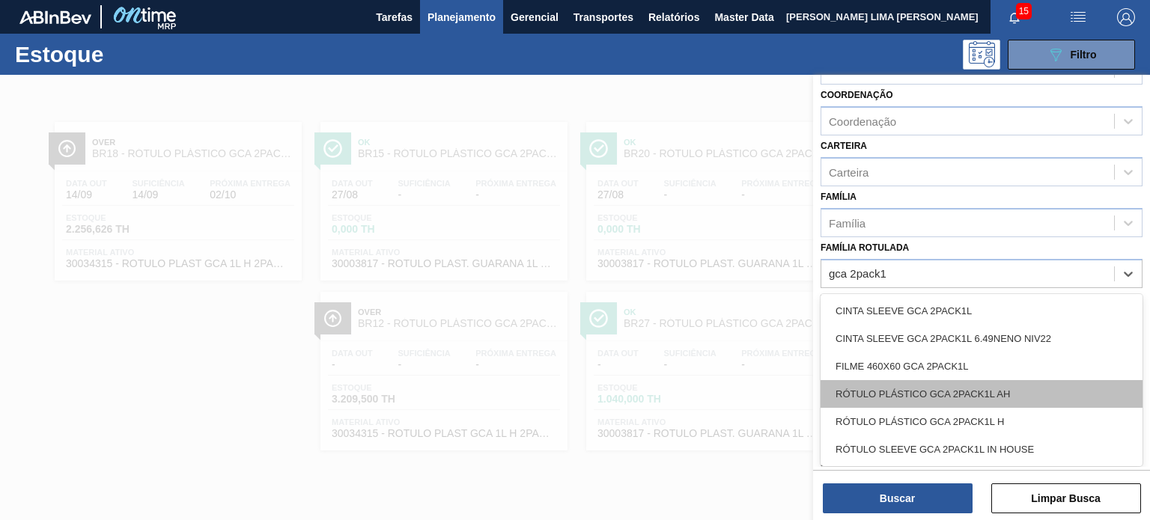
click at [1006, 394] on div "RÓTULO PLÁSTICO GCA 2PACK1L AH" at bounding box center [982, 394] width 322 height 28
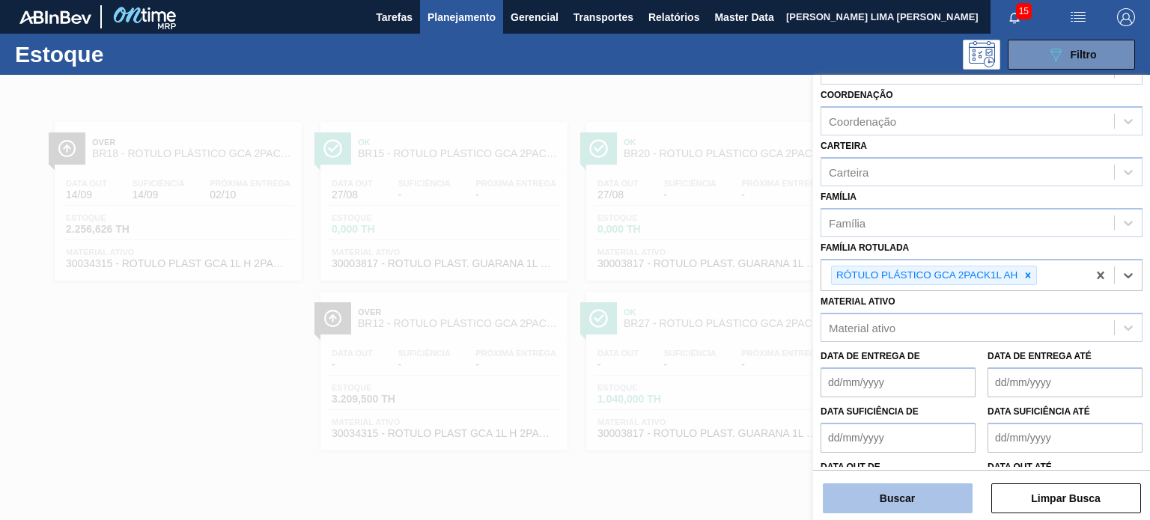
click at [952, 488] on button "Buscar" at bounding box center [898, 499] width 150 height 30
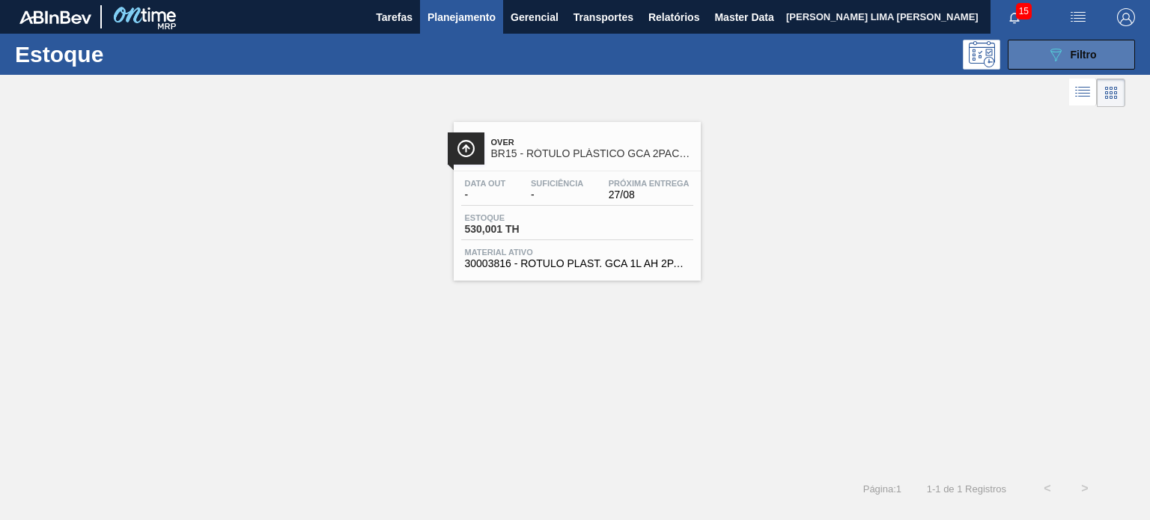
click at [1038, 64] on button "089F7B8B-B2A5-4AFE-B5C0-19BA573D28AC Filtro" at bounding box center [1071, 55] width 127 height 30
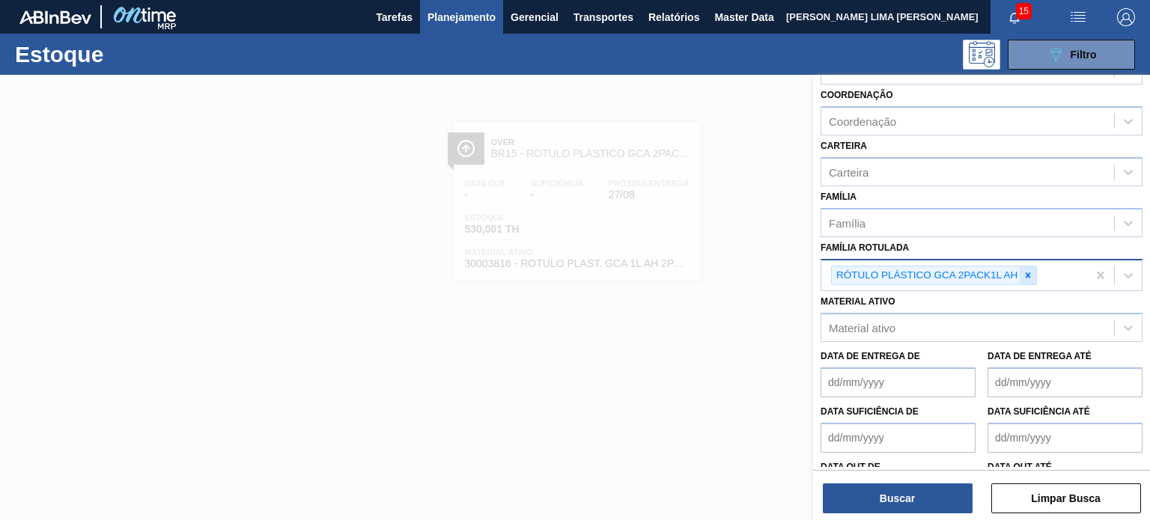
click at [1020, 273] on div "RÓTULO PLÁSTICO GCA 2PACK1L AH" at bounding box center [934, 276] width 206 height 20
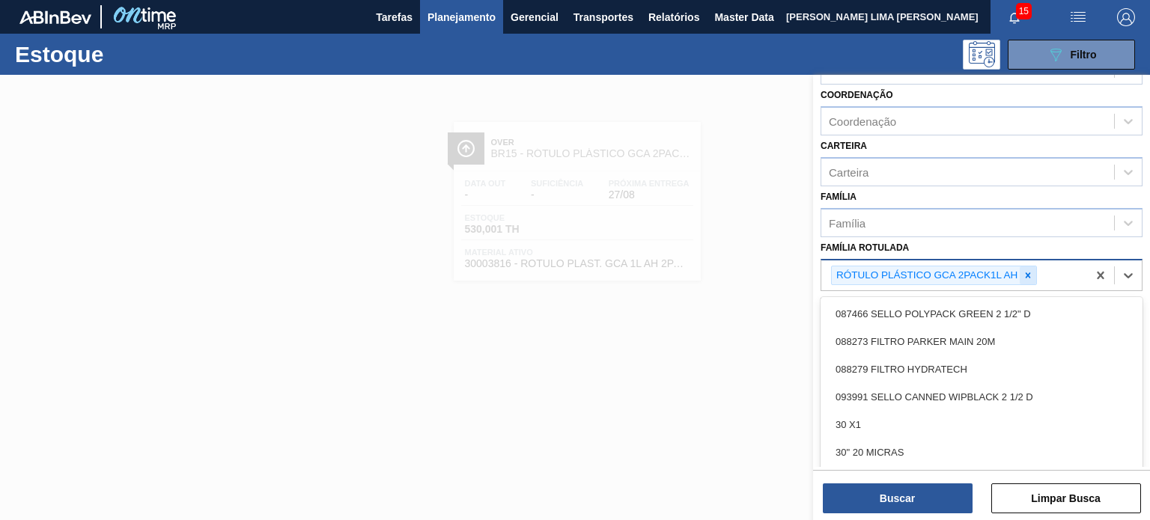
click at [1021, 273] on div at bounding box center [1028, 276] width 16 height 19
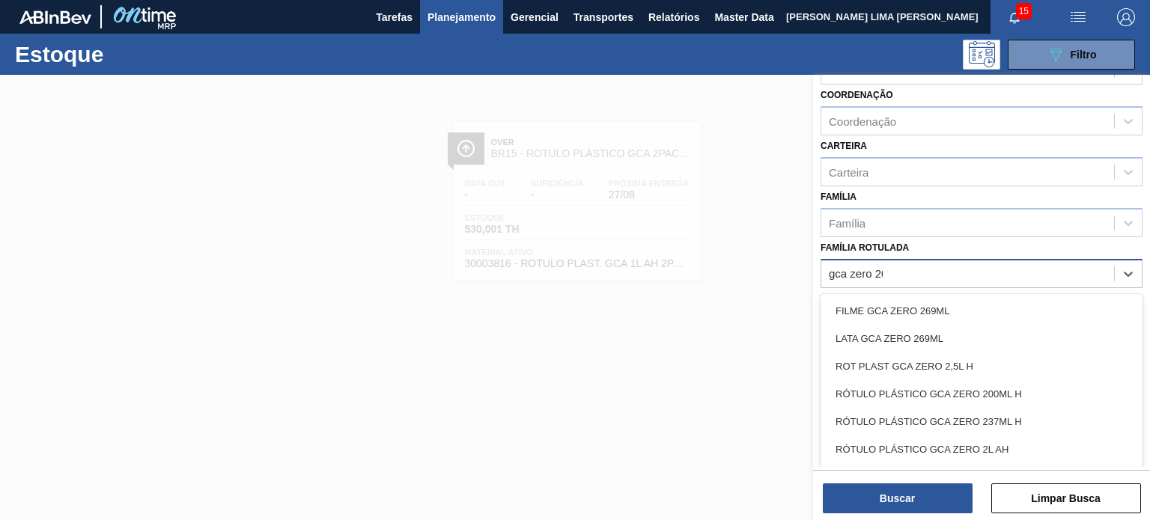
type Rotulada "gca zero 200"
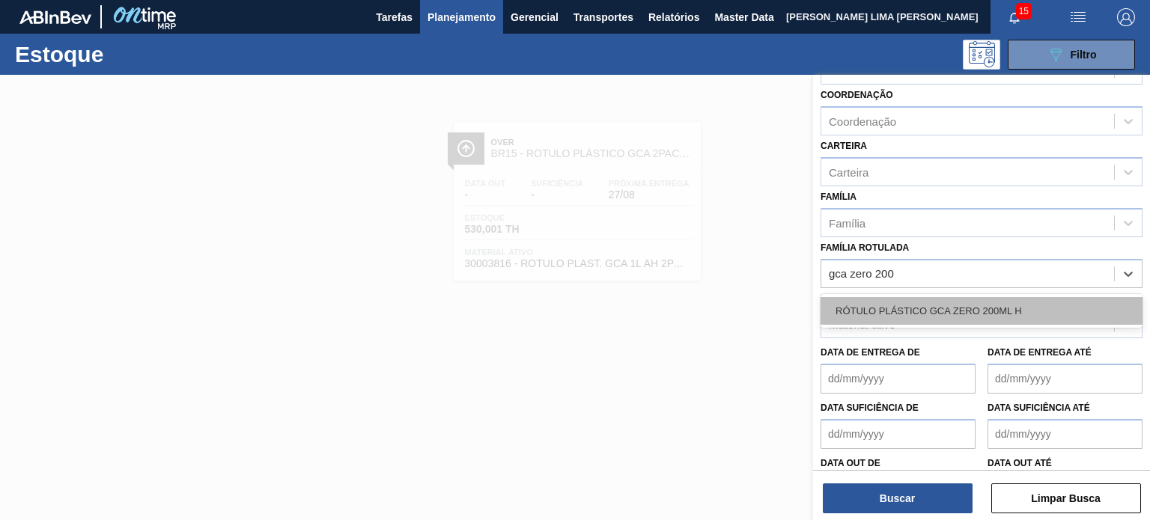
click at [979, 297] on div "RÓTULO PLÁSTICO GCA ZERO 200ML H" at bounding box center [982, 311] width 322 height 28
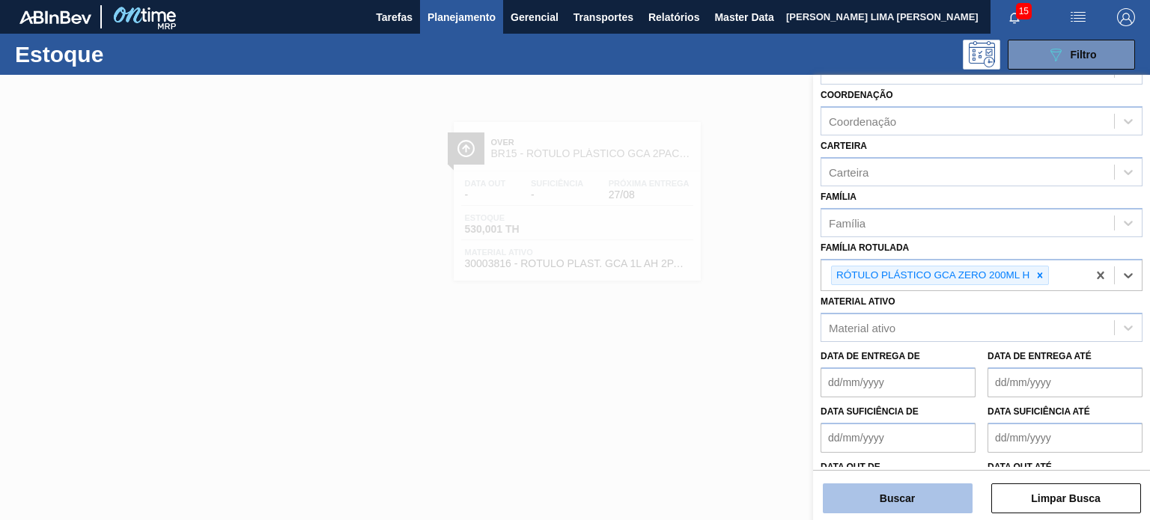
click at [913, 503] on button "Buscar" at bounding box center [898, 499] width 150 height 30
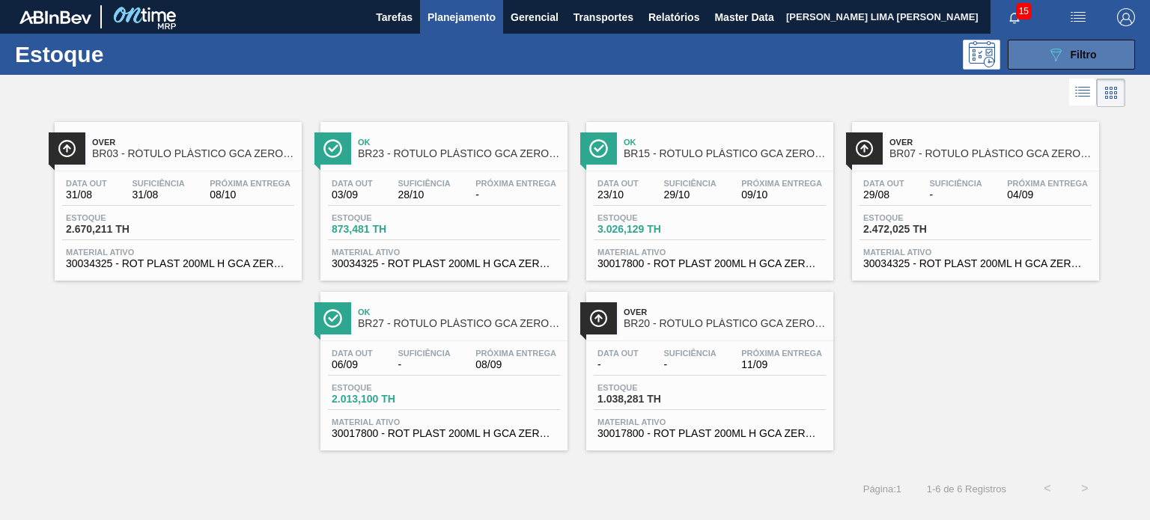
click at [1074, 55] on span "Filtro" at bounding box center [1084, 55] width 26 height 12
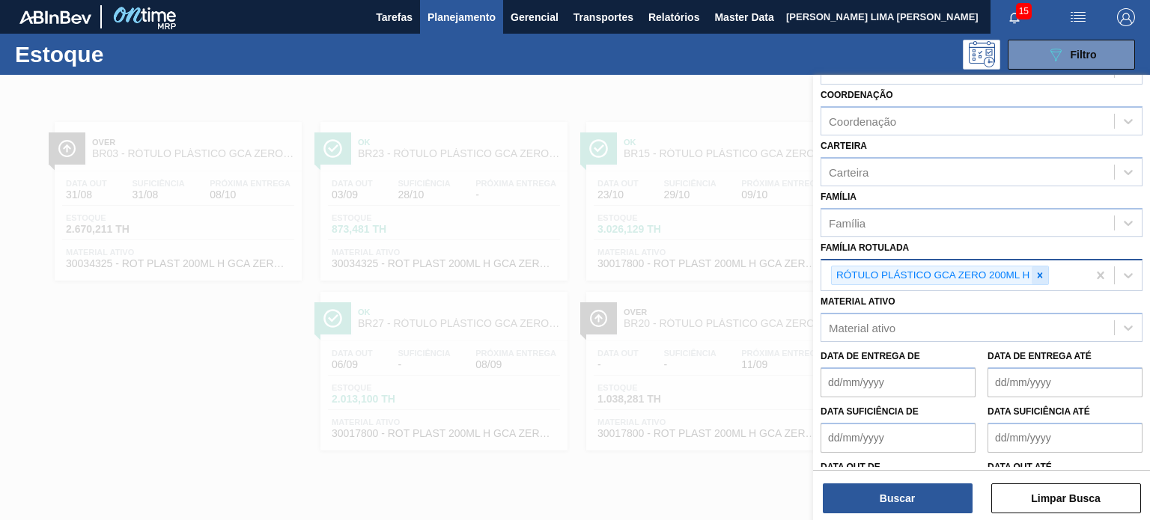
click at [1035, 270] on icon at bounding box center [1040, 275] width 10 height 10
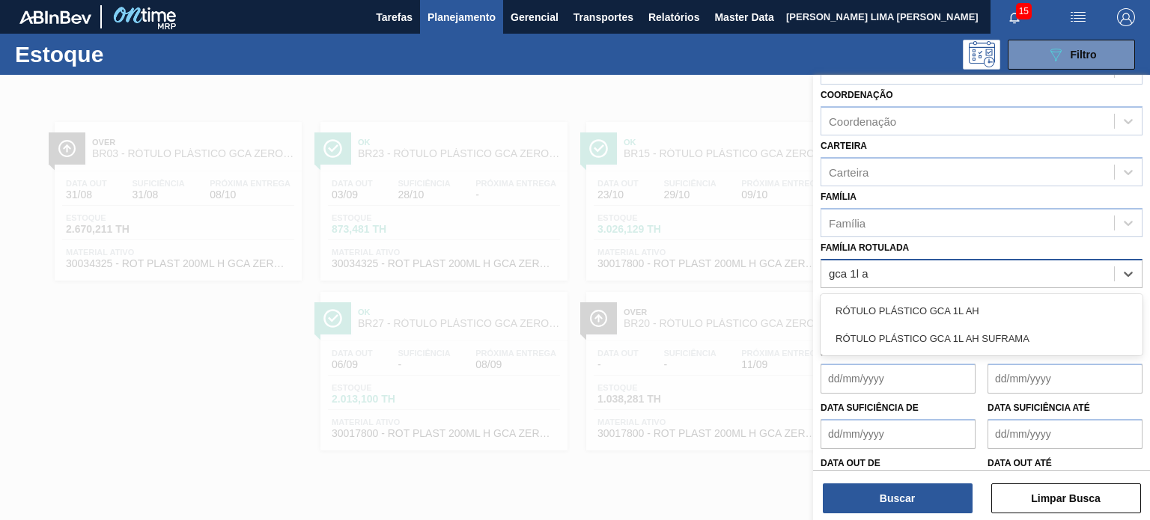
type Rotulada "gca 1l ah"
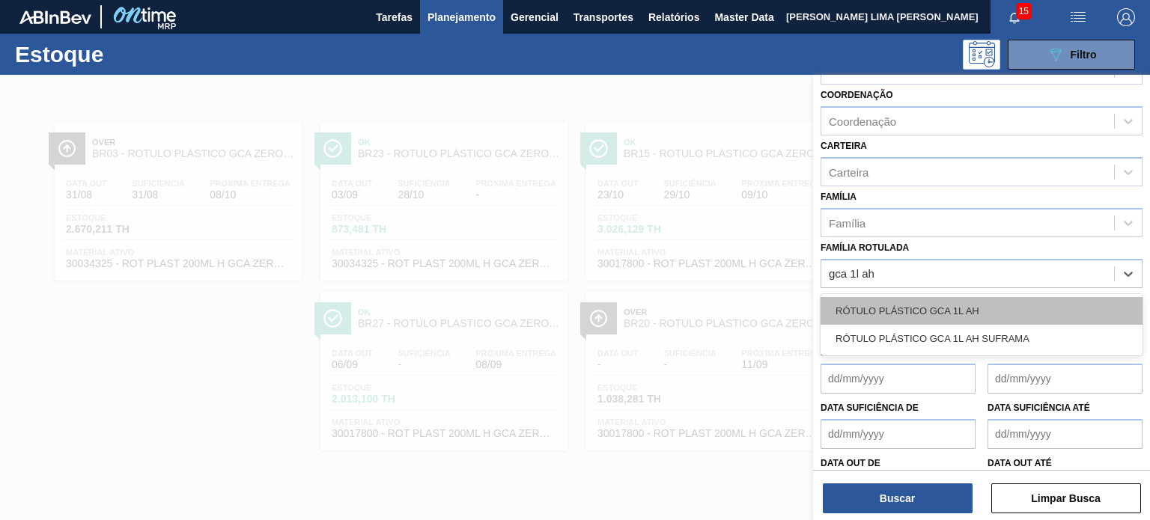
click at [1002, 302] on div "RÓTULO PLÁSTICO GCA 1L AH" at bounding box center [982, 311] width 322 height 28
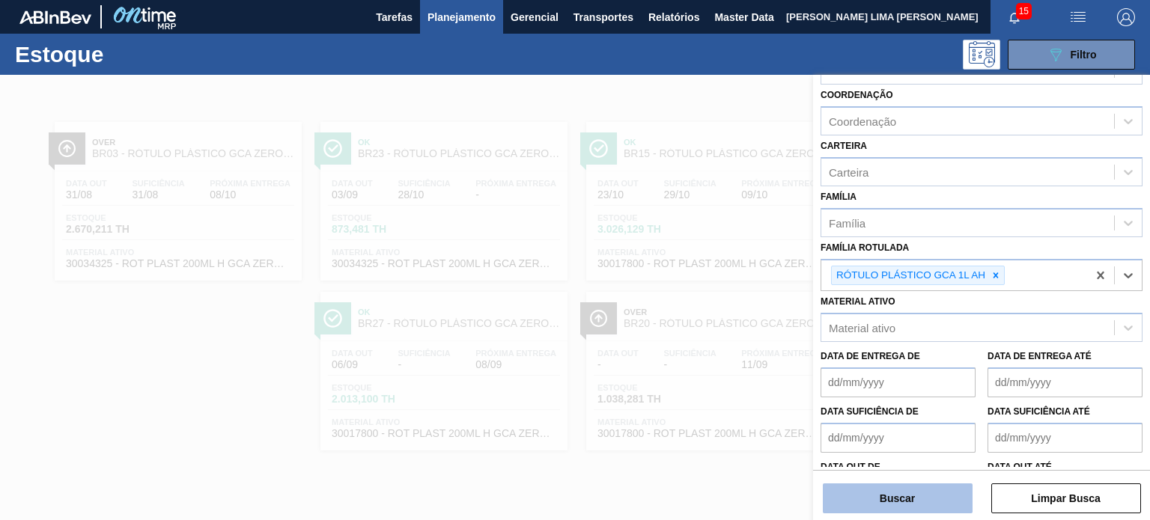
click at [914, 496] on button "Buscar" at bounding box center [898, 499] width 150 height 30
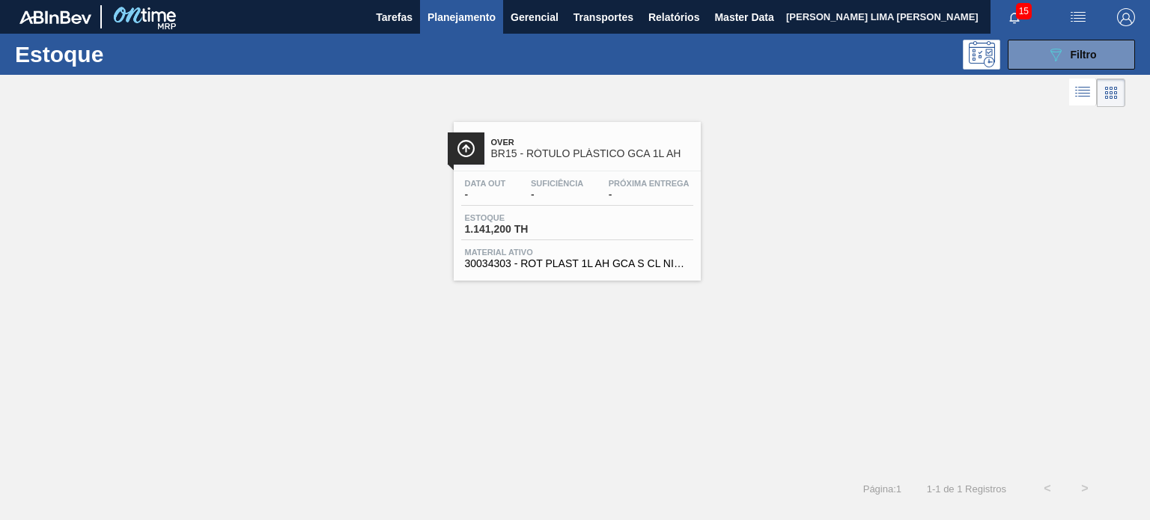
drag, startPoint x: 1048, startPoint y: 47, endPoint x: 1053, endPoint y: 137, distance: 90.0
click at [1048, 48] on icon "089F7B8B-B2A5-4AFE-B5C0-19BA573D28AC" at bounding box center [1056, 55] width 18 height 18
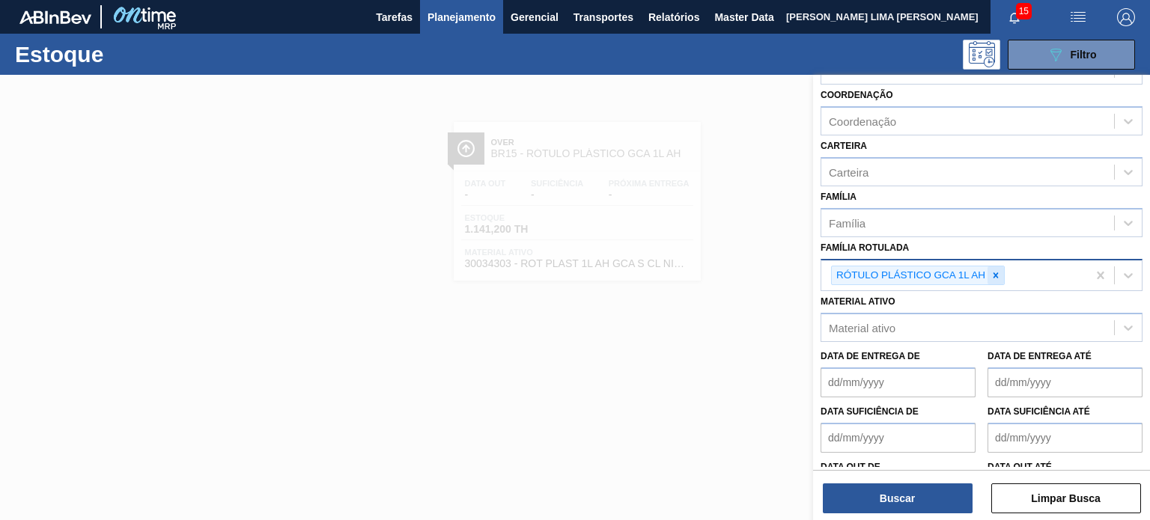
click at [996, 275] on icon at bounding box center [995, 275] width 10 height 10
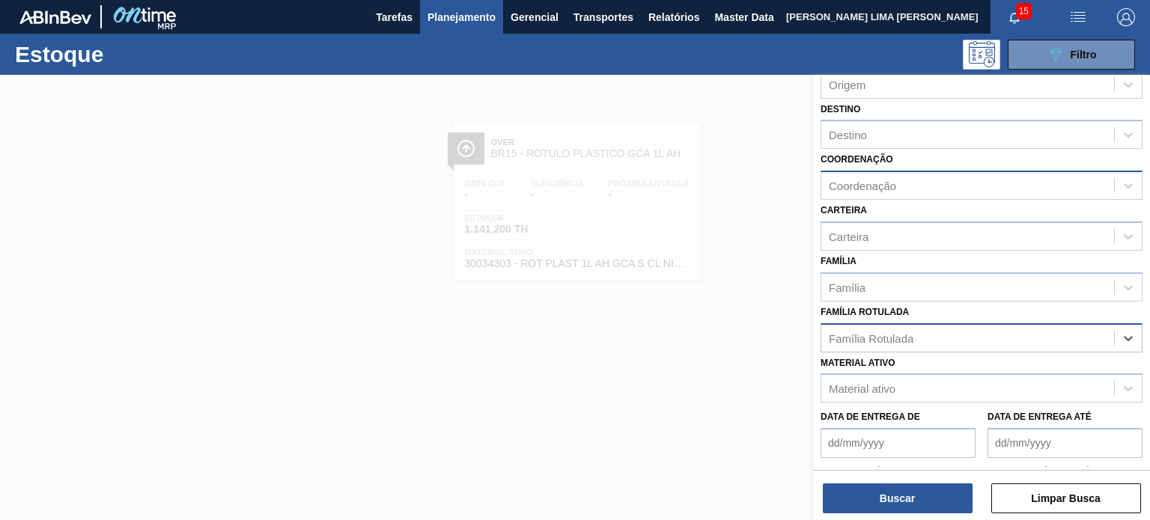
scroll to position [0, 0]
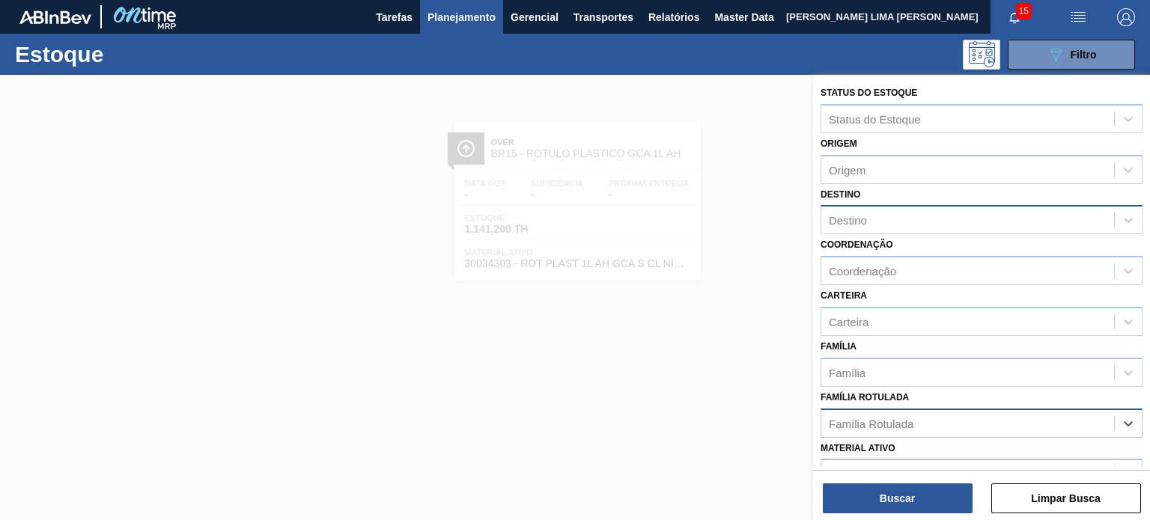
click at [865, 212] on div "Destino" at bounding box center [967, 221] width 293 height 22
type input "manau"
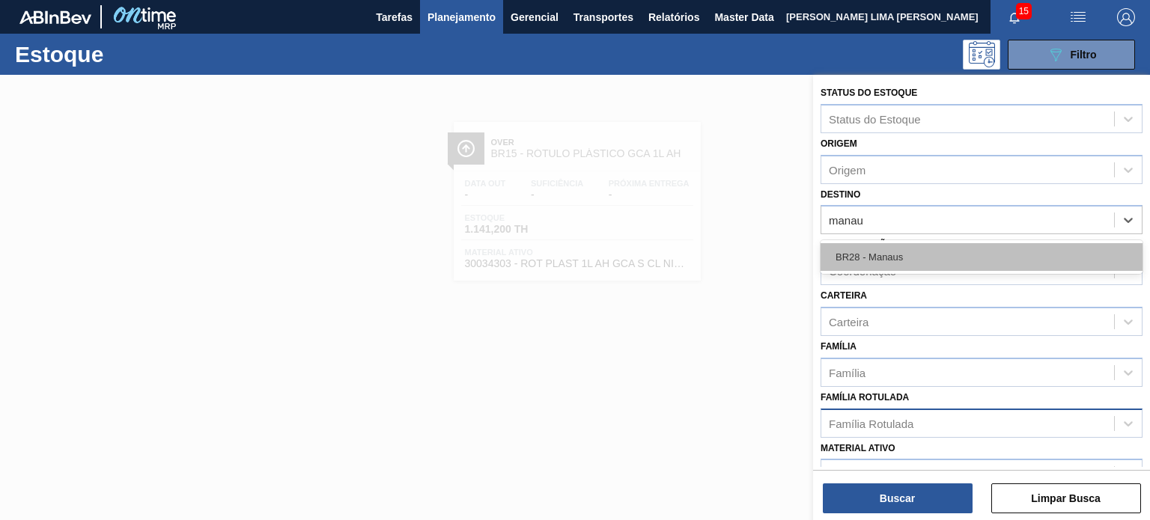
click at [884, 247] on div "BR28 - Manaus" at bounding box center [982, 257] width 322 height 28
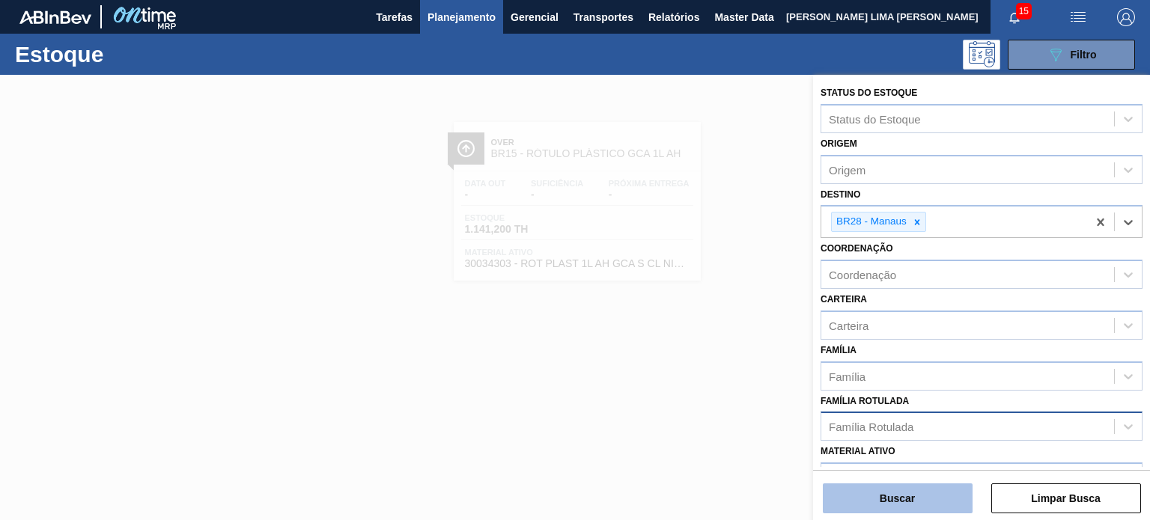
click at [928, 496] on button "Buscar" at bounding box center [898, 499] width 150 height 30
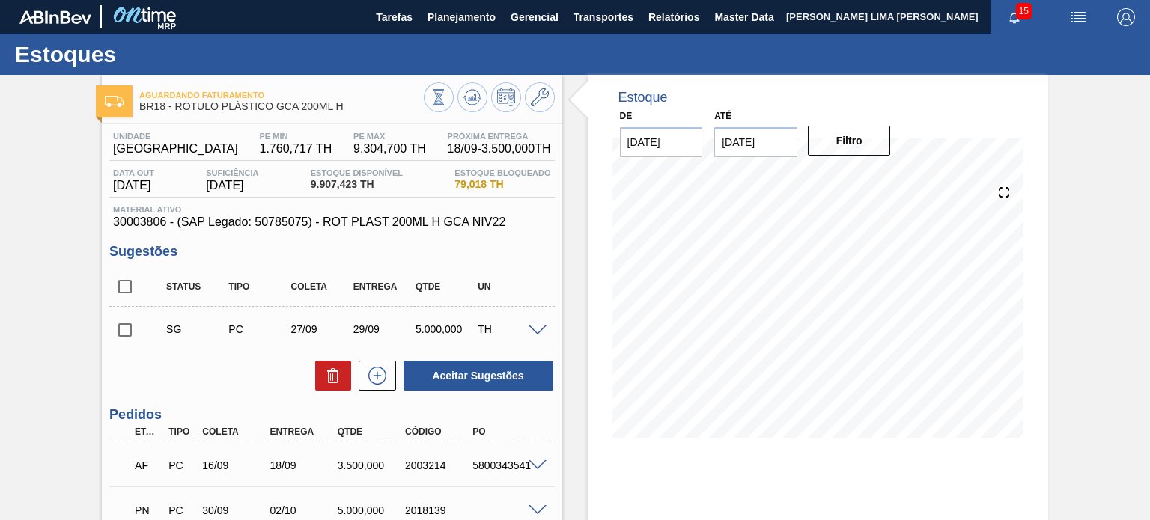
scroll to position [75, 0]
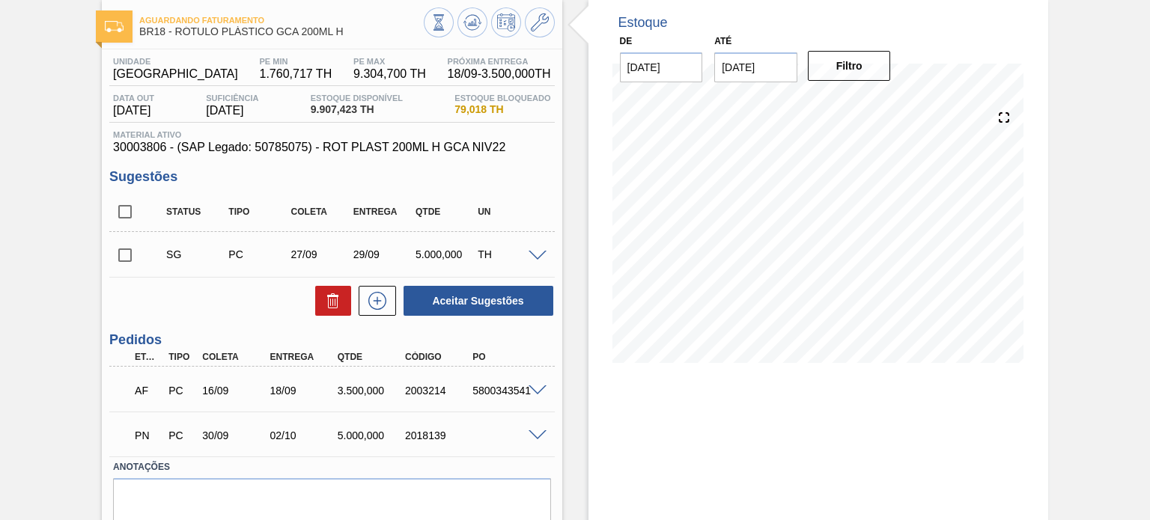
click at [536, 439] on span at bounding box center [538, 435] width 18 height 11
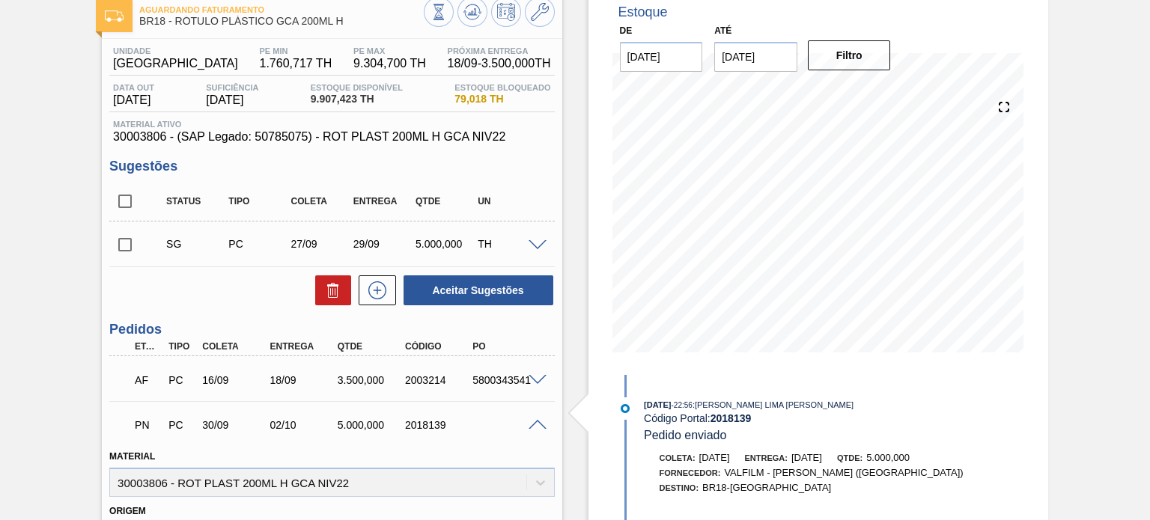
scroll to position [0, 0]
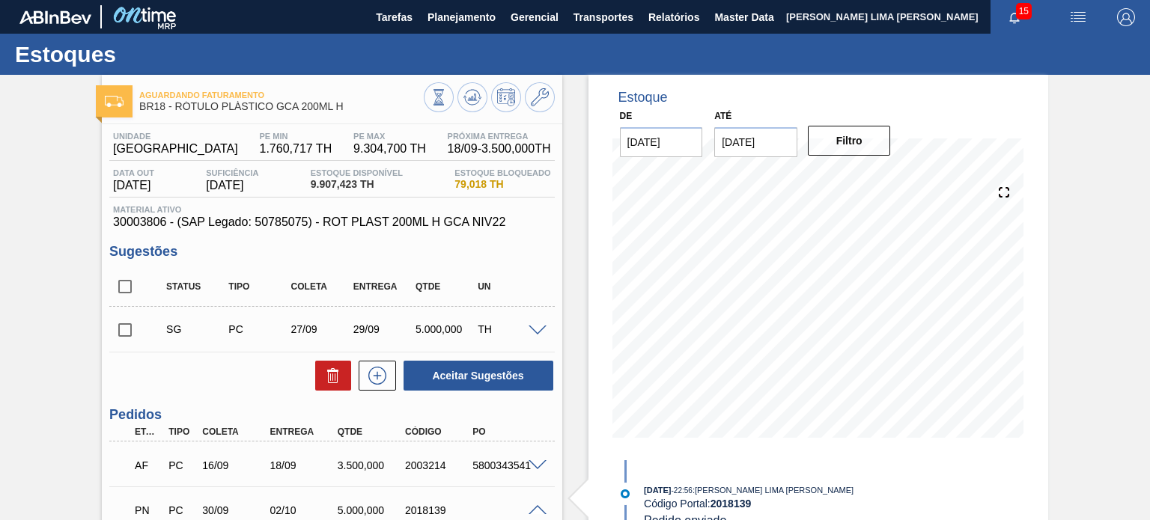
click at [352, 325] on div "29/09" at bounding box center [384, 329] width 68 height 12
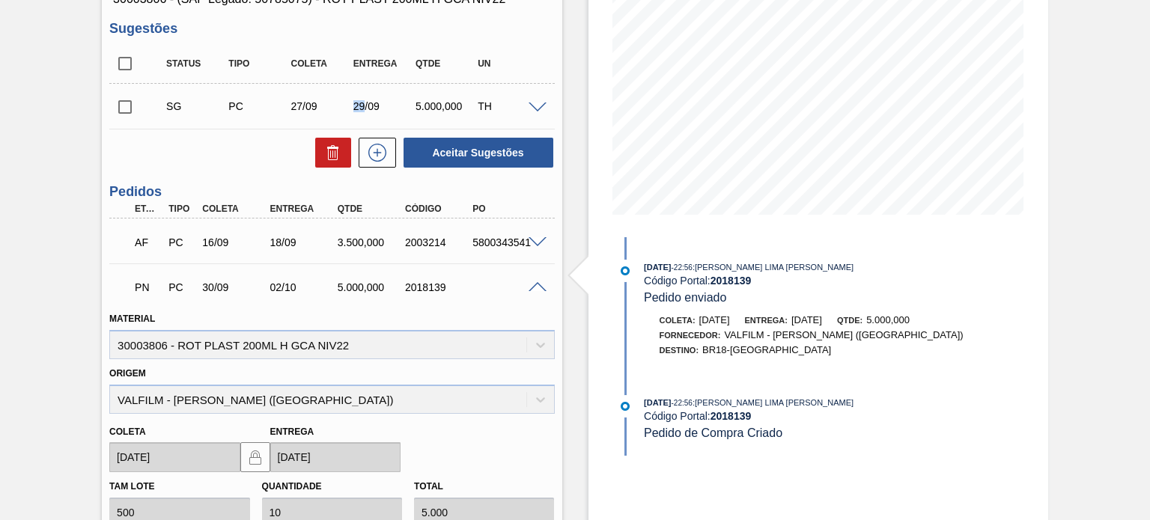
scroll to position [225, 0]
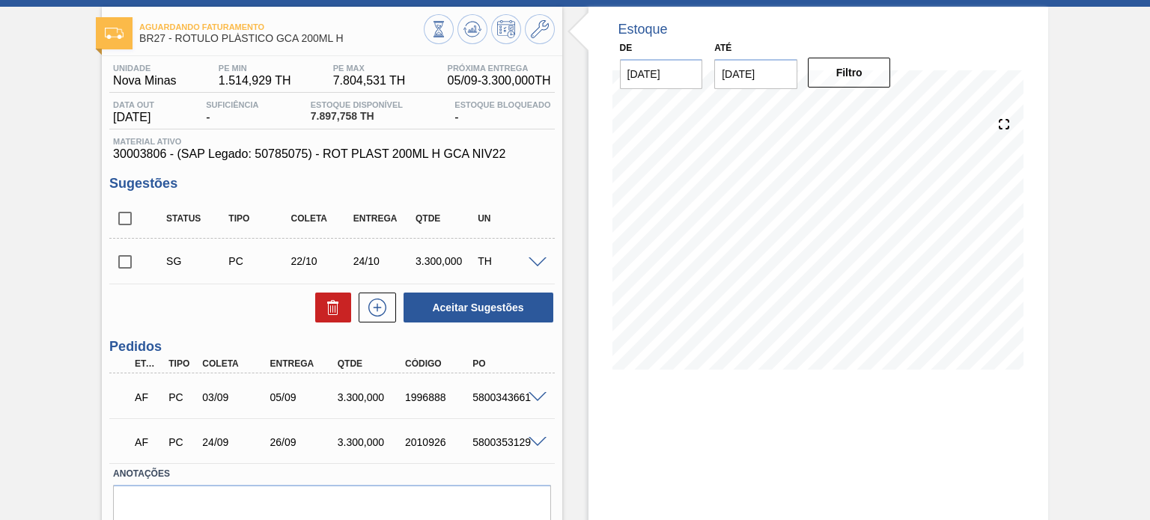
scroll to position [133, 0]
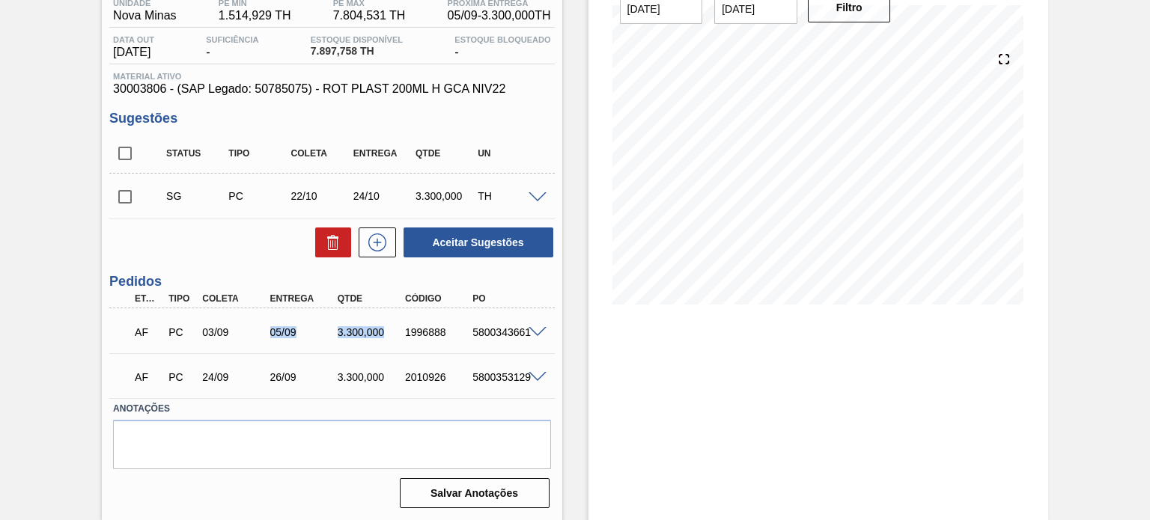
drag, startPoint x: 270, startPoint y: 335, endPoint x: 427, endPoint y: 347, distance: 157.6
click at [424, 347] on div "AF PC 03/09 05/09 3.300,000 1996888 5800343661" at bounding box center [331, 330] width 445 height 37
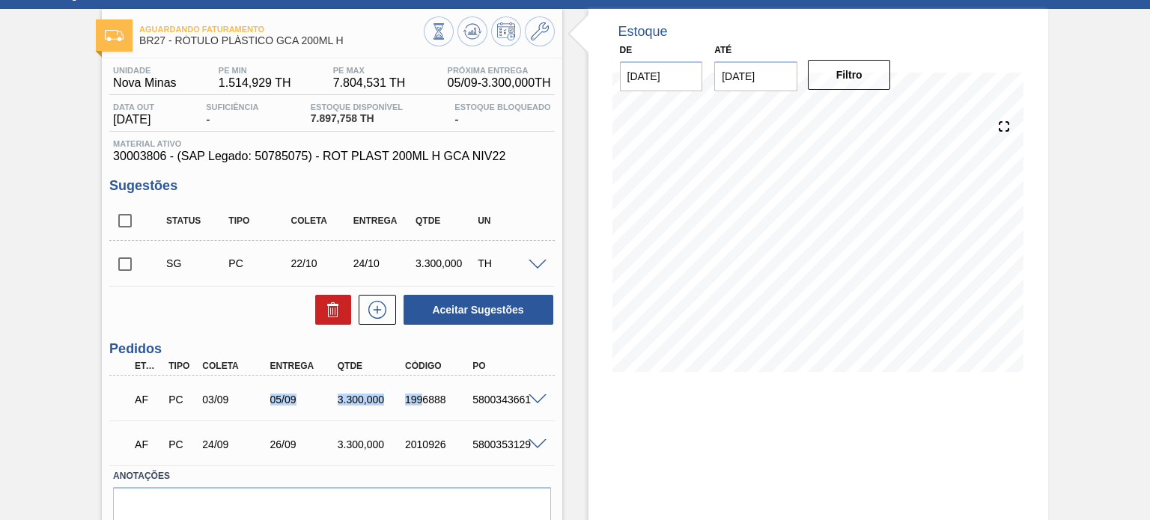
scroll to position [0, 0]
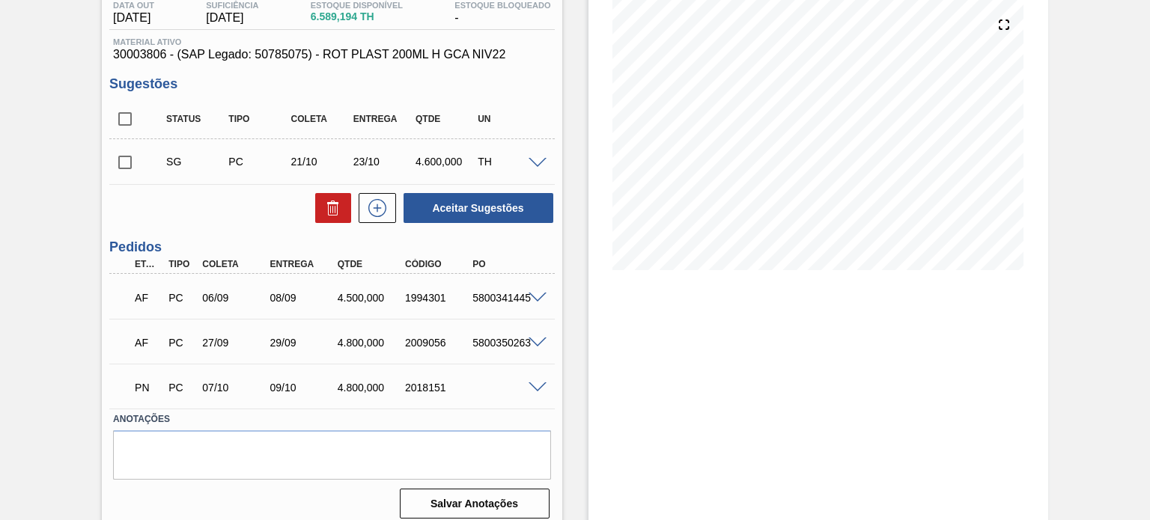
scroll to position [178, 0]
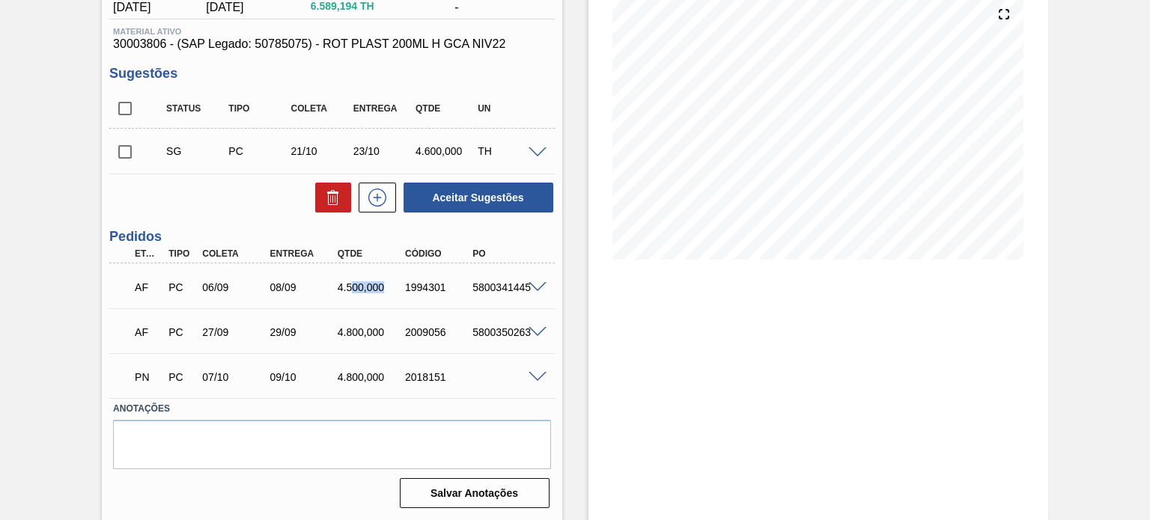
click at [381, 287] on div "4.500,000" at bounding box center [371, 287] width 74 height 12
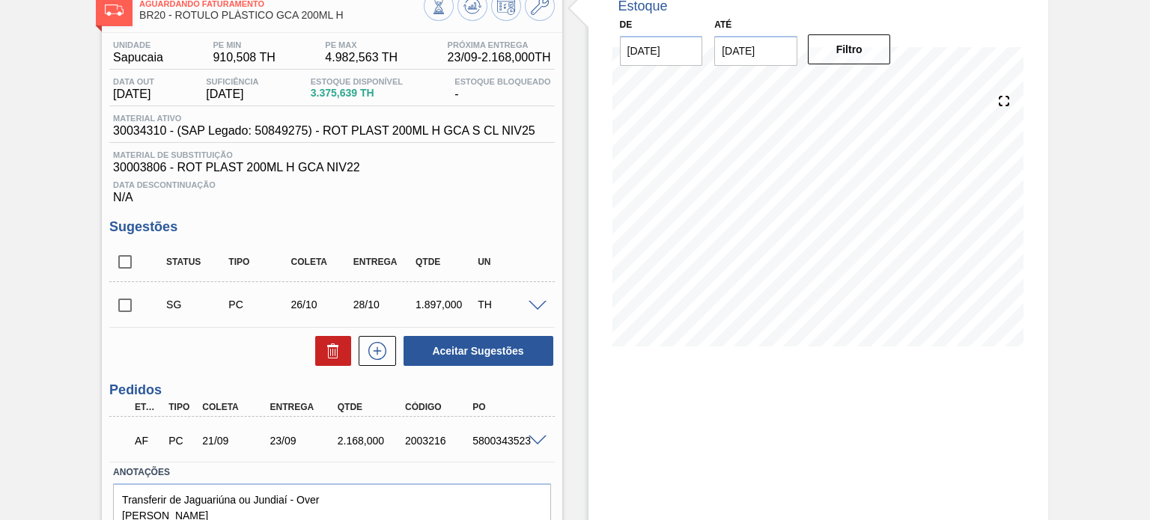
scroll to position [156, 0]
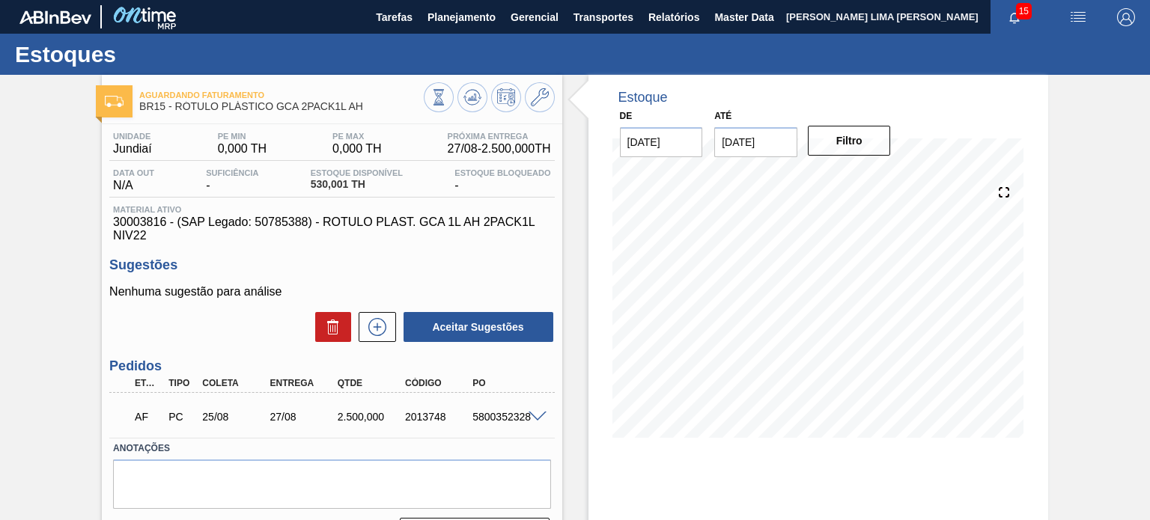
click at [530, 407] on div "AF PC 25/08 27/08 2.500,000 2013748 5800352328" at bounding box center [331, 415] width 445 height 37
click at [535, 416] on span at bounding box center [538, 417] width 18 height 11
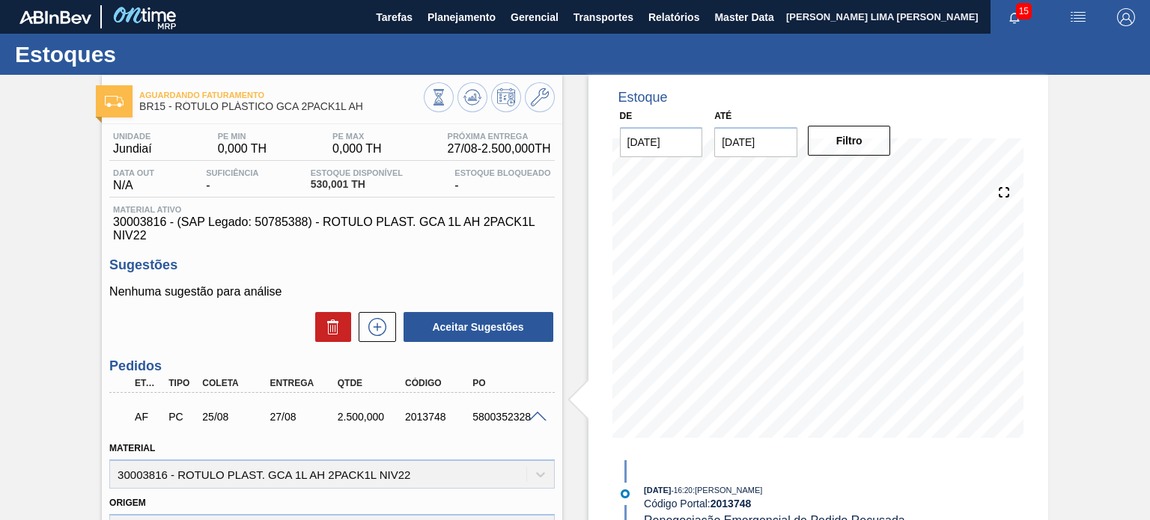
click at [450, 215] on div "Material ativo 30003816 - (SAP Legado: 50785388) - ROTULO PLAST. GCA 1L AH 2PAC…" at bounding box center [331, 223] width 445 height 37
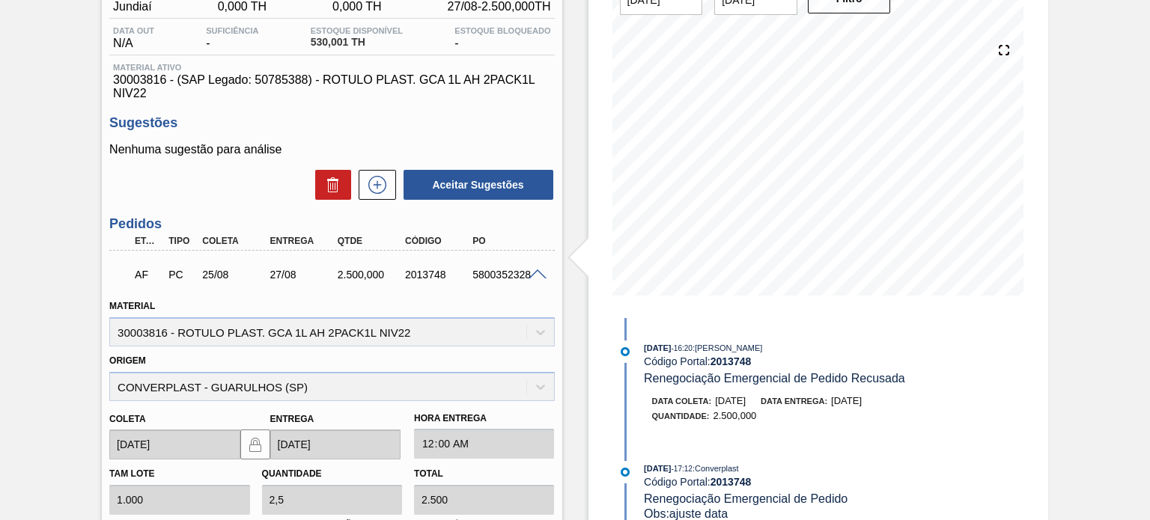
scroll to position [150, 0]
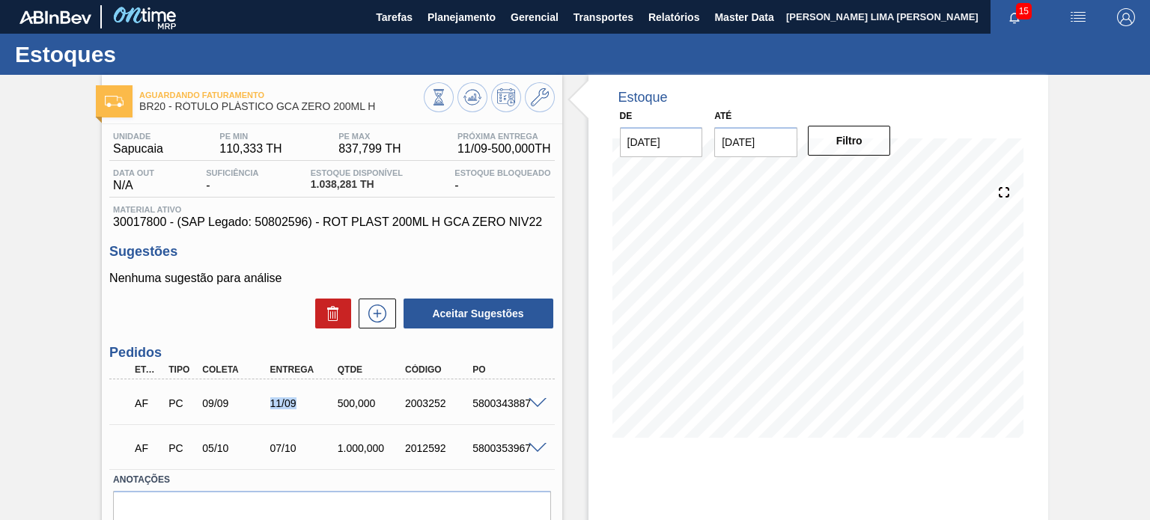
click at [297, 409] on div "11/09" at bounding box center [294, 404] width 67 height 12
click at [293, 407] on div "11/09" at bounding box center [304, 404] width 74 height 12
click at [292, 407] on div "11/09" at bounding box center [304, 404] width 74 height 12
click at [282, 448] on div "07/10" at bounding box center [304, 448] width 74 height 12
click at [281, 448] on div "07/10" at bounding box center [304, 448] width 74 height 12
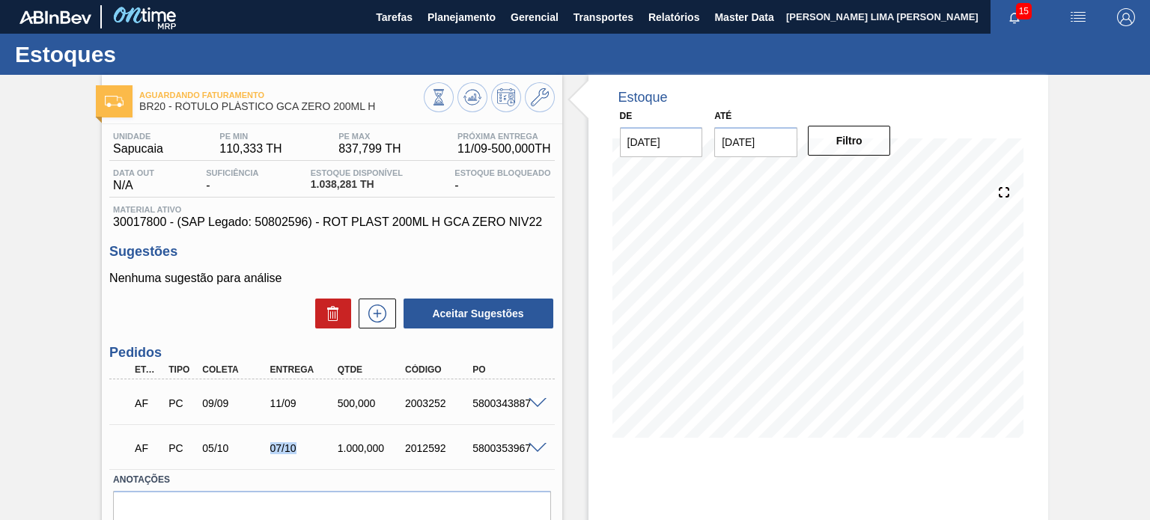
click at [281, 448] on div "07/10" at bounding box center [304, 448] width 74 height 12
click at [295, 393] on div "AF PC 09/09 11/09 500,000 2003252 5800343887" at bounding box center [327, 402] width 405 height 30
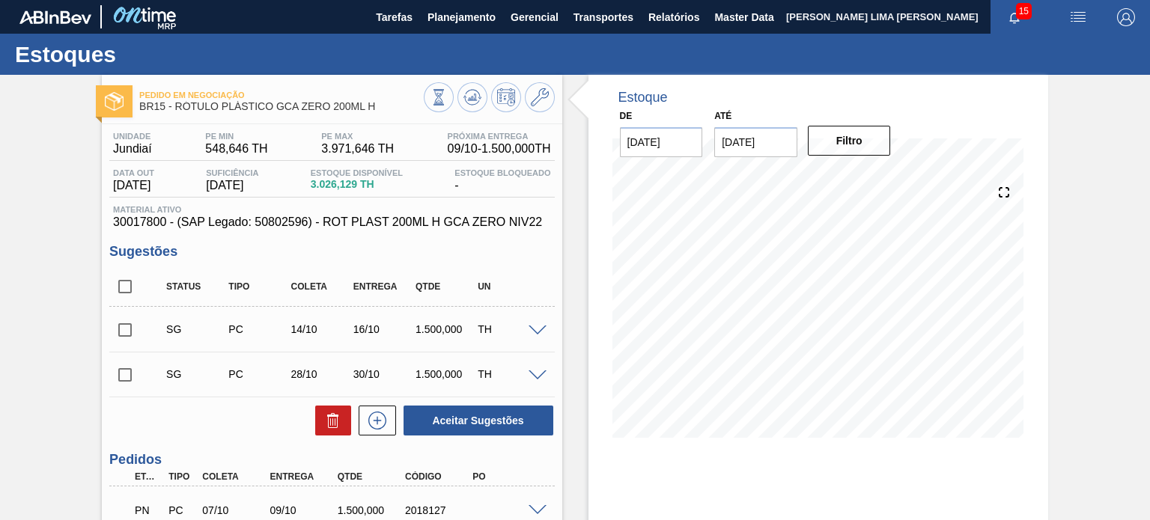
scroll to position [133, 0]
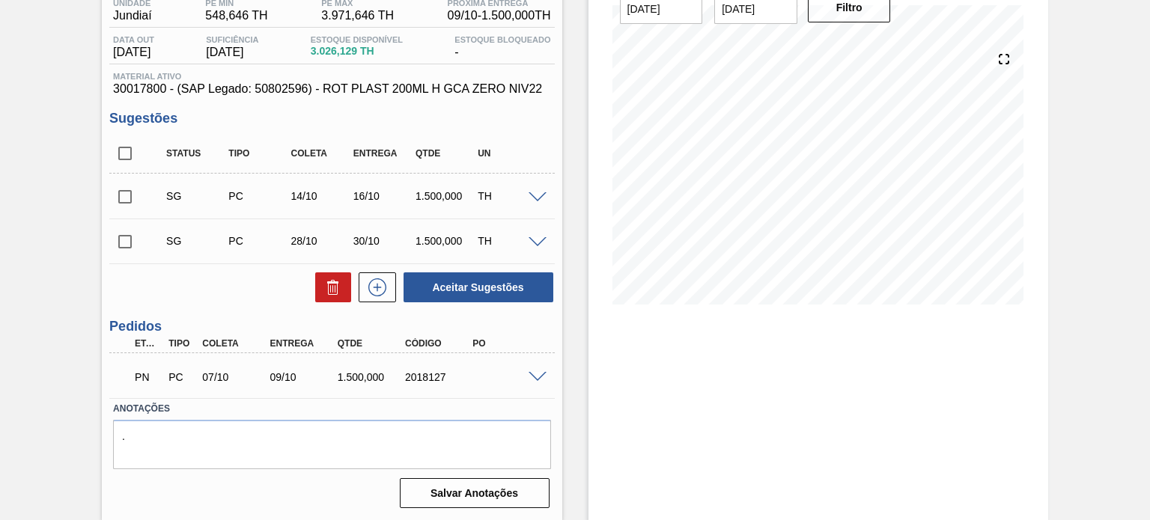
click at [290, 378] on div "09/10" at bounding box center [304, 377] width 74 height 12
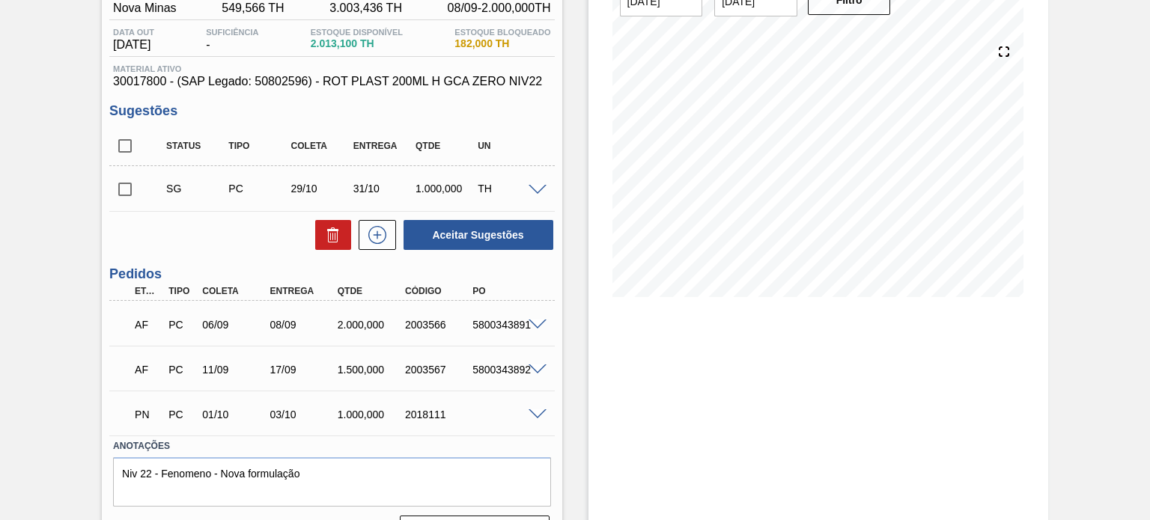
scroll to position [150, 0]
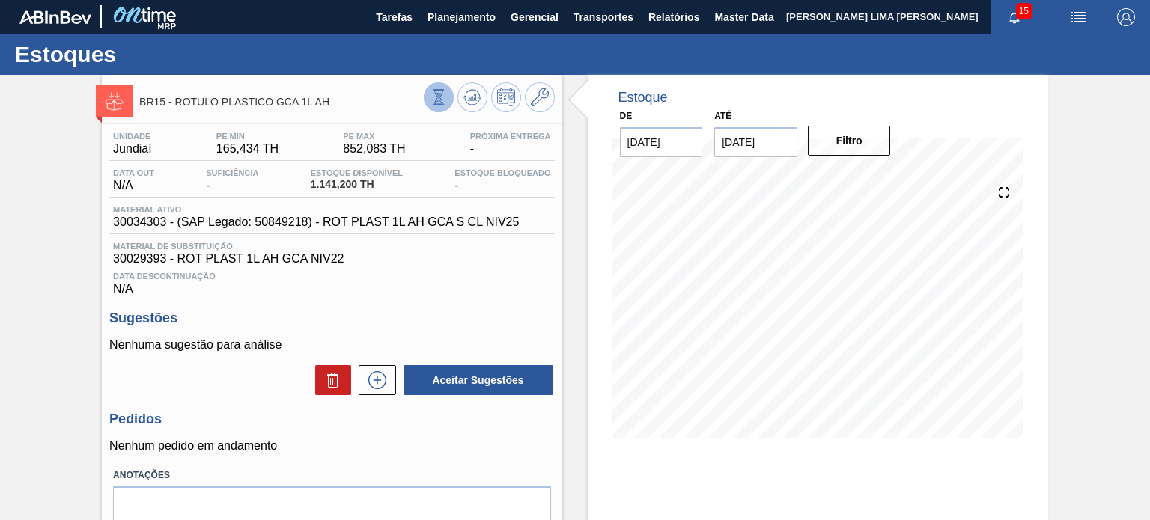
click at [433, 101] on icon at bounding box center [438, 97] width 16 height 16
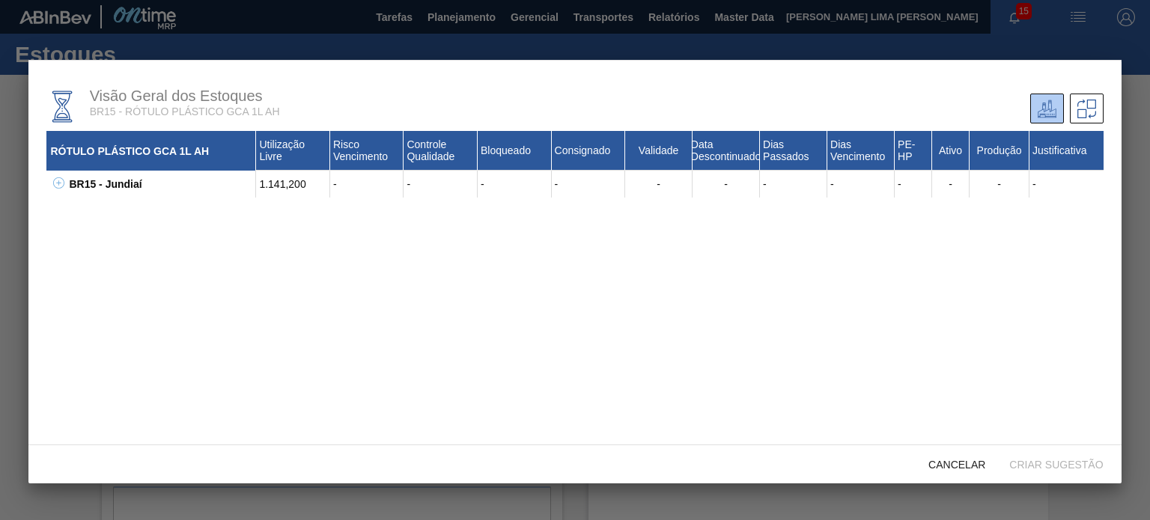
click at [50, 177] on button at bounding box center [56, 184] width 15 height 15
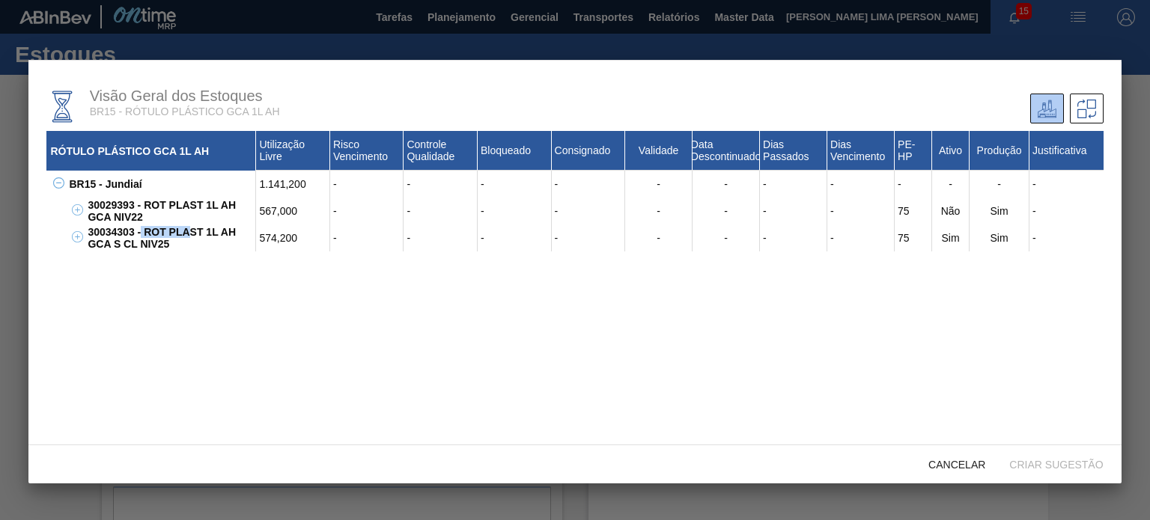
drag, startPoint x: 172, startPoint y: 234, endPoint x: 141, endPoint y: 228, distance: 31.1
click at [141, 228] on div "30034303 - ROT PLAST 1L AH GCA S CL NIV25" at bounding box center [170, 238] width 172 height 27
click at [168, 217] on div "30029393 - ROT PLAST 1L AH GCA NIV22" at bounding box center [170, 211] width 172 height 27
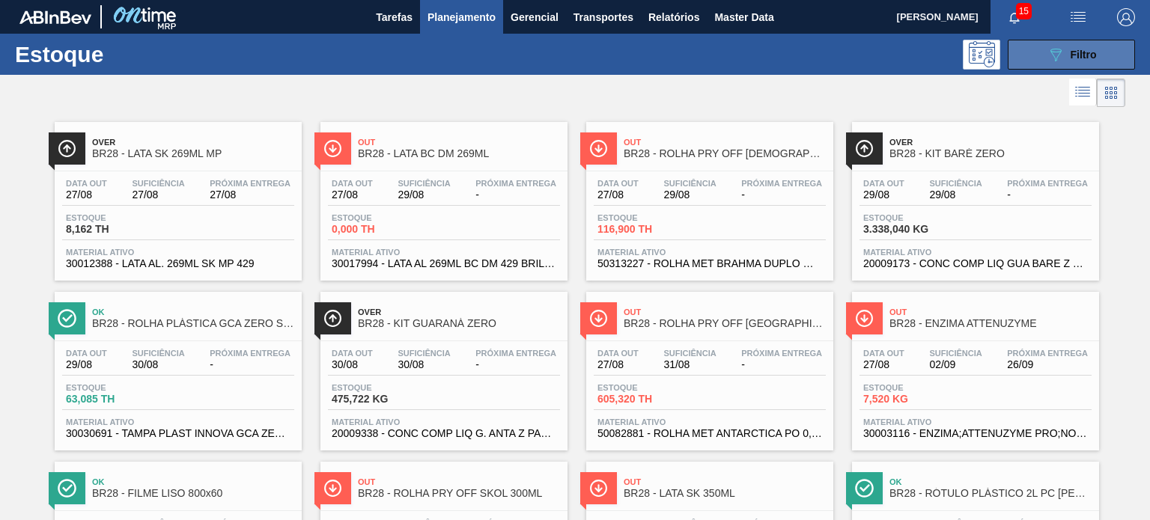
click at [1087, 46] on div "089F7B8B-B2A5-4AFE-B5C0-19BA573D28AC Filtro" at bounding box center [1072, 55] width 50 height 18
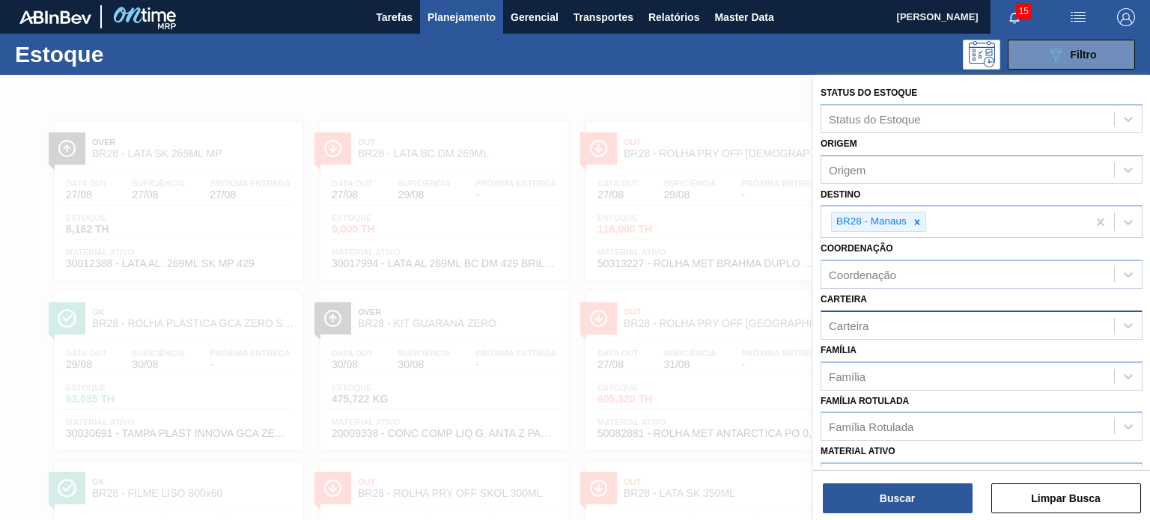
scroll to position [75, 0]
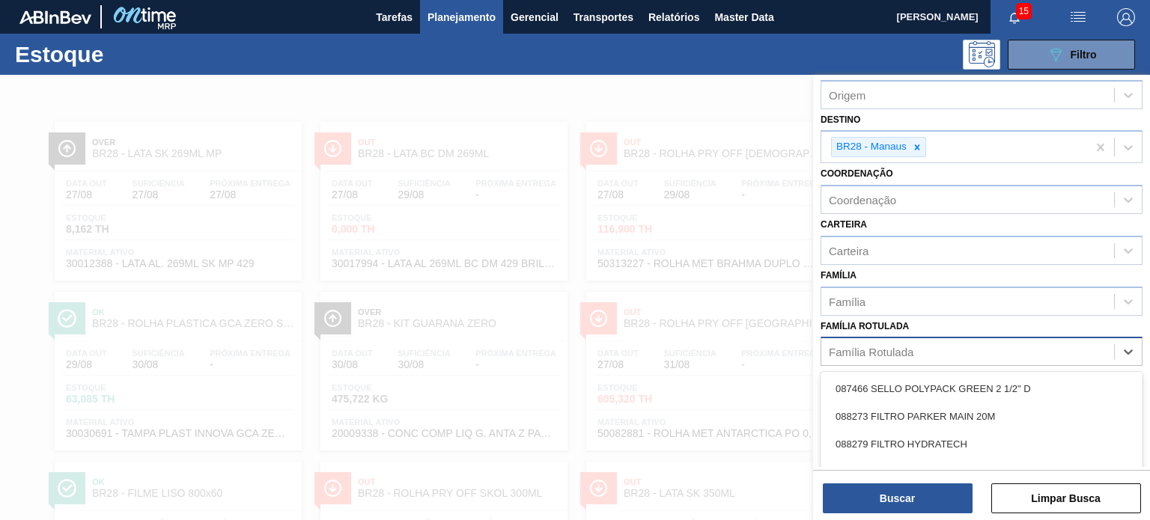
click at [898, 341] on div "Família Rotulada" at bounding box center [967, 352] width 293 height 22
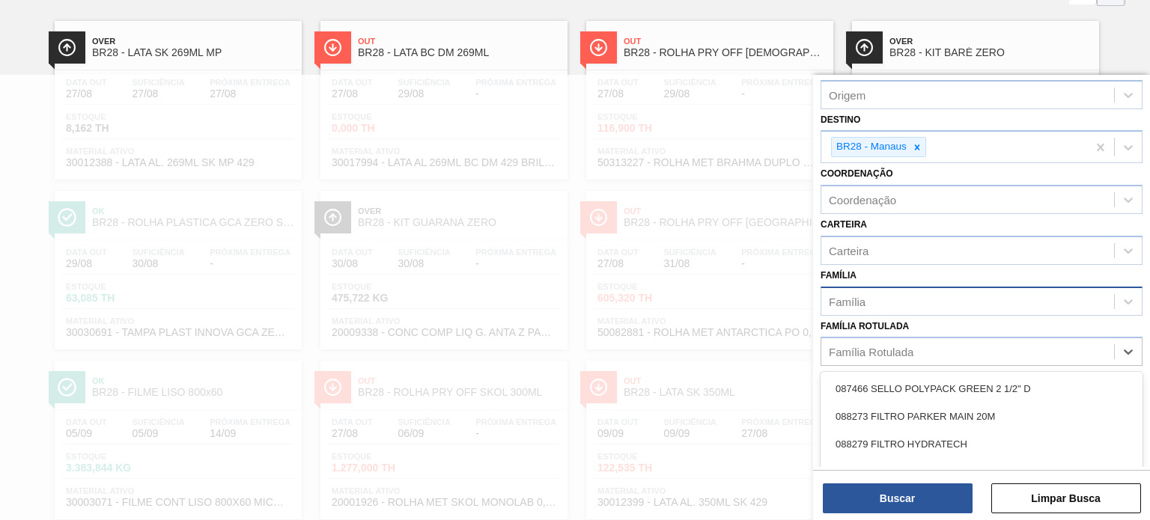
click at [869, 304] on div "Família" at bounding box center [967, 301] width 293 height 22
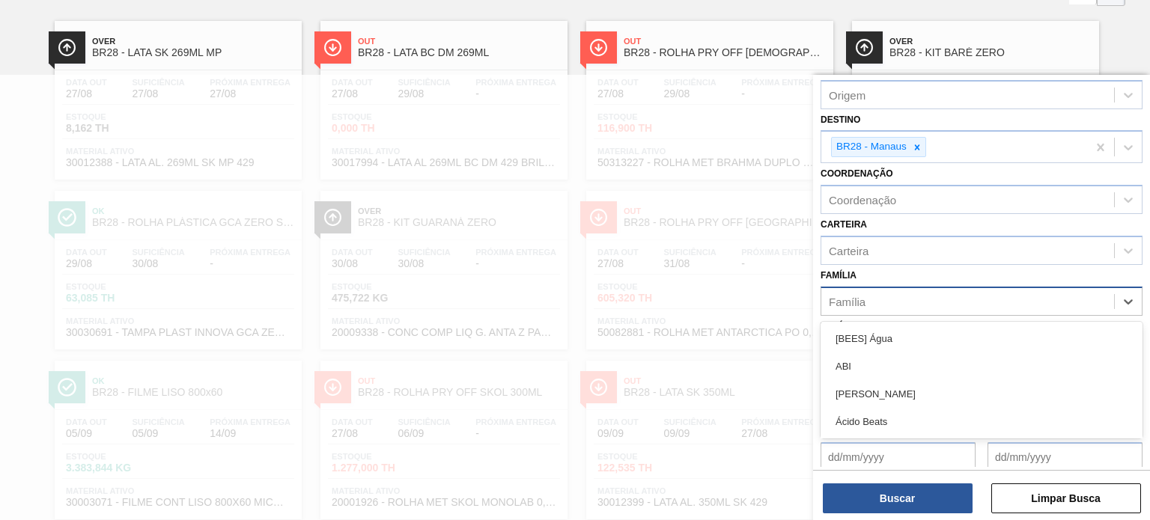
scroll to position [108, 0]
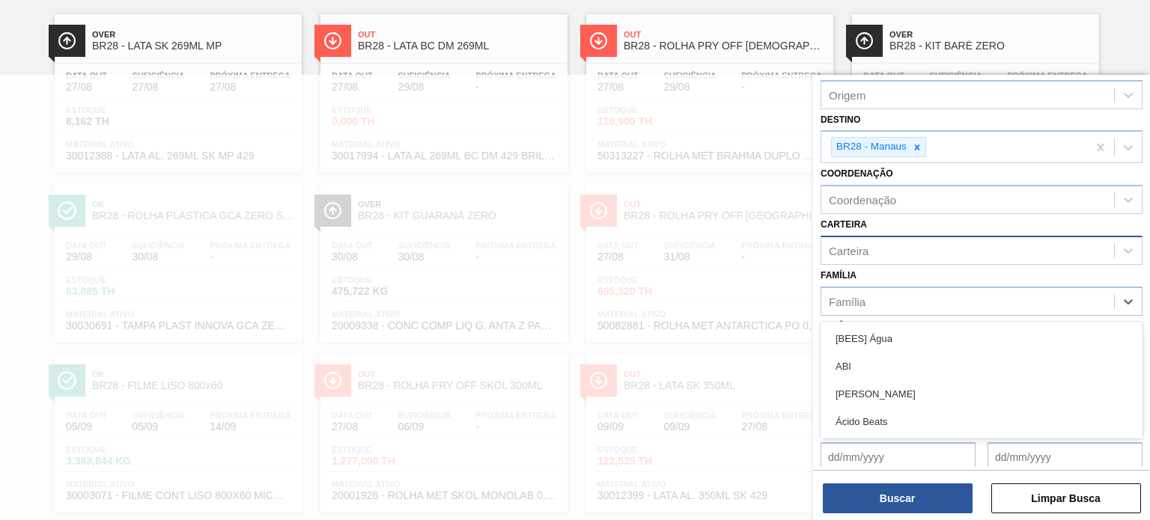
click at [868, 257] on div "Carteira" at bounding box center [967, 251] width 293 height 22
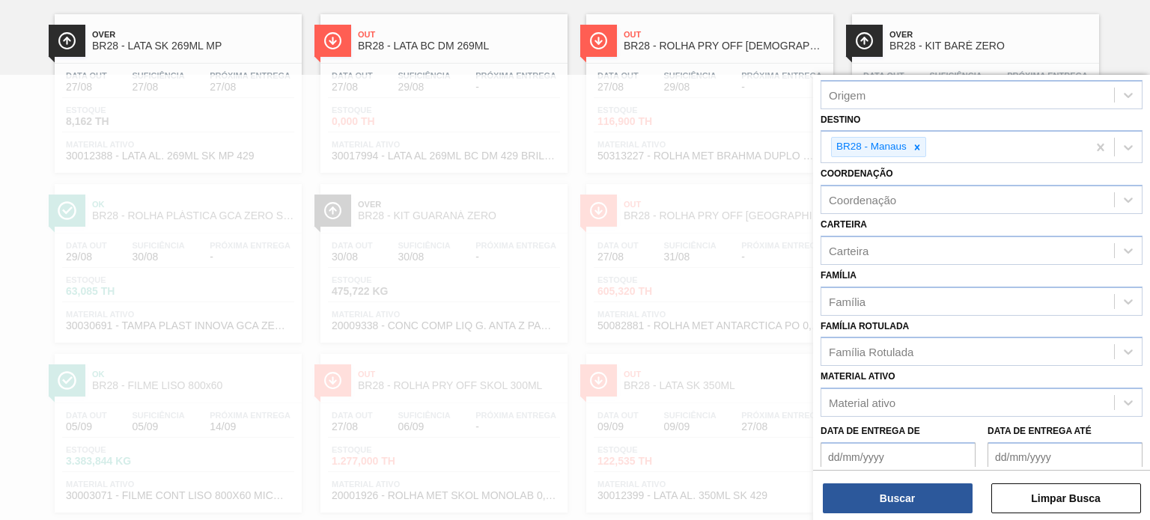
click at [689, 180] on div at bounding box center [575, 335] width 1150 height 520
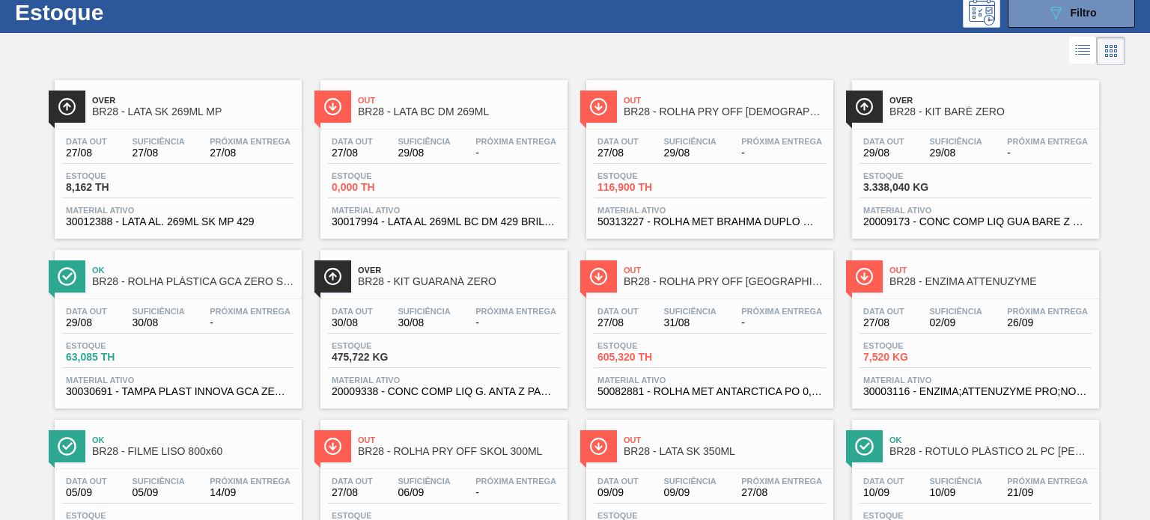
scroll to position [0, 0]
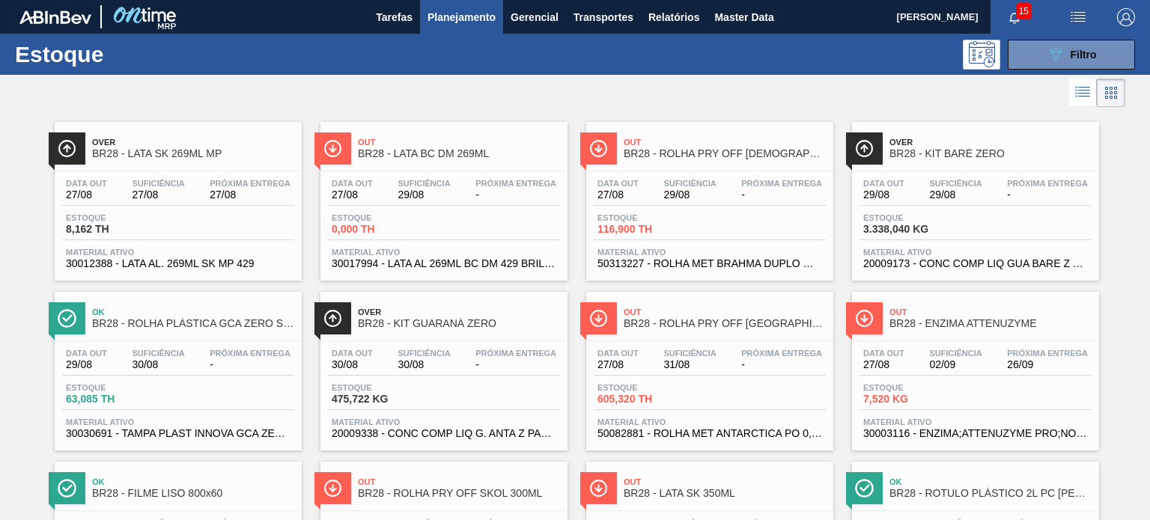
click at [1132, 13] on img "button" at bounding box center [1126, 17] width 18 height 18
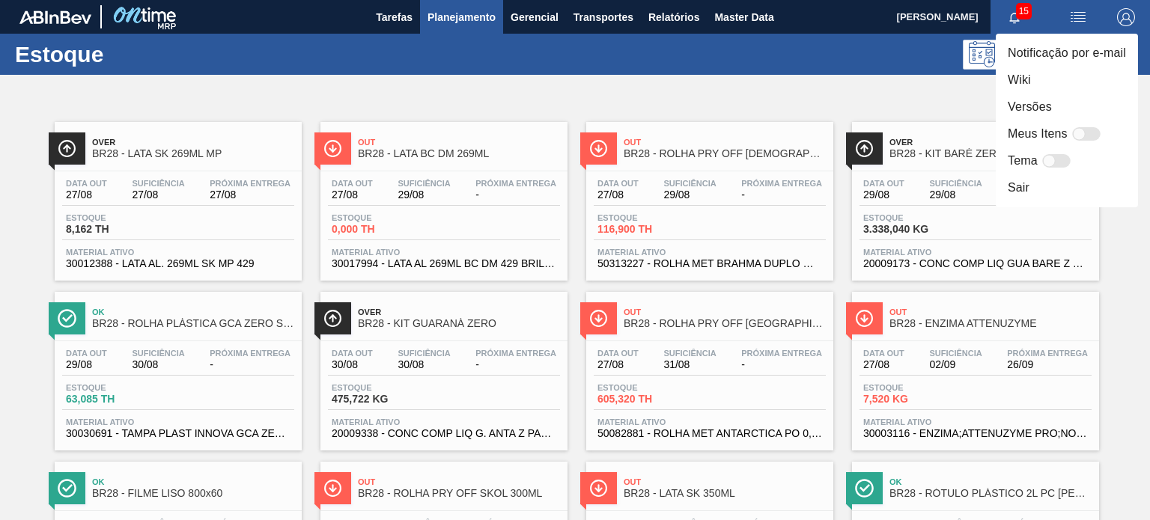
click at [1073, 137] on div at bounding box center [1079, 134] width 13 height 13
checkbox input "false"
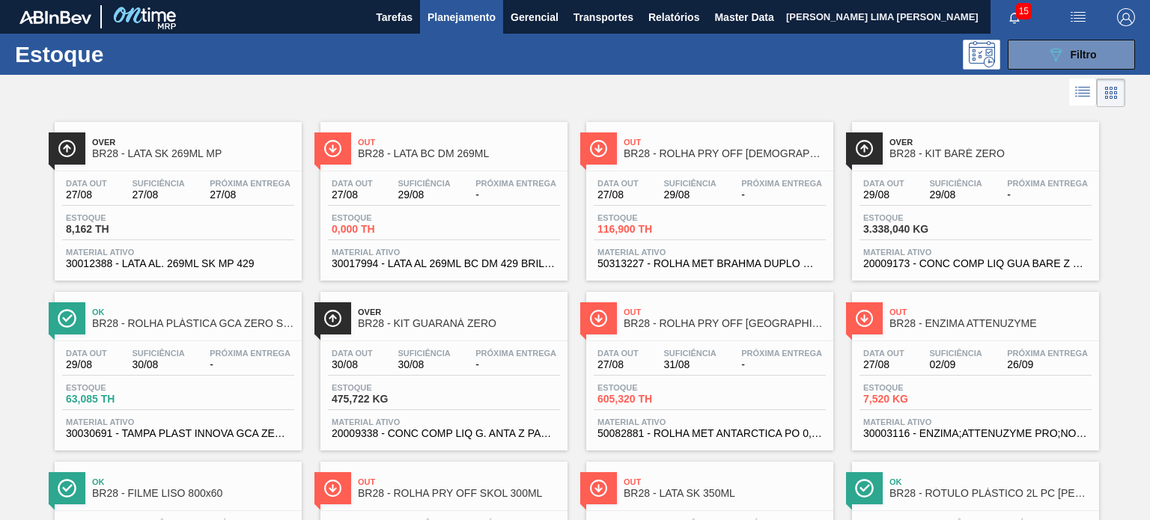
click at [1118, 22] on img "button" at bounding box center [1126, 17] width 18 height 18
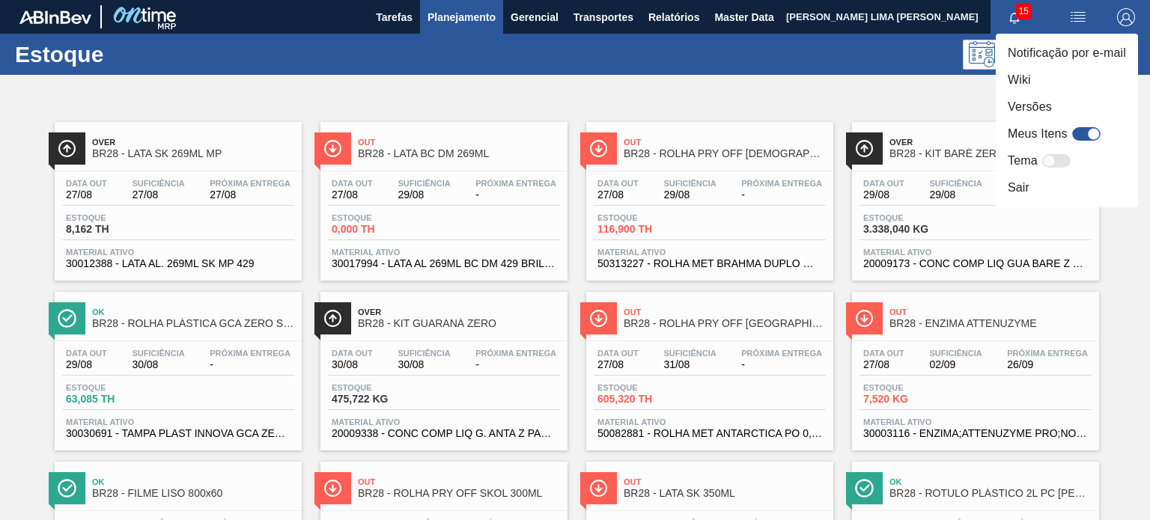
click at [807, 92] on div at bounding box center [575, 260] width 1150 height 520
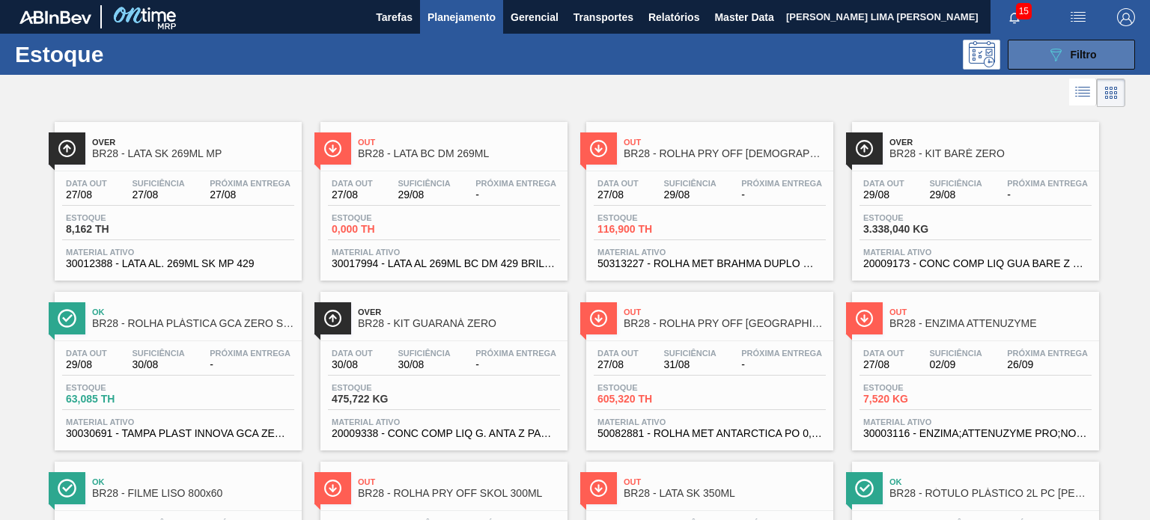
click at [1050, 44] on button "089F7B8B-B2A5-4AFE-B5C0-19BA573D28AC Filtro" at bounding box center [1071, 55] width 127 height 30
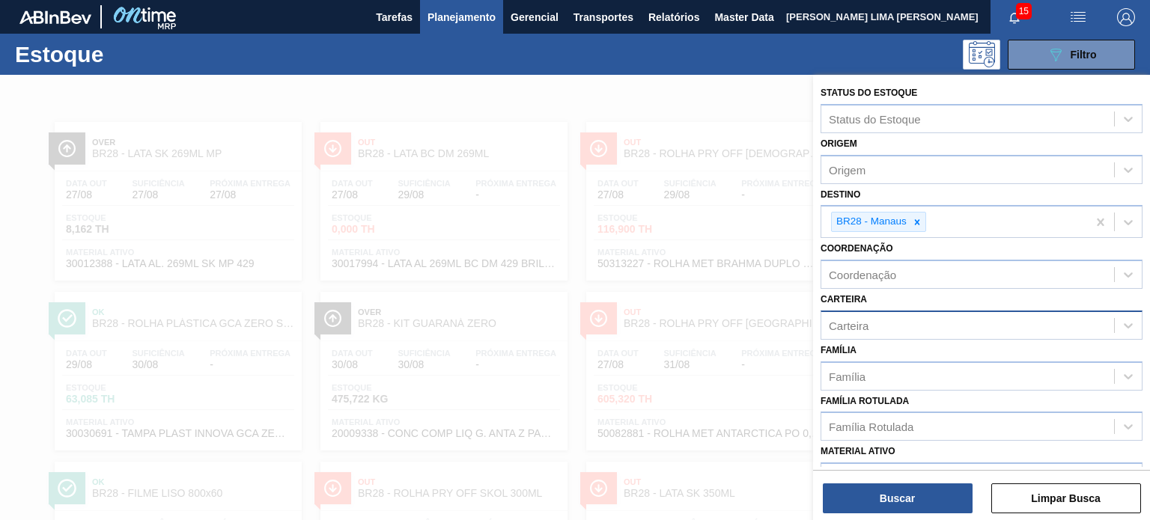
click at [913, 322] on div "Carteira" at bounding box center [967, 325] width 293 height 22
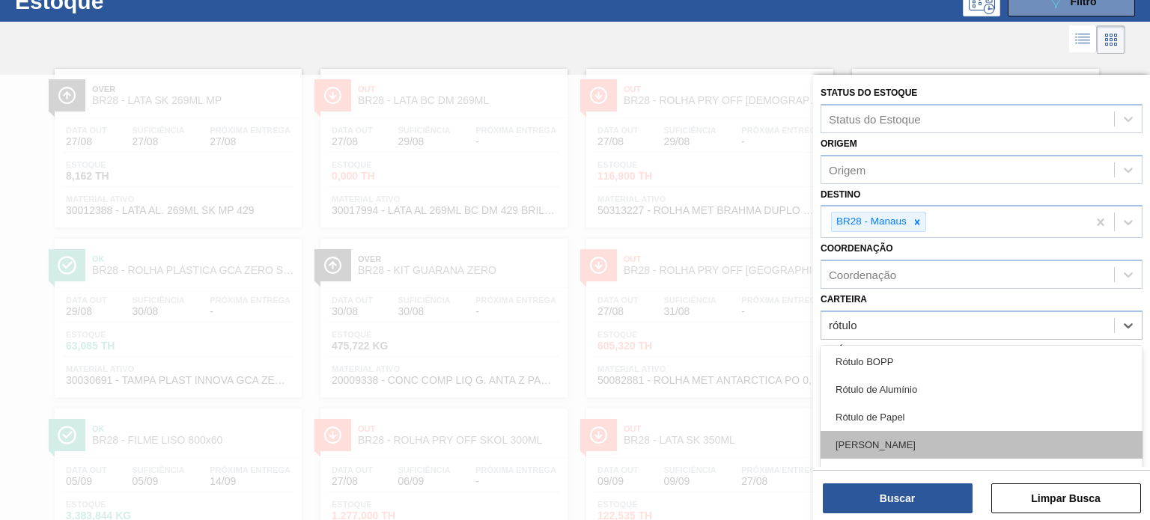
scroll to position [1, 0]
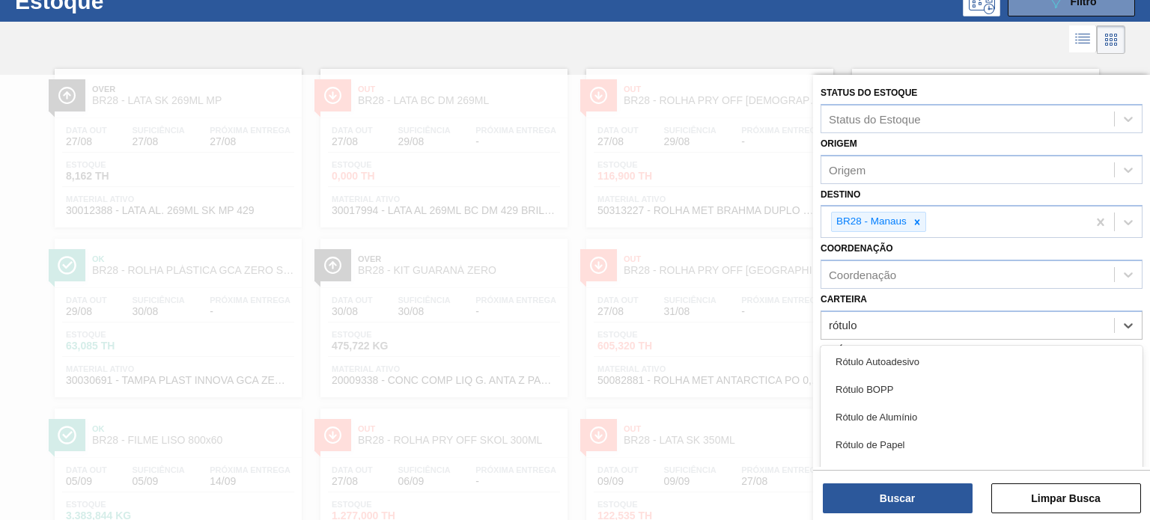
type input "rótulo p"
click at [895, 400] on div "Rótulo Plástico" at bounding box center [982, 391] width 322 height 28
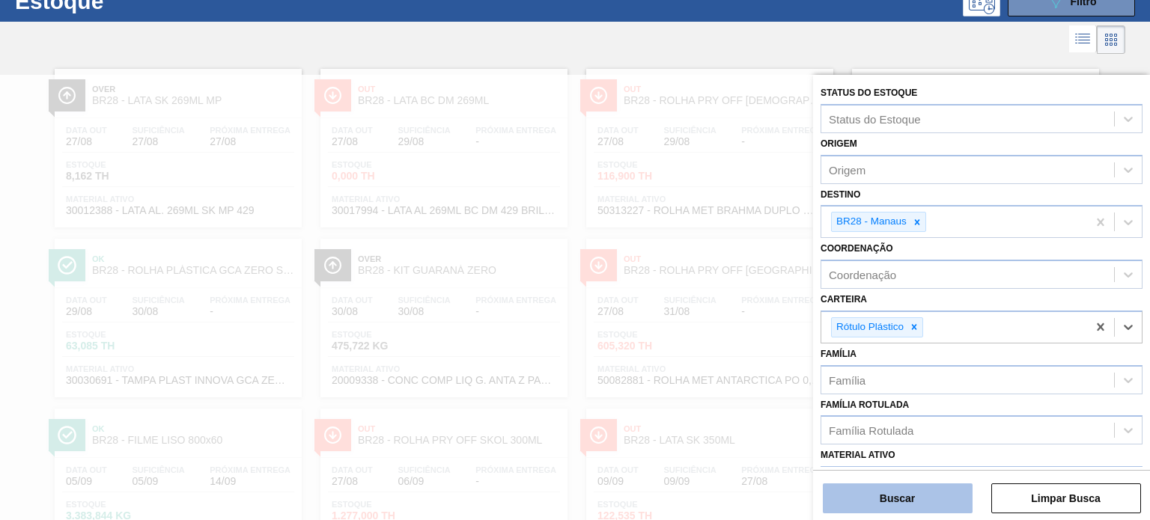
click at [911, 496] on button "Buscar" at bounding box center [898, 499] width 150 height 30
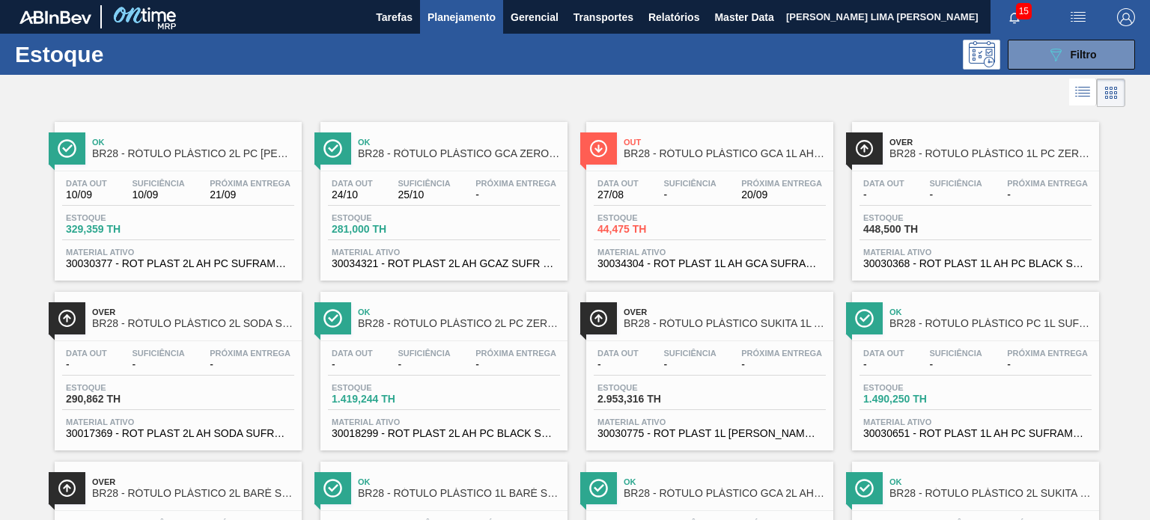
click at [1016, 72] on div "Estoque 089F7B8B-B2A5-4AFE-B5C0-19BA573D28AC Filtro" at bounding box center [575, 54] width 1150 height 41
click at [1033, 59] on button "089F7B8B-B2A5-4AFE-B5C0-19BA573D28AC Filtro" at bounding box center [1071, 55] width 127 height 30
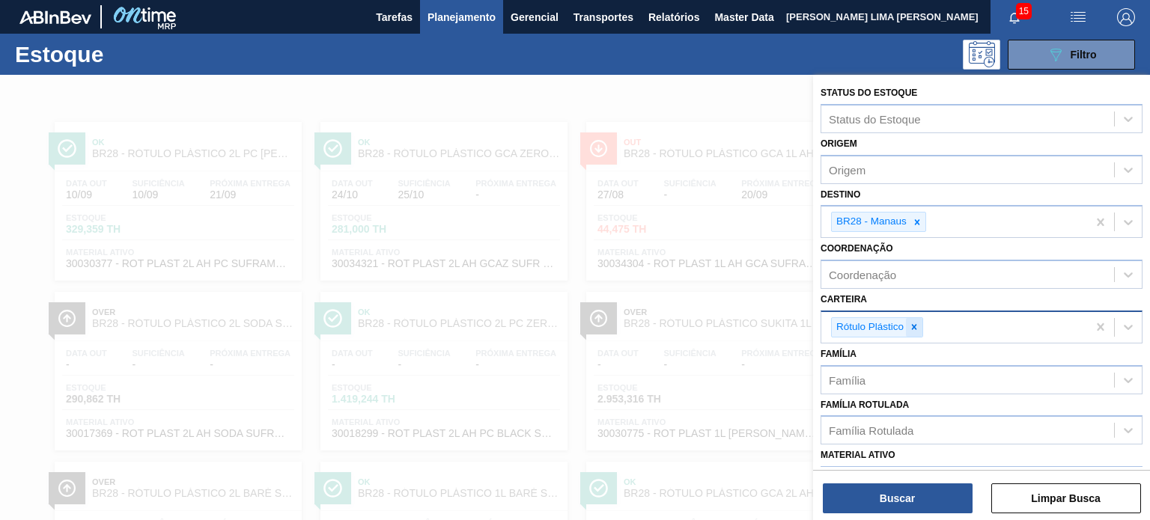
click at [910, 329] on icon at bounding box center [914, 327] width 10 height 10
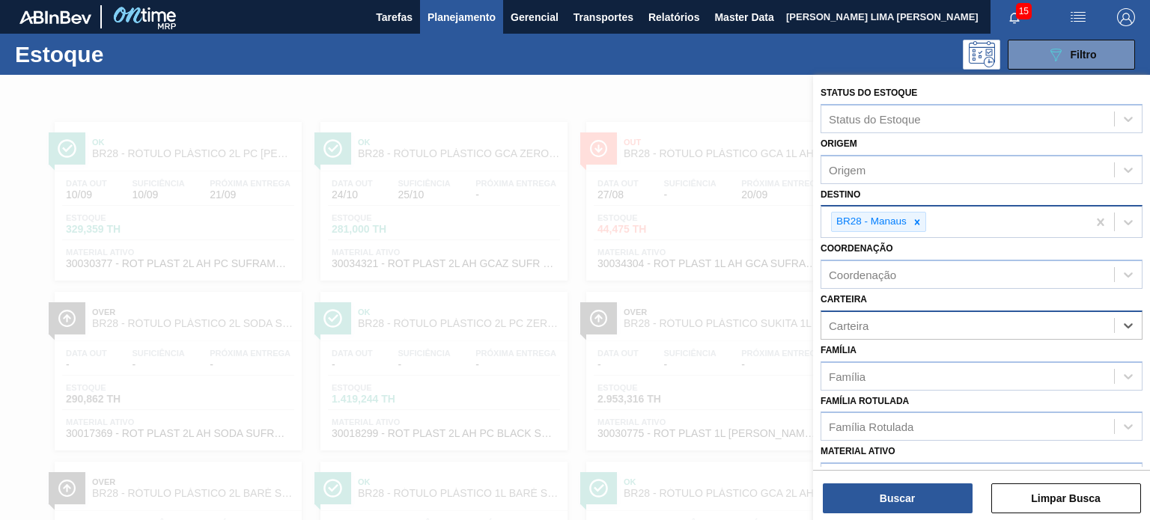
click at [916, 224] on icon at bounding box center [917, 222] width 10 height 10
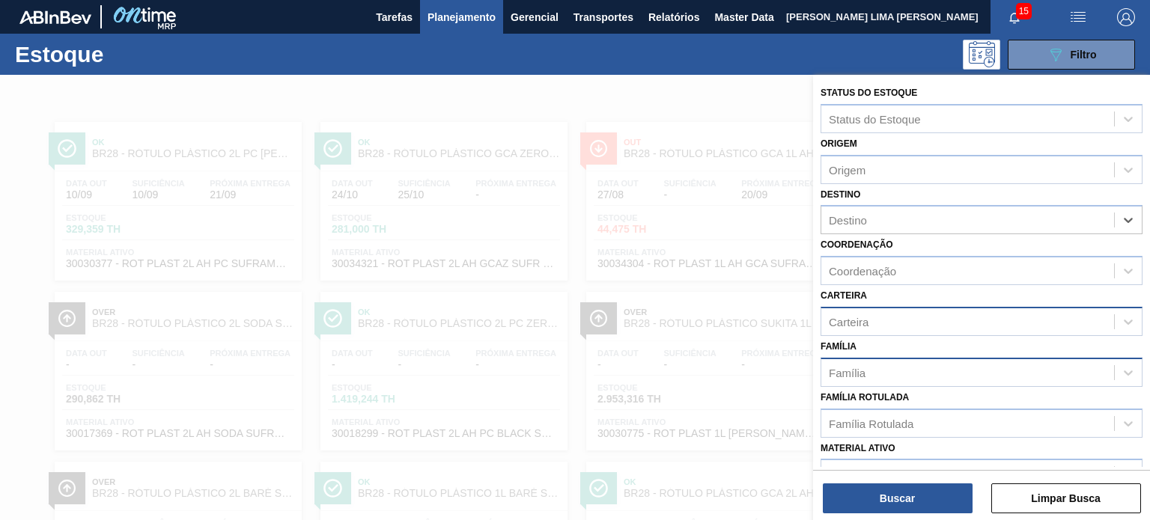
click at [891, 371] on div "Família" at bounding box center [967, 373] width 293 height 22
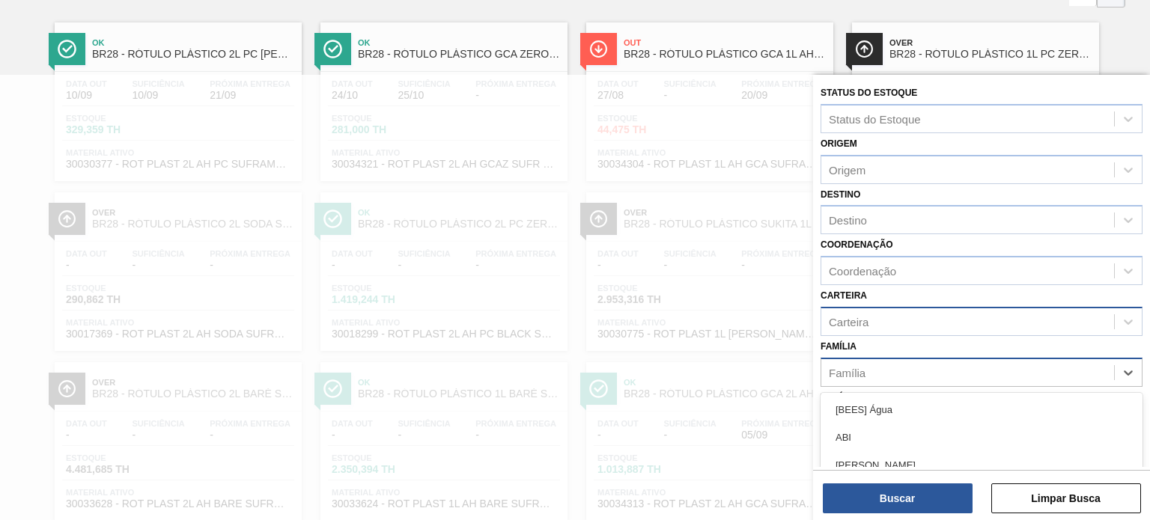
scroll to position [100, 0]
click at [872, 348] on div "Família option [BEES] Água focused, 1 of 101. 101 results available. Use Up and…" at bounding box center [982, 361] width 322 height 51
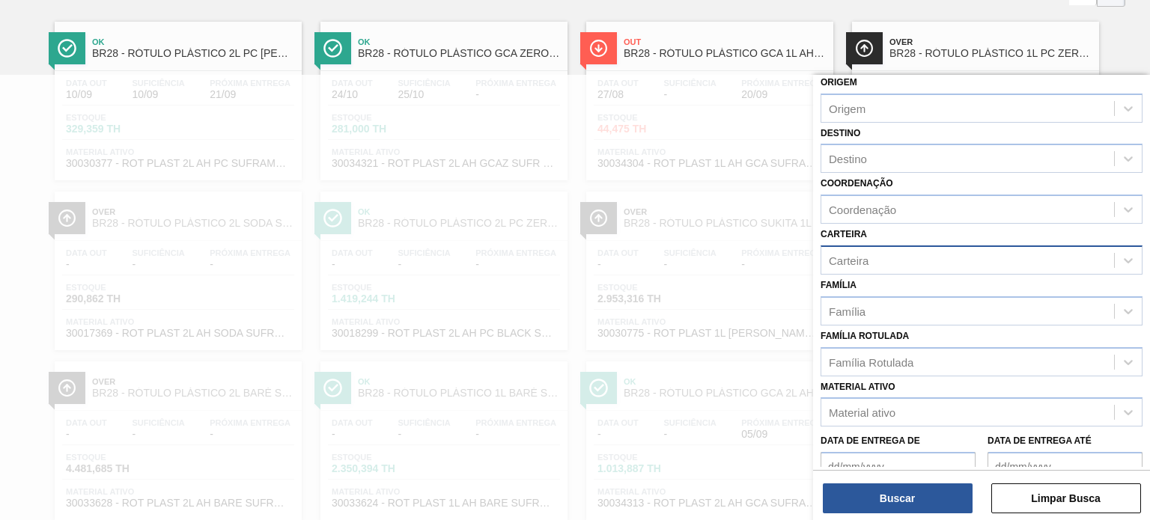
scroll to position [150, 0]
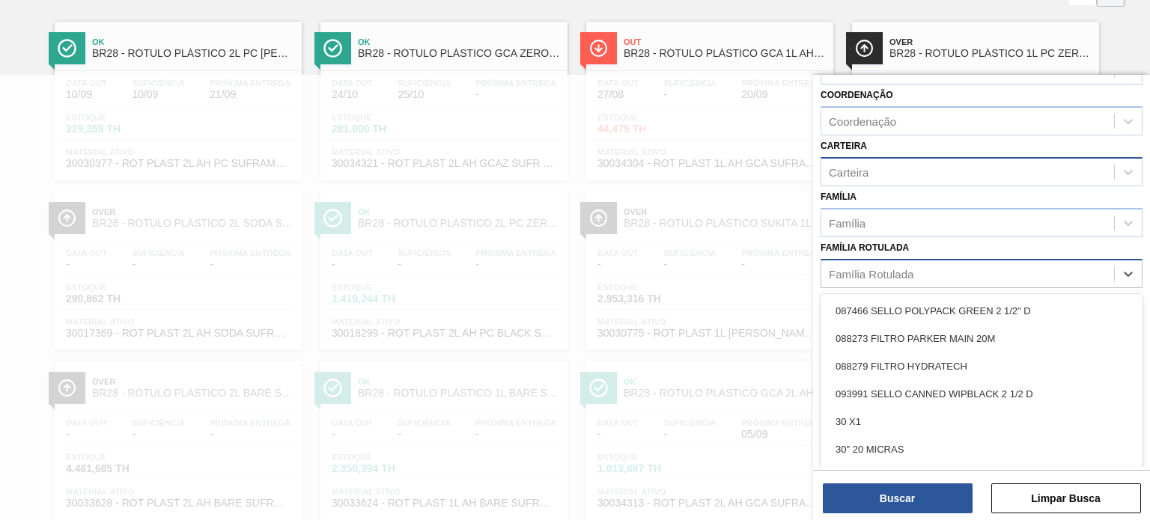
click at [900, 270] on div "Família Rotulada" at bounding box center [871, 273] width 85 height 13
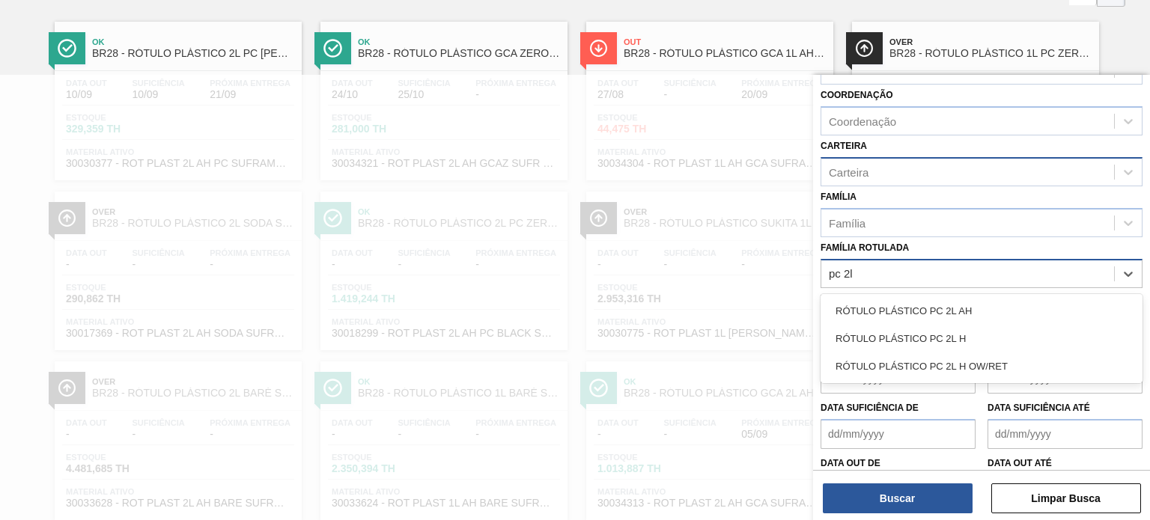
type Rotulada "pc 2l h"
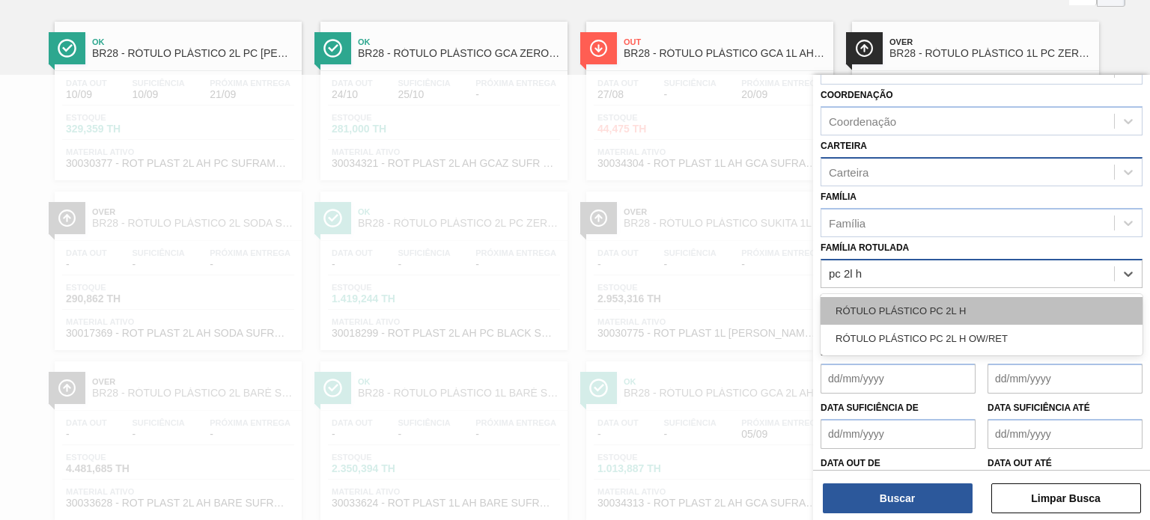
click at [904, 298] on div "RÓTULO PLÁSTICO PC 2L H" at bounding box center [982, 311] width 322 height 28
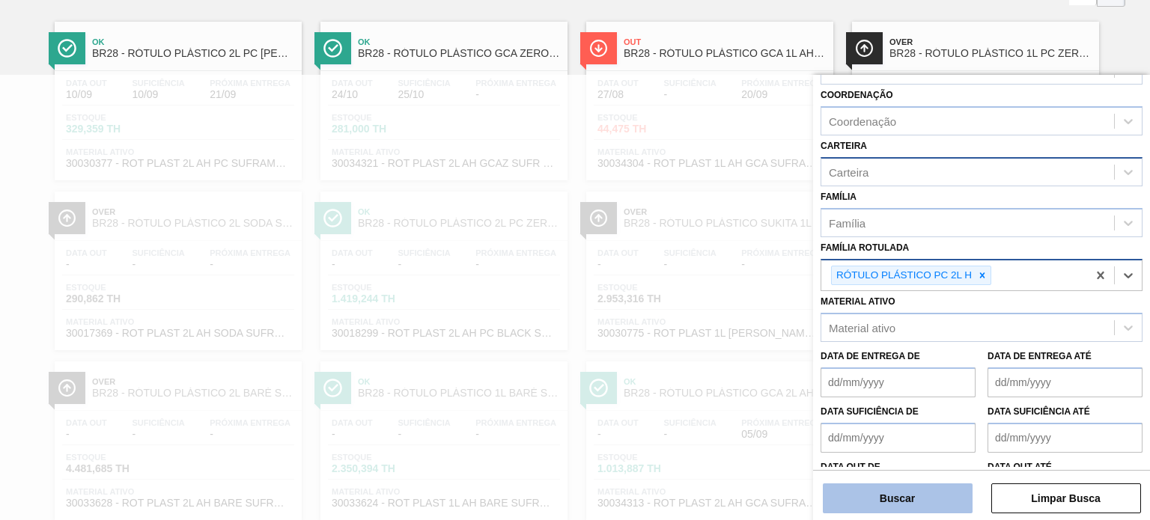
click at [898, 494] on button "Buscar" at bounding box center [898, 499] width 150 height 30
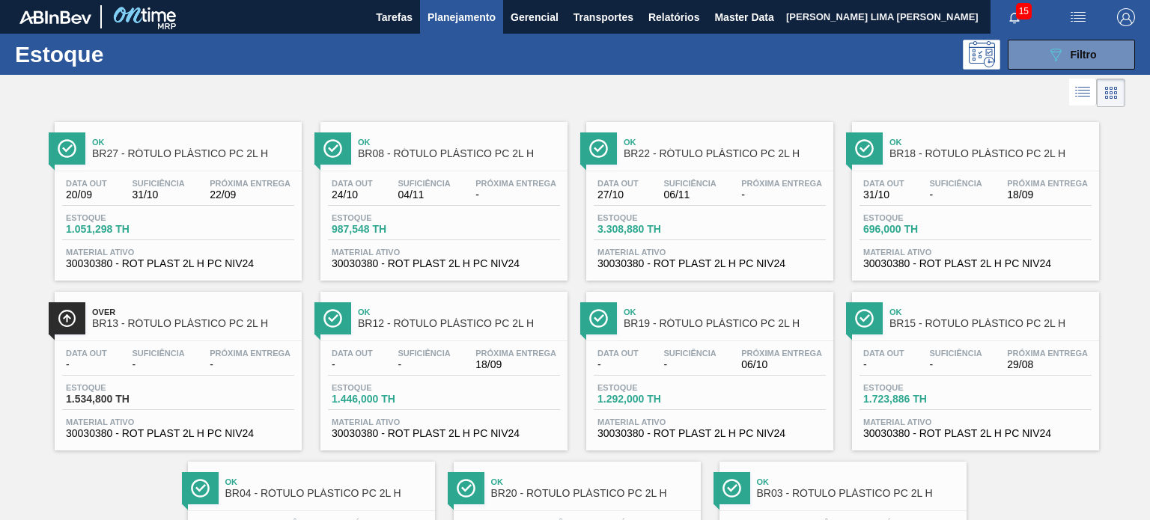
click at [420, 171] on div at bounding box center [444, 171] width 222 height 1
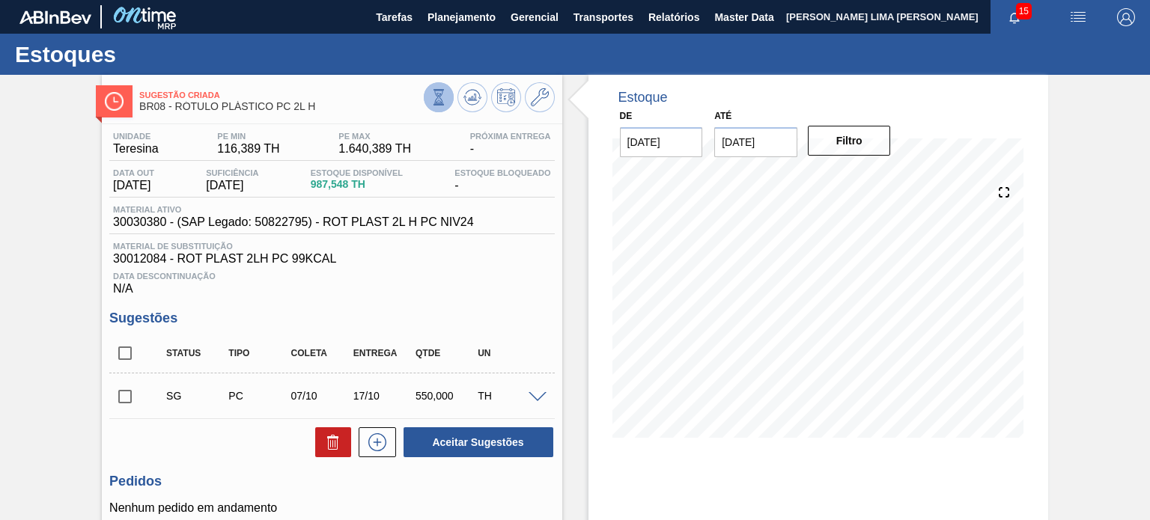
click at [431, 95] on icon at bounding box center [438, 97] width 16 height 16
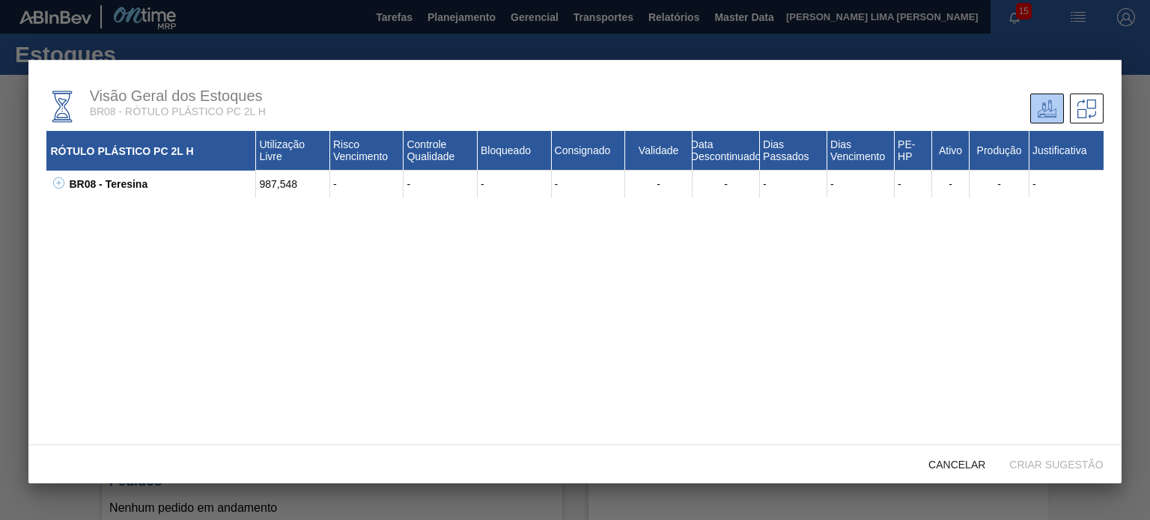
click at [63, 183] on icon at bounding box center [58, 182] width 11 height 11
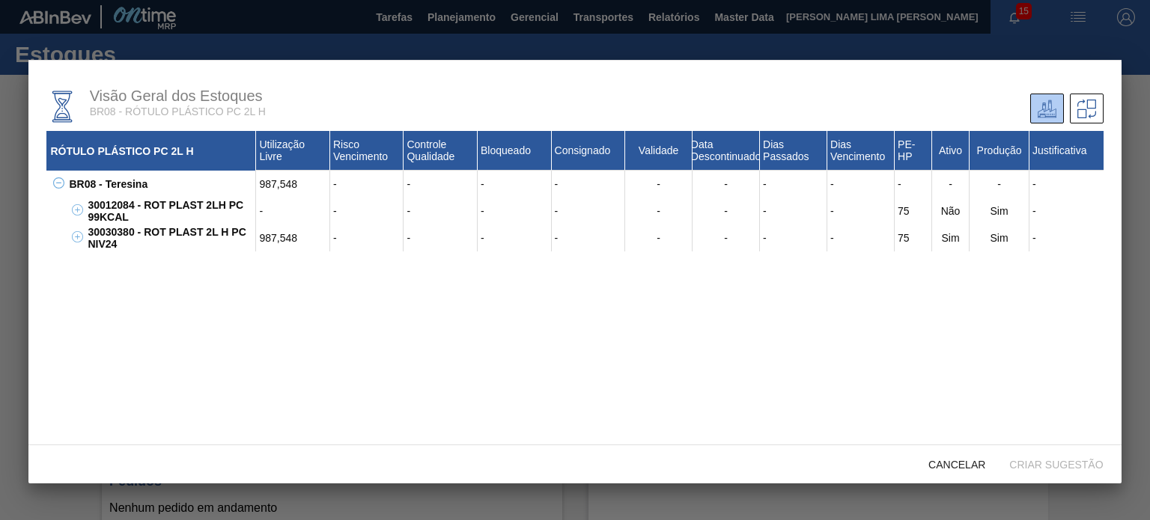
drag, startPoint x: 142, startPoint y: 245, endPoint x: 93, endPoint y: 239, distance: 49.8
click at [108, 241] on div "30030380 - ROT PLAST 2L H PC NIV24" at bounding box center [170, 238] width 172 height 27
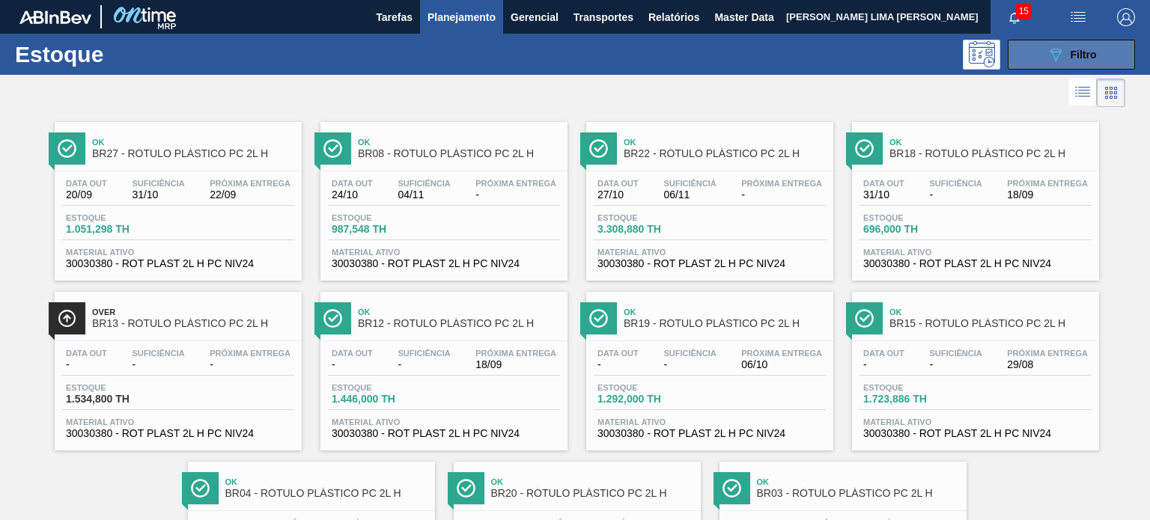
click at [1047, 50] on icon "089F7B8B-B2A5-4AFE-B5C0-19BA573D28AC" at bounding box center [1056, 55] width 18 height 18
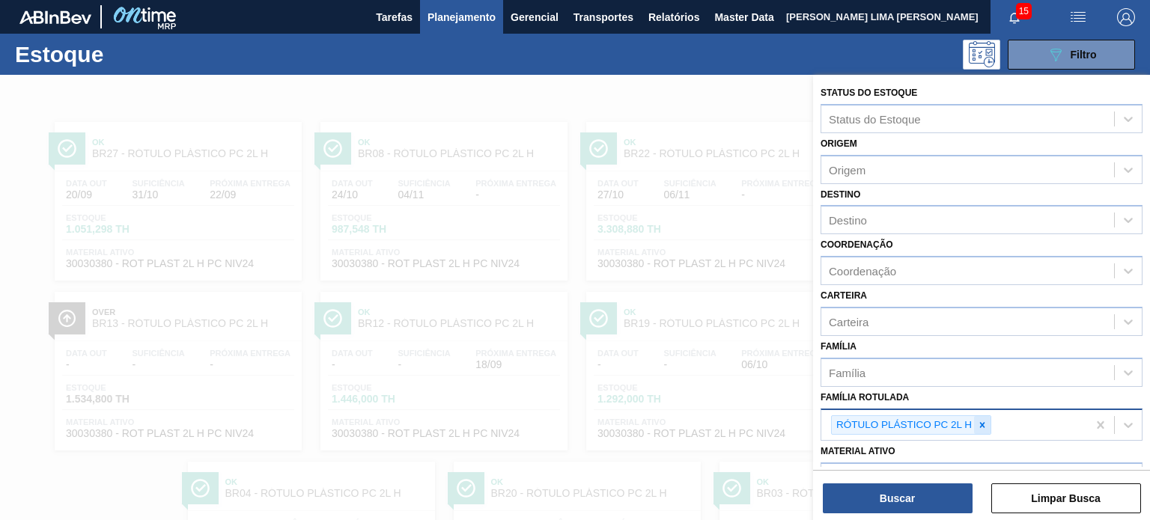
click at [981, 416] on div at bounding box center [982, 425] width 16 height 19
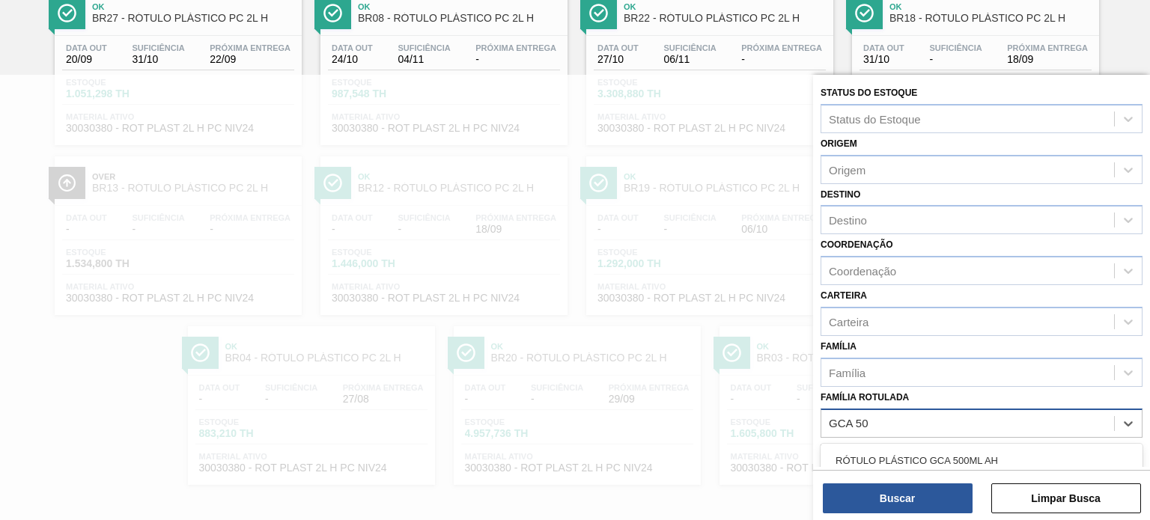
type Rotulada "GCA 500"
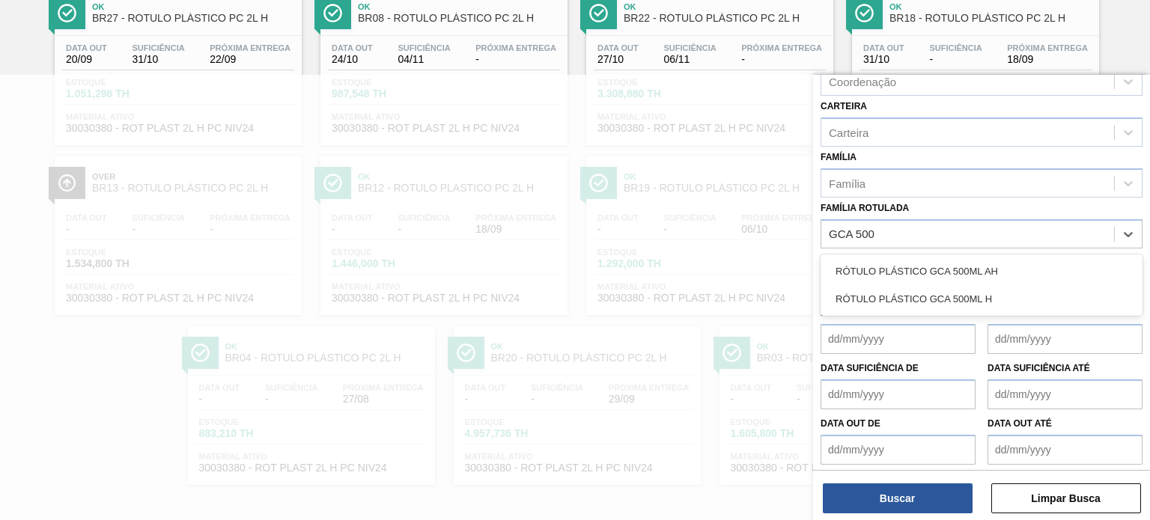
scroll to position [191, 0]
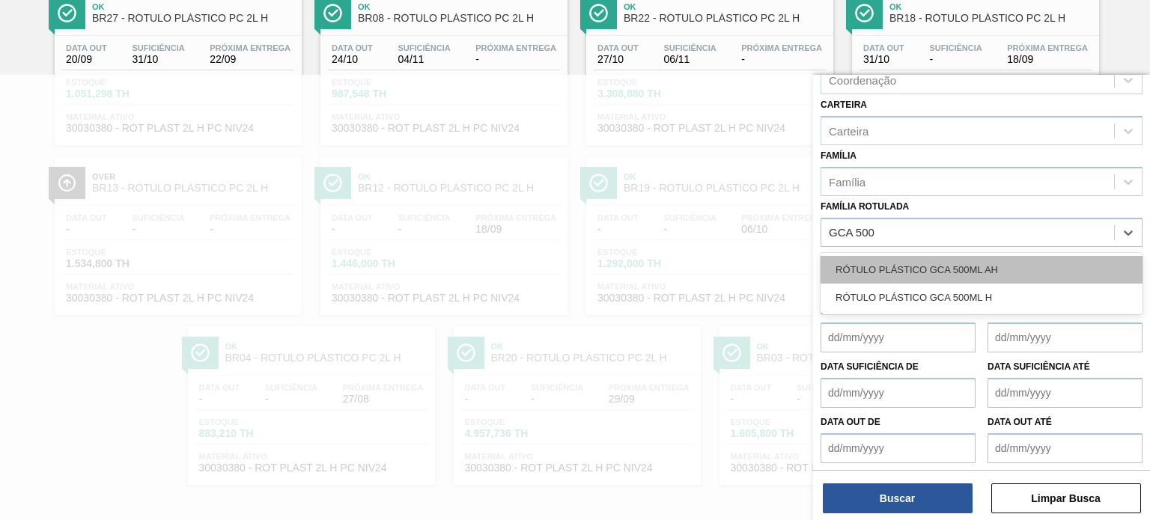
click at [979, 276] on div "RÓTULO PLÁSTICO GCA 500ML AH" at bounding box center [982, 270] width 322 height 28
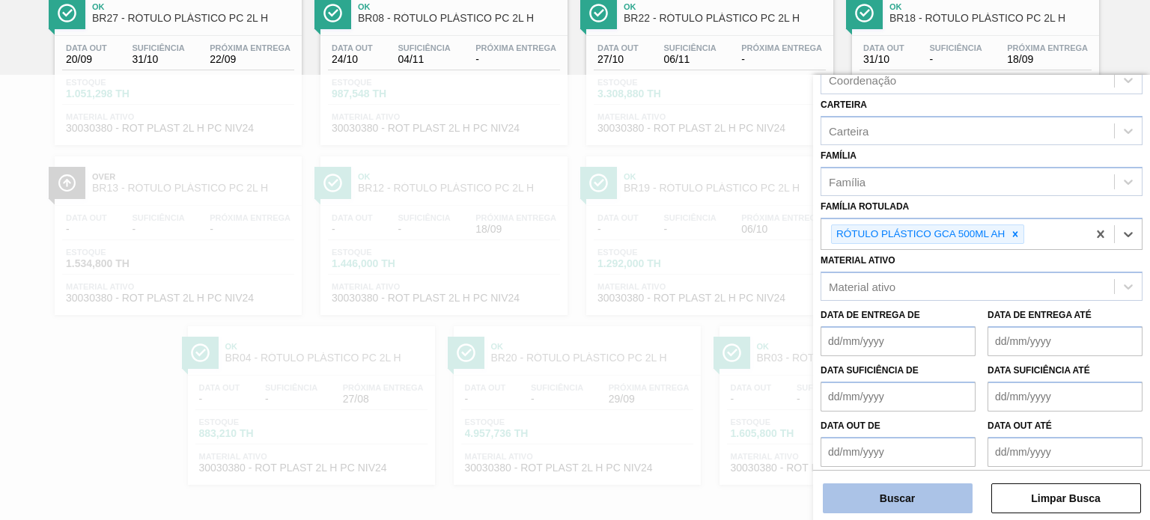
click at [964, 495] on button "Buscar" at bounding box center [898, 499] width 150 height 30
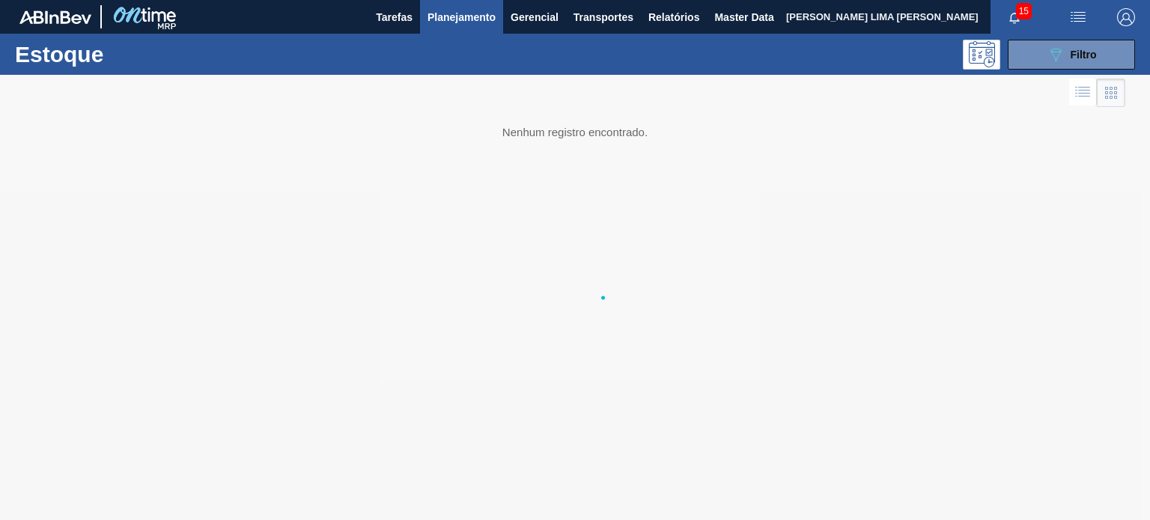
scroll to position [0, 0]
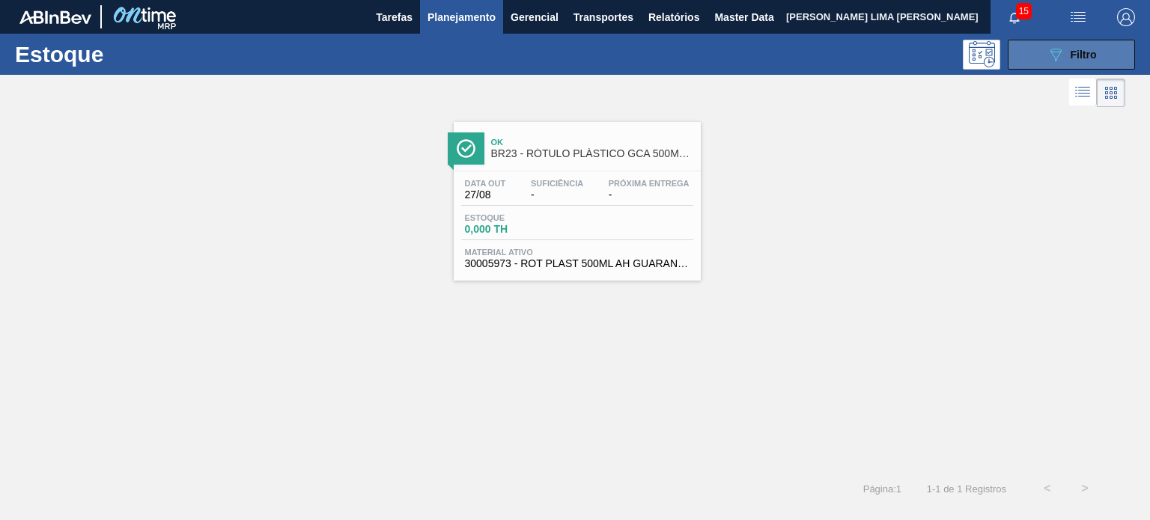
click at [1129, 40] on button "089F7B8B-B2A5-4AFE-B5C0-19BA573D28AC Filtro" at bounding box center [1071, 55] width 127 height 30
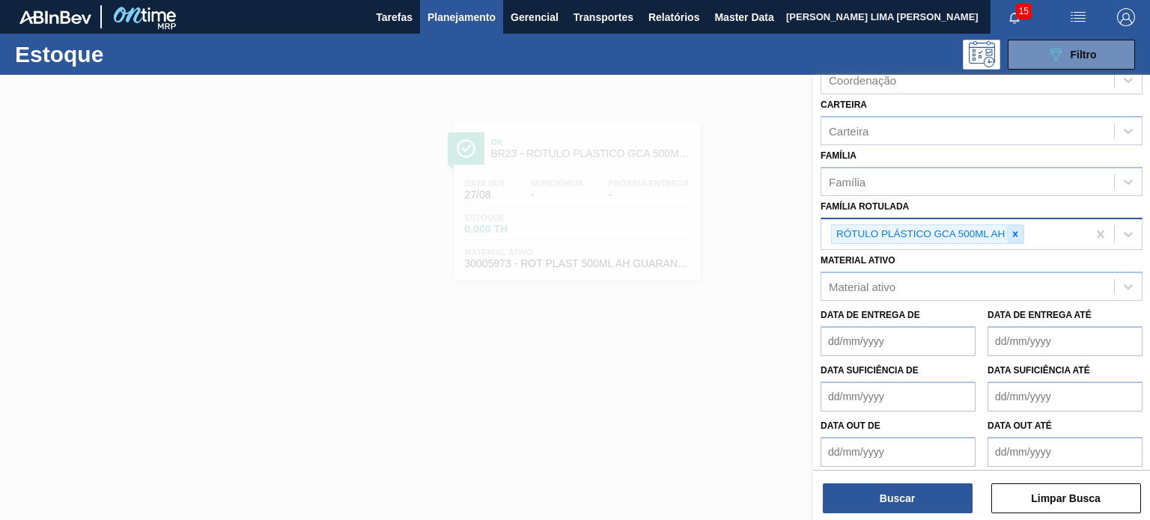
click at [1007, 232] on div at bounding box center [1015, 234] width 16 height 19
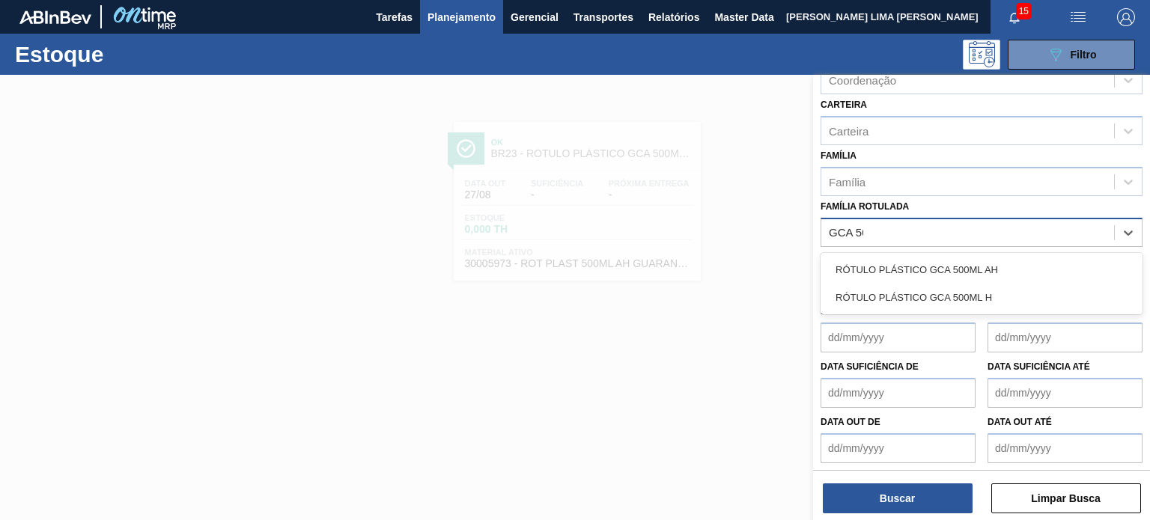
type Rotulada "GCA 500"
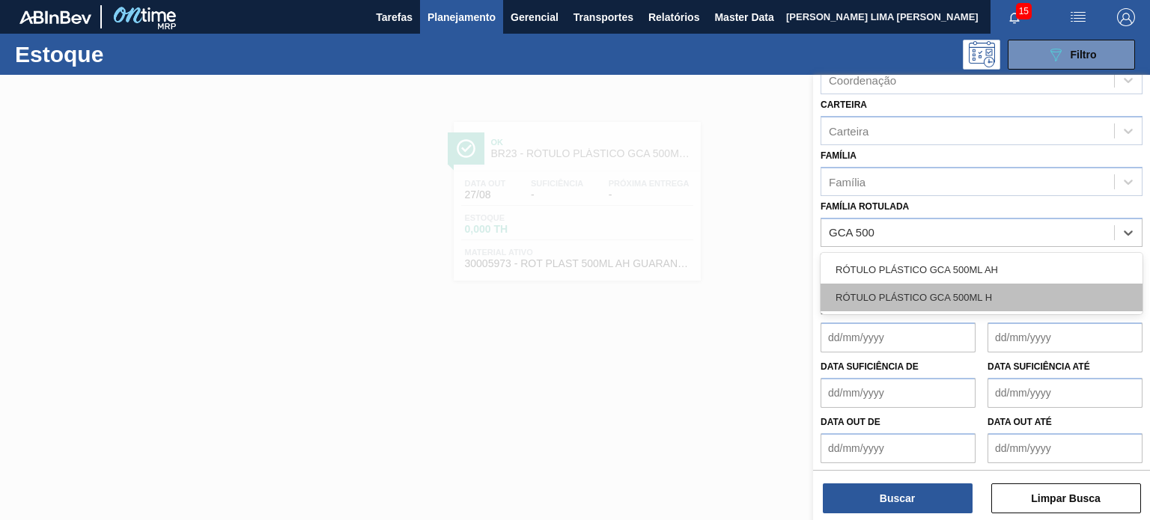
click at [1000, 287] on div "RÓTULO PLÁSTICO GCA 500ML H" at bounding box center [982, 298] width 322 height 28
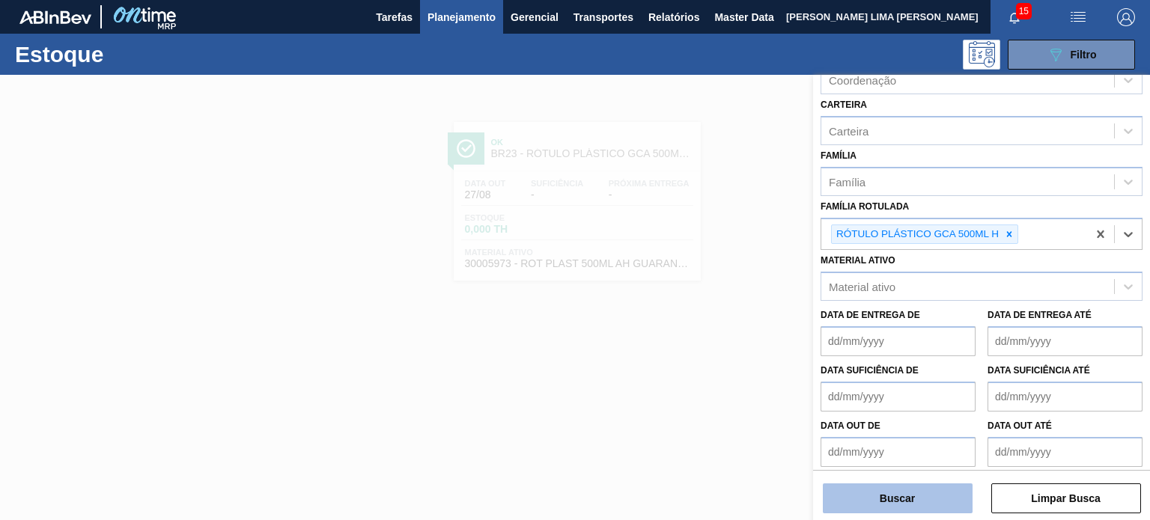
click at [934, 500] on button "Buscar" at bounding box center [898, 499] width 150 height 30
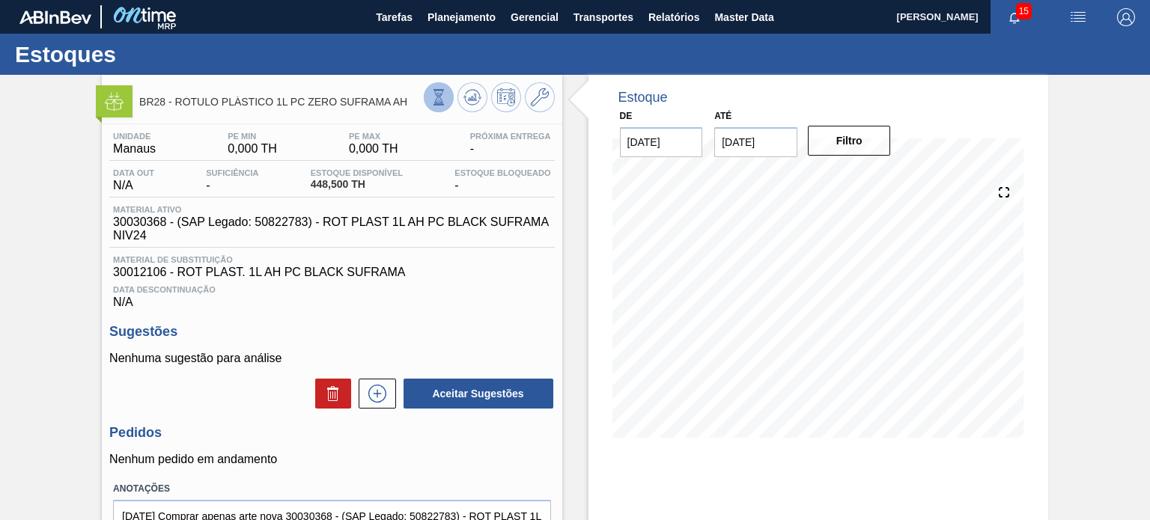
click at [446, 100] on button at bounding box center [439, 97] width 30 height 30
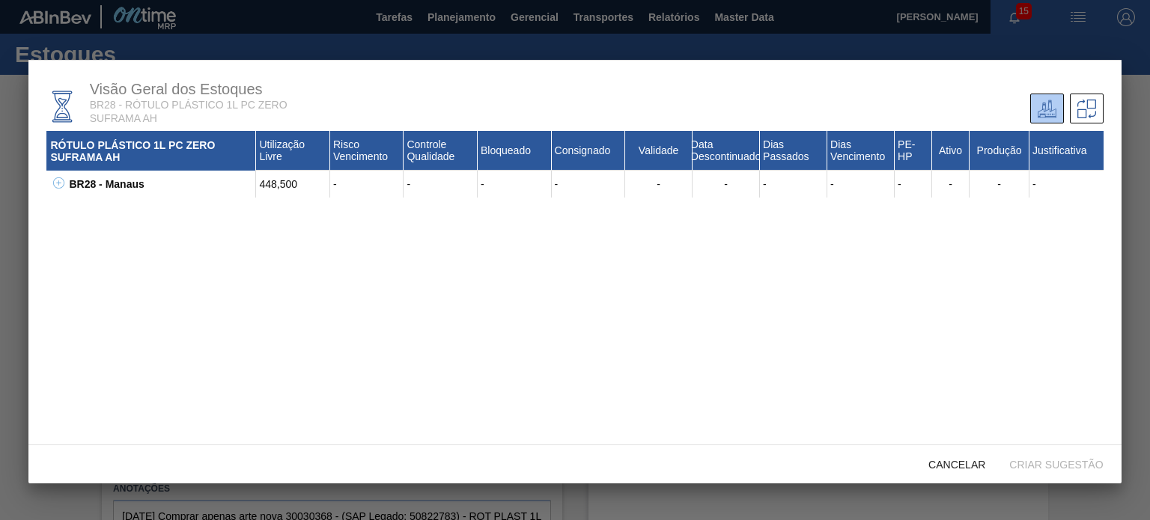
click at [57, 189] on icon at bounding box center [58, 182] width 11 height 11
drag, startPoint x: 207, startPoint y: 215, endPoint x: 120, endPoint y: 203, distance: 87.7
click at [120, 203] on div "30012106 - ROT PLAST. 1L AH PC BLACK SUFRAMA" at bounding box center [170, 211] width 172 height 27
click at [118, 203] on div "30012106 - ROT PLAST. 1L AH PC BLACK SUFRAMA" at bounding box center [170, 211] width 172 height 27
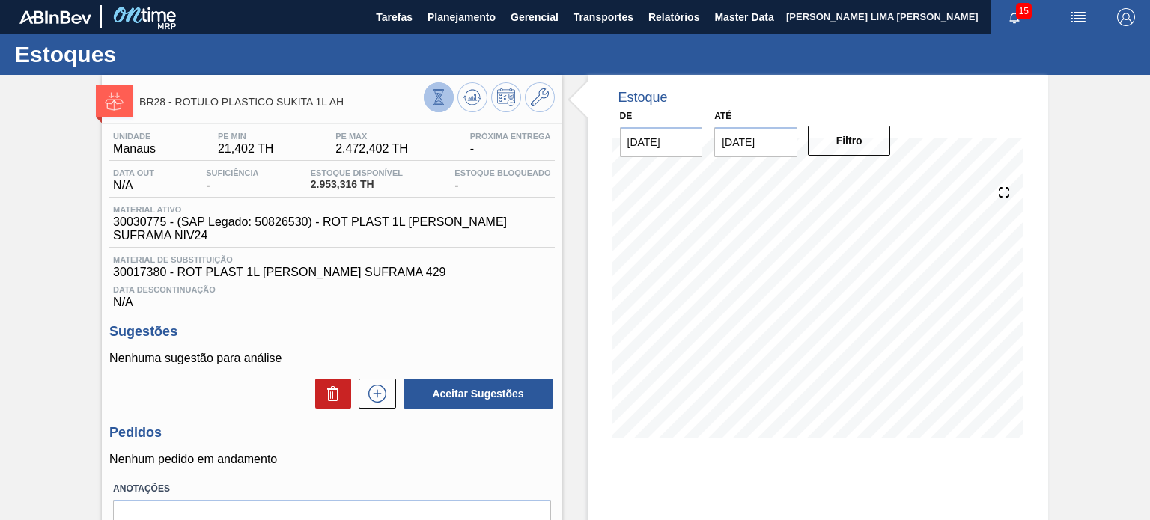
click at [442, 100] on icon at bounding box center [438, 97] width 16 height 16
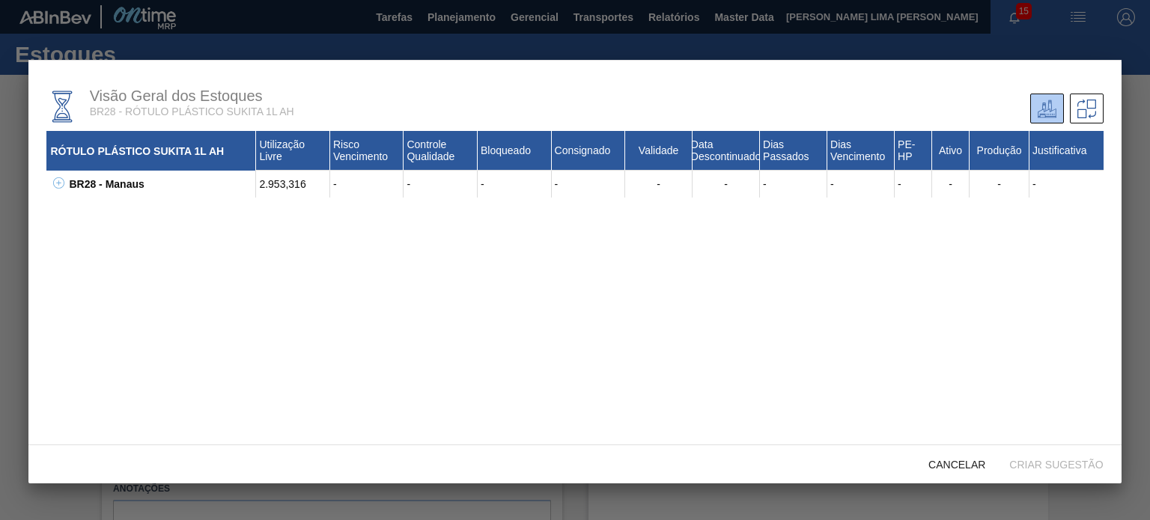
click at [59, 182] on icon at bounding box center [58, 182] width 11 height 11
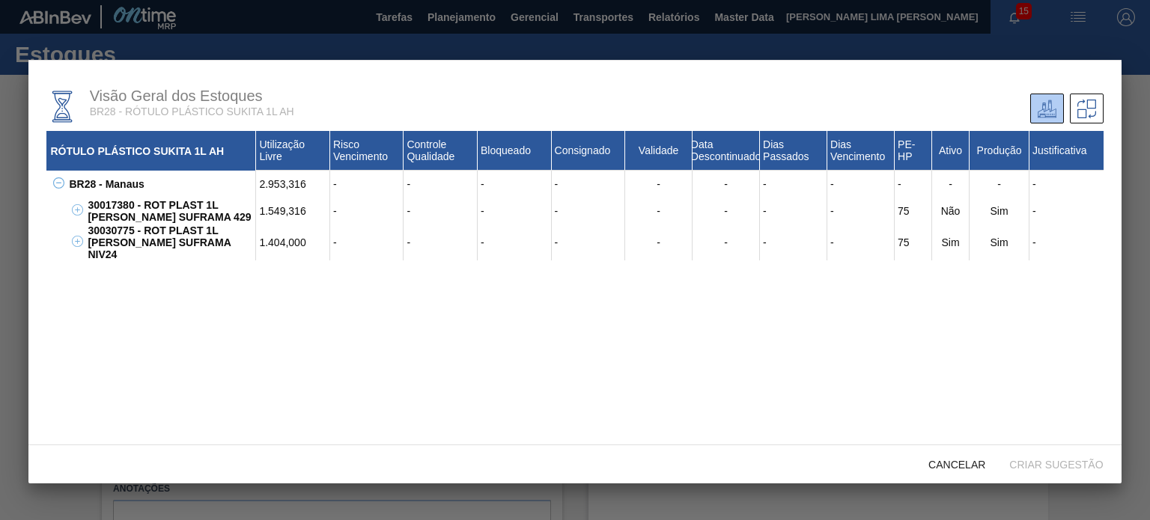
drag, startPoint x: 207, startPoint y: 213, endPoint x: 93, endPoint y: 203, distance: 114.2
click at [93, 203] on div "30017380 - ROT PLAST 1L AH SUKITA SUFRAMA 429" at bounding box center [170, 211] width 172 height 27
click at [96, 205] on div "30017380 - ROT PLAST 1L AH SUKITA SUFRAMA 429" at bounding box center [170, 211] width 172 height 27
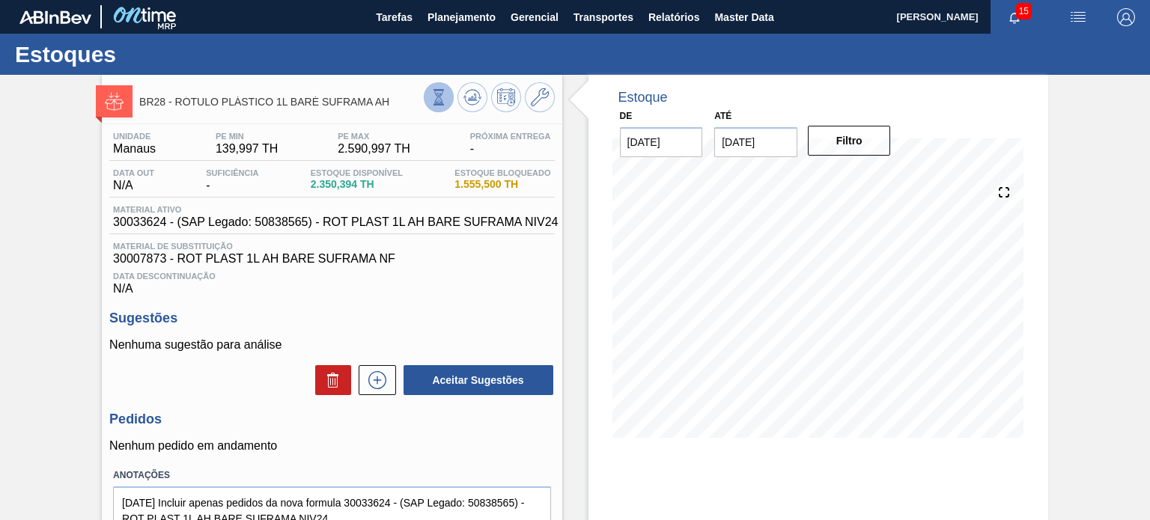
click at [436, 106] on button at bounding box center [439, 97] width 30 height 30
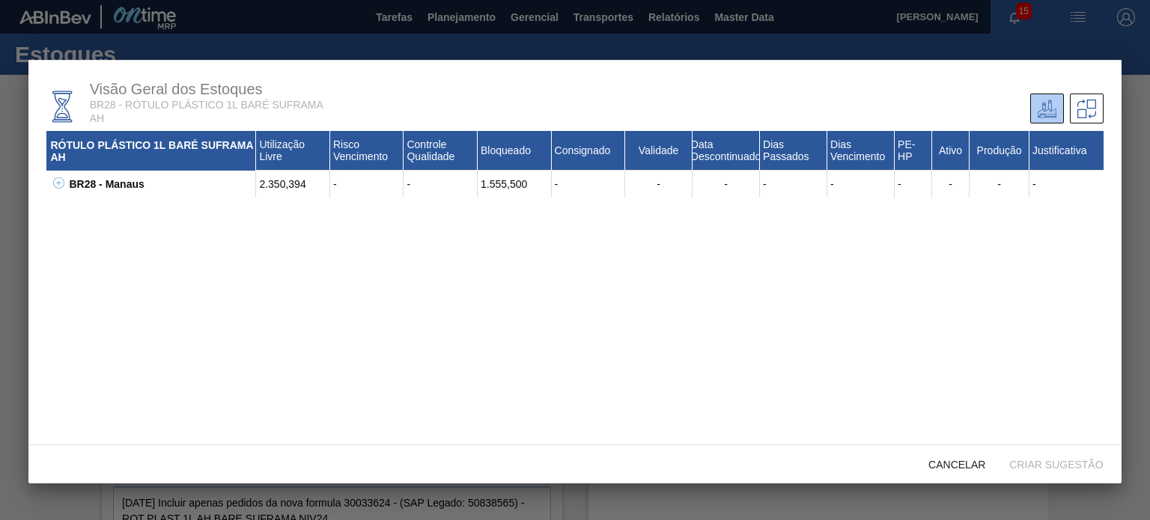
click at [54, 183] on icon at bounding box center [58, 182] width 11 height 11
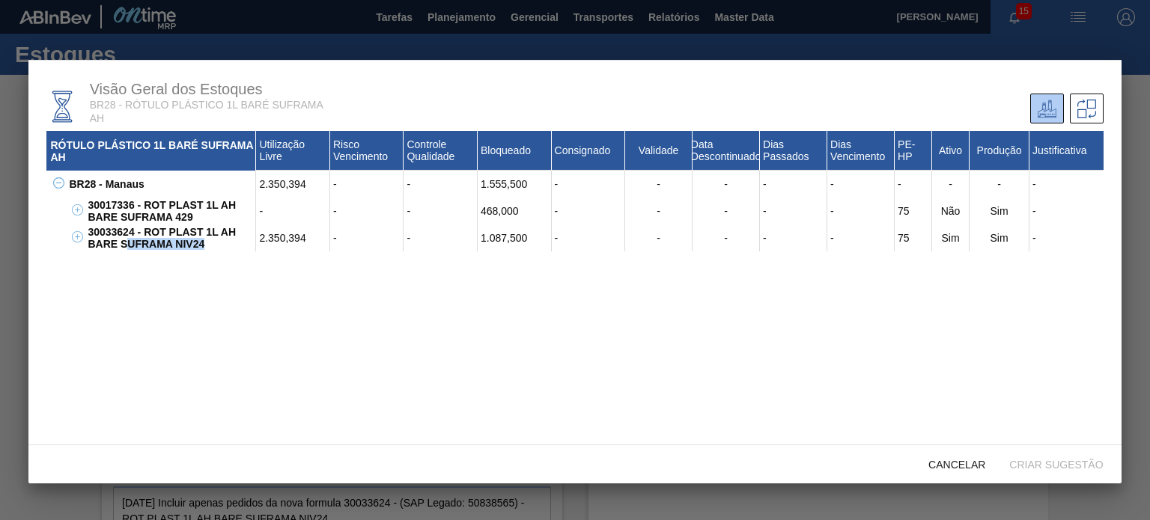
drag, startPoint x: 195, startPoint y: 249, endPoint x: 127, endPoint y: 243, distance: 68.4
click at [129, 244] on div "30033624 - ROT PLAST 1L AH BARE SUFRAMA NIV24" at bounding box center [170, 238] width 172 height 27
click at [126, 243] on div "30033624 - ROT PLAST 1L AH BARE SUFRAMA NIV24" at bounding box center [170, 238] width 172 height 27
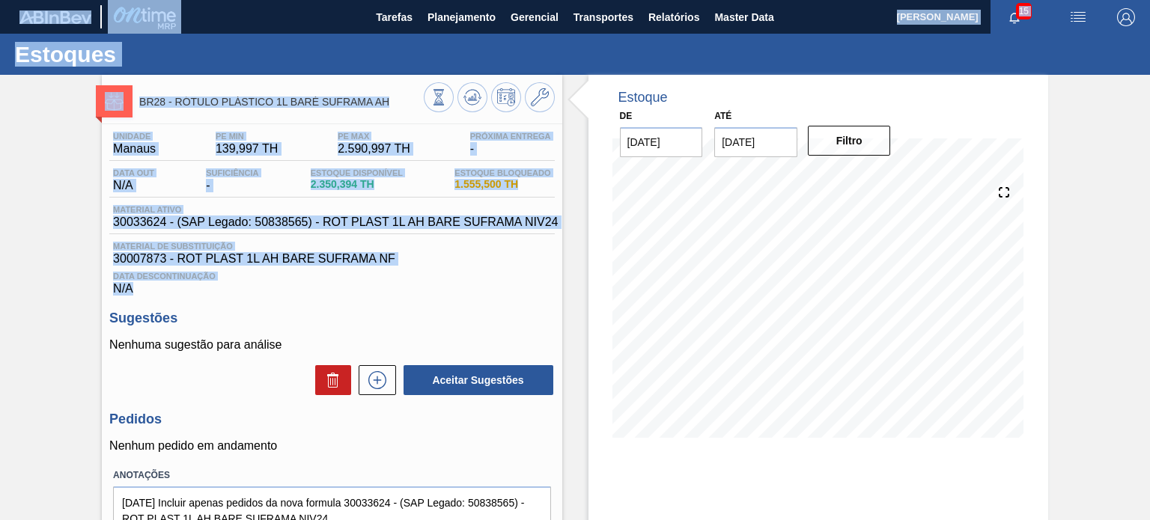
drag, startPoint x: 137, startPoint y: 298, endPoint x: 317, endPoint y: 555, distance: 314.0
click at [317, 0] on html "Tarefas Planejamento Gerencial Transportes Relatórios Master Data [PERSON_NAME]…" at bounding box center [575, 0] width 1150 height 0
drag, startPoint x: 0, startPoint y: 109, endPoint x: 455, endPoint y: 227, distance: 470.3
click at [455, 227] on span "30033624 - (SAP Legado: 50838565) - ROT PLAST 1L AH BARE SUFRAMA NIV24" at bounding box center [335, 222] width 445 height 13
click at [524, 281] on span "Data Descontinuação" at bounding box center [331, 276] width 437 height 9
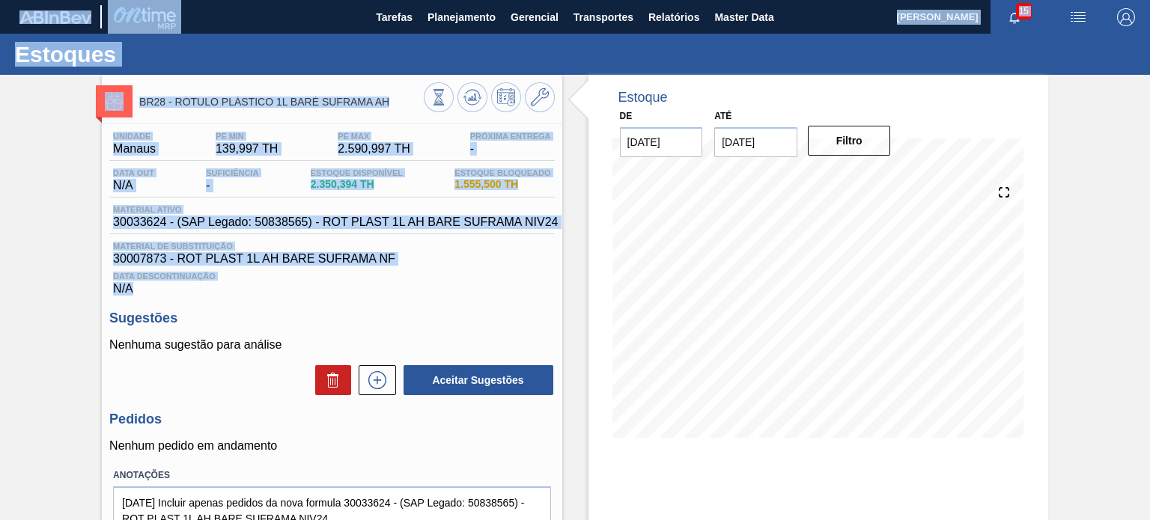
click at [509, 266] on span "30007873 - ROT PLAST 1L AH BARE SUFRAMA NF" at bounding box center [331, 258] width 437 height 13
click at [508, 283] on div "Data Descontinuação N/A" at bounding box center [331, 281] width 445 height 30
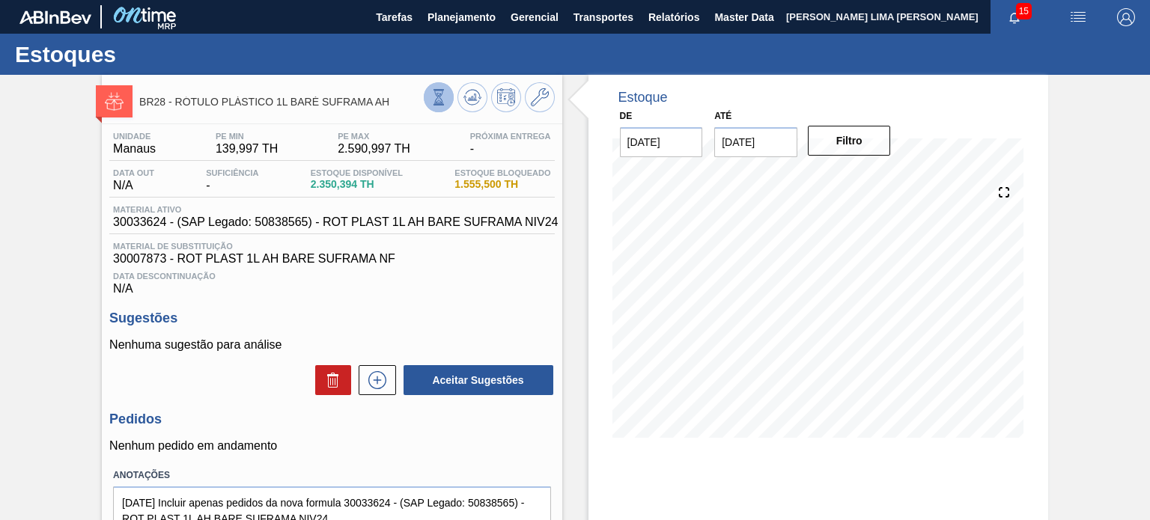
click at [430, 85] on button at bounding box center [439, 97] width 30 height 30
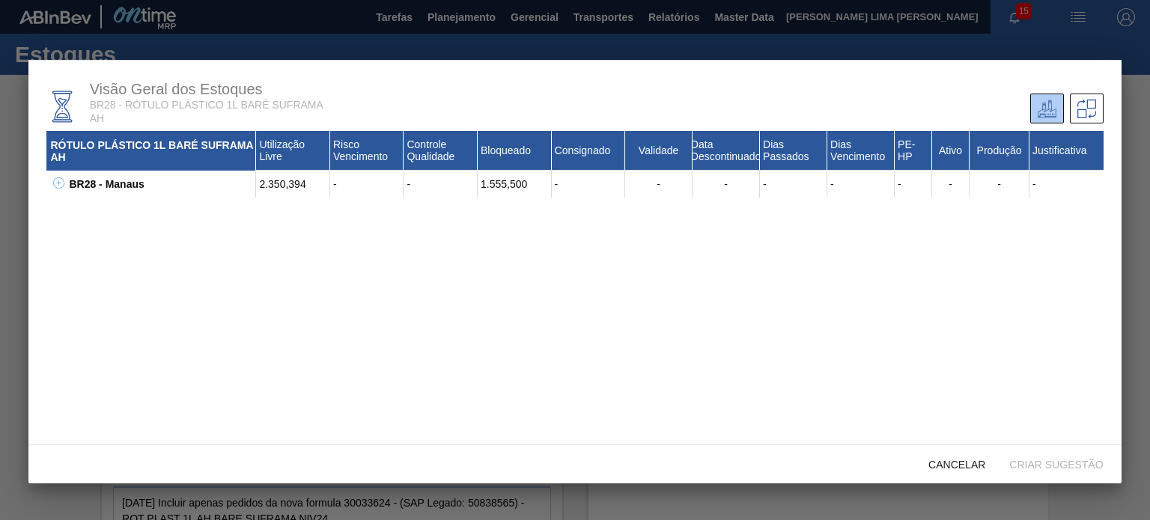
click at [66, 182] on div "BR28 - Manaus" at bounding box center [160, 184] width 191 height 27
click at [58, 183] on icon at bounding box center [58, 182] width 11 height 11
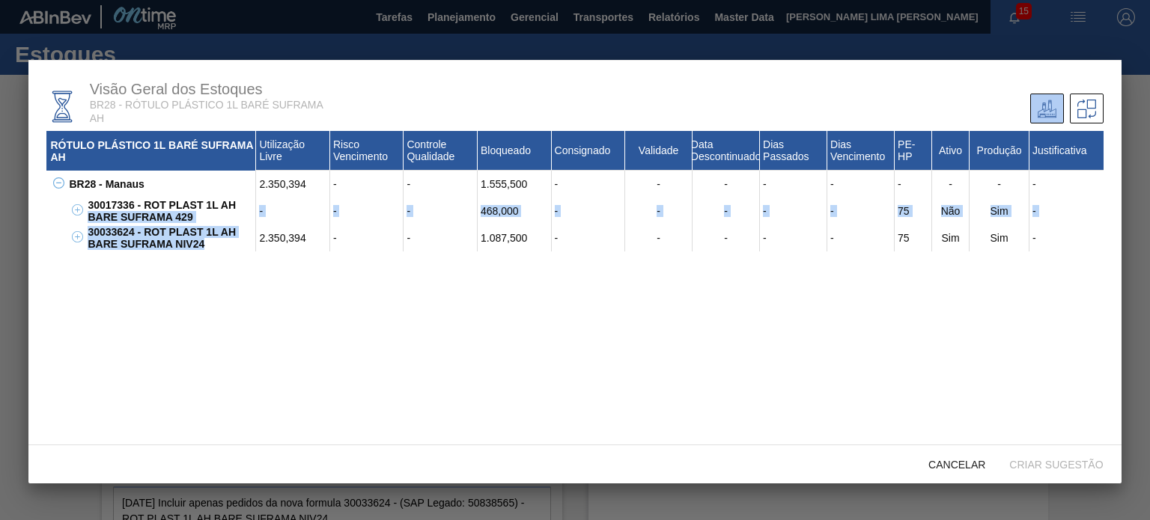
drag, startPoint x: 210, startPoint y: 246, endPoint x: 79, endPoint y: 225, distance: 131.8
click at [79, 225] on div "30017336 - ROT PLAST 1L AH BARE SUFRAMA 429 - - - 468,000 - - - - - 75 Não Sim …" at bounding box center [584, 225] width 1038 height 54
